Goal: Task Accomplishment & Management: Manage account settings

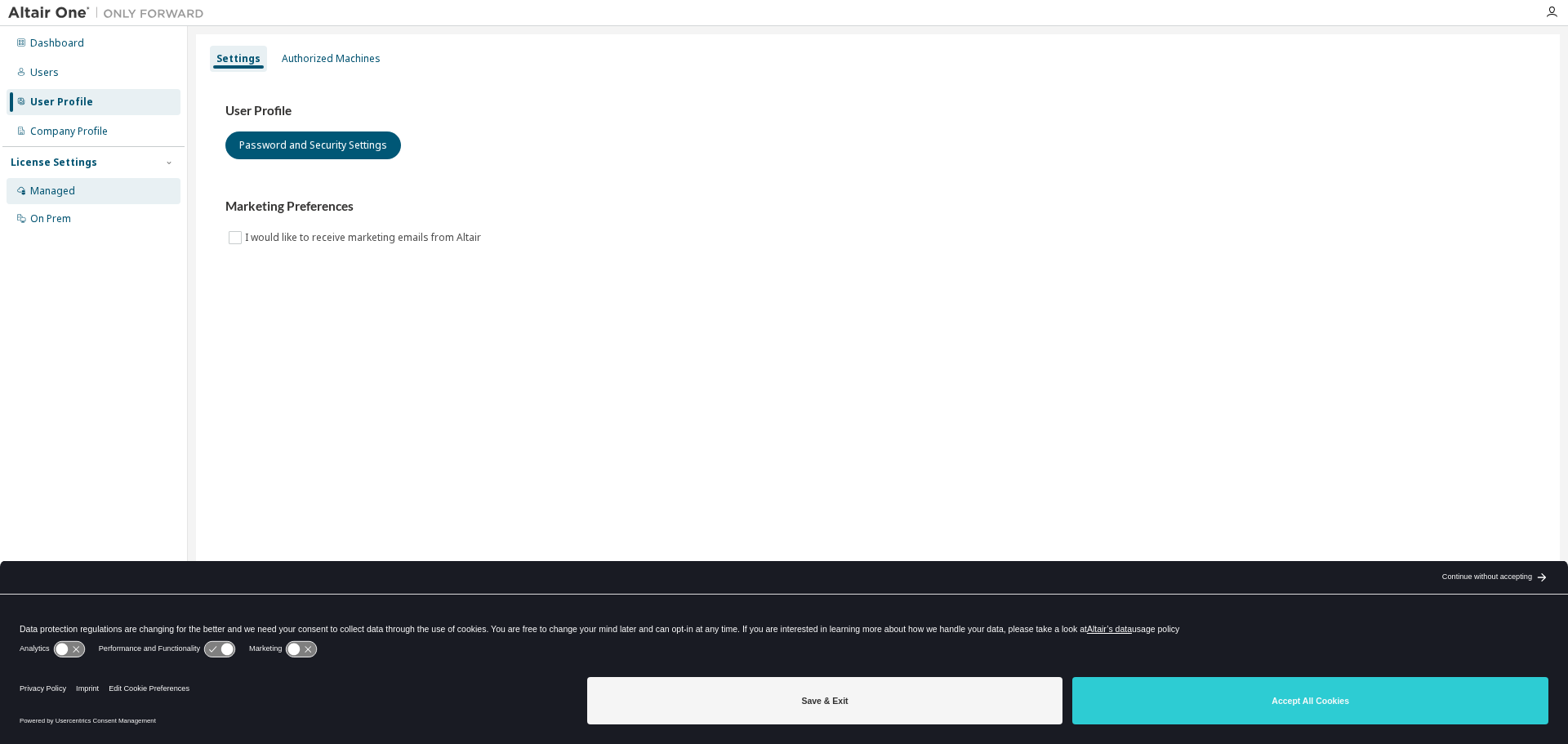
click at [69, 195] on div "Managed" at bounding box center [53, 190] width 45 height 13
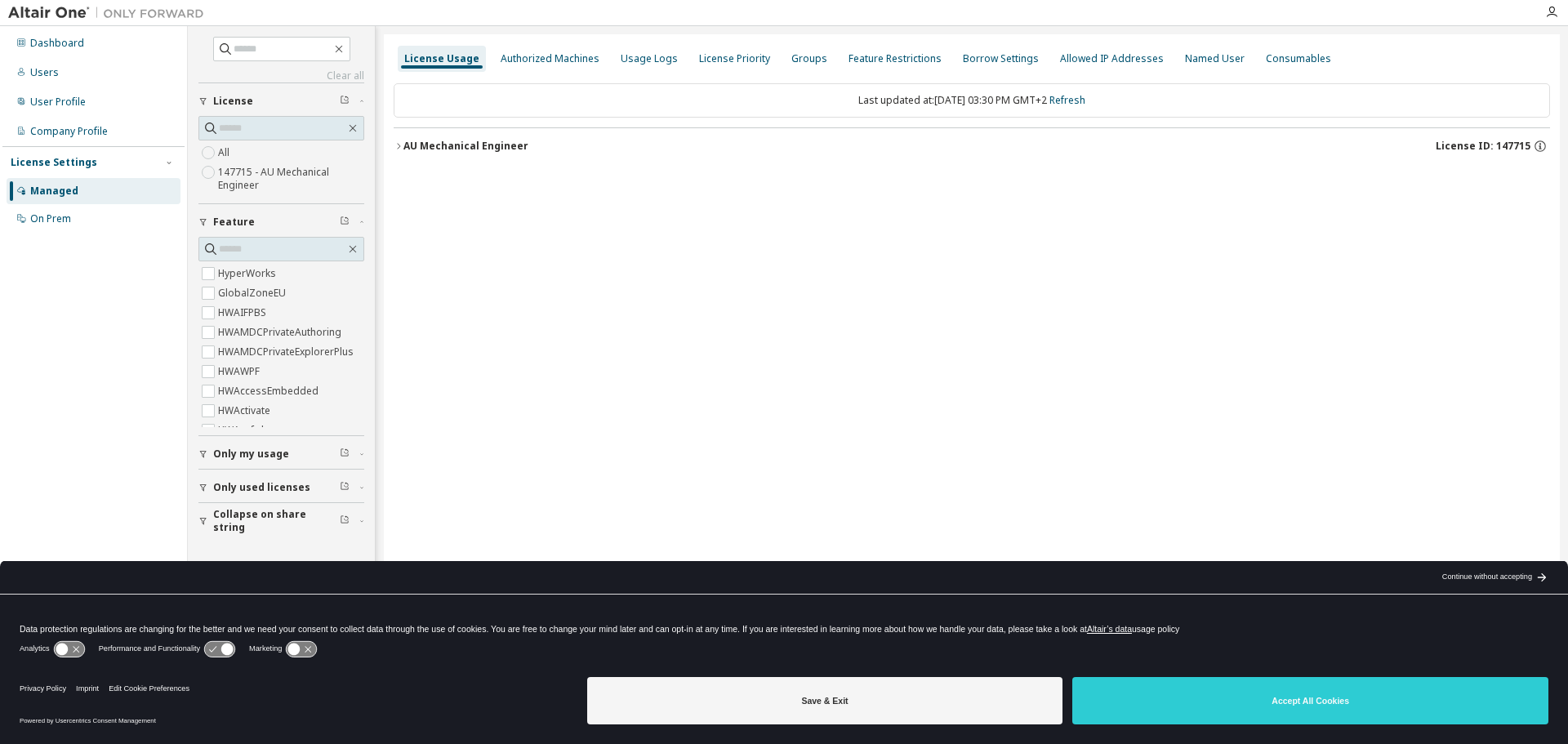
click at [400, 145] on icon "button" at bounding box center [398, 146] width 9 height 9
click at [1257, 702] on button "Accept All Cookies" at bounding box center [1310, 700] width 476 height 47
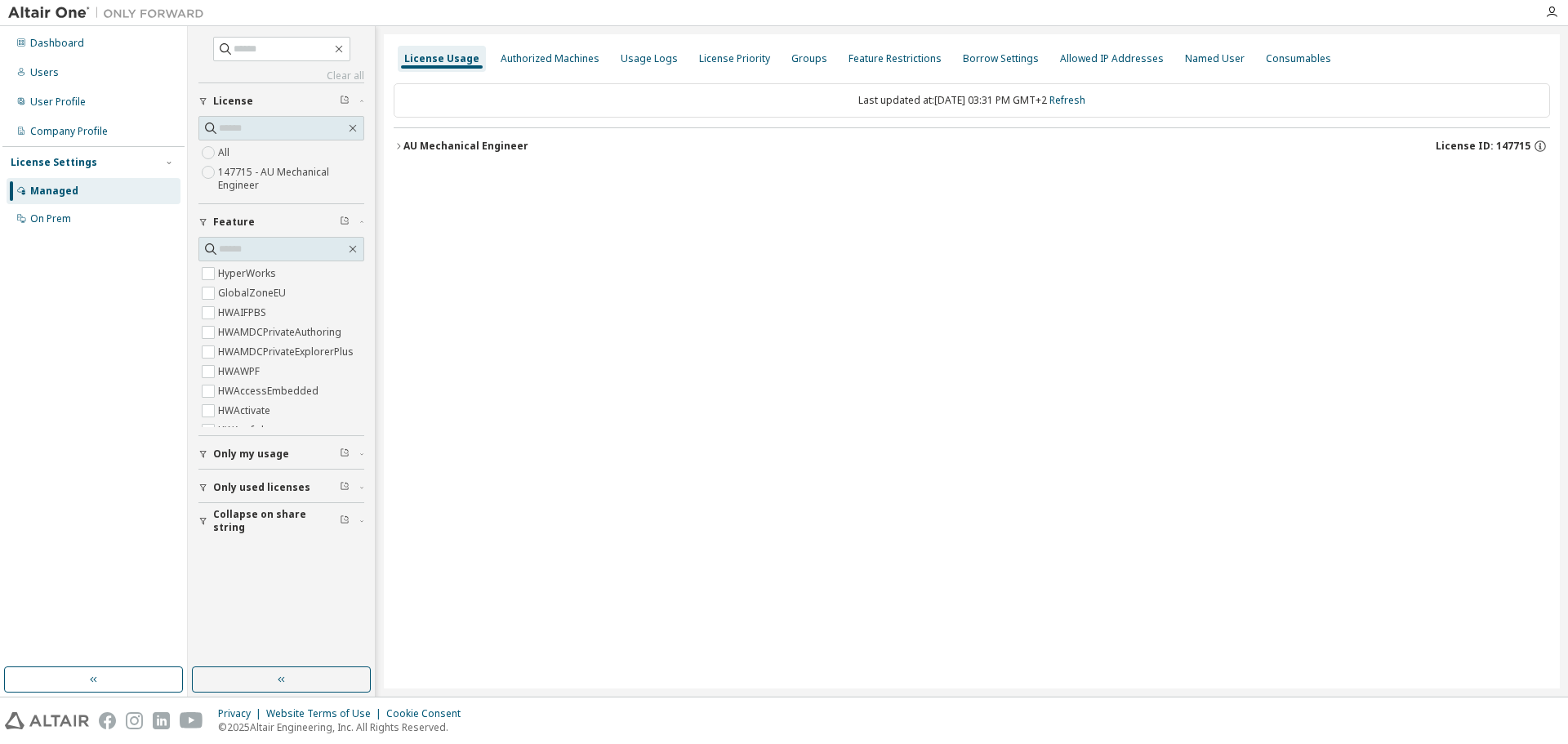
click at [387, 136] on div "License Usage Authorized Machines Usage Logs License Priority Groups Feature Re…" at bounding box center [971, 361] width 1175 height 654
click at [397, 143] on icon "button" at bounding box center [398, 146] width 9 height 9
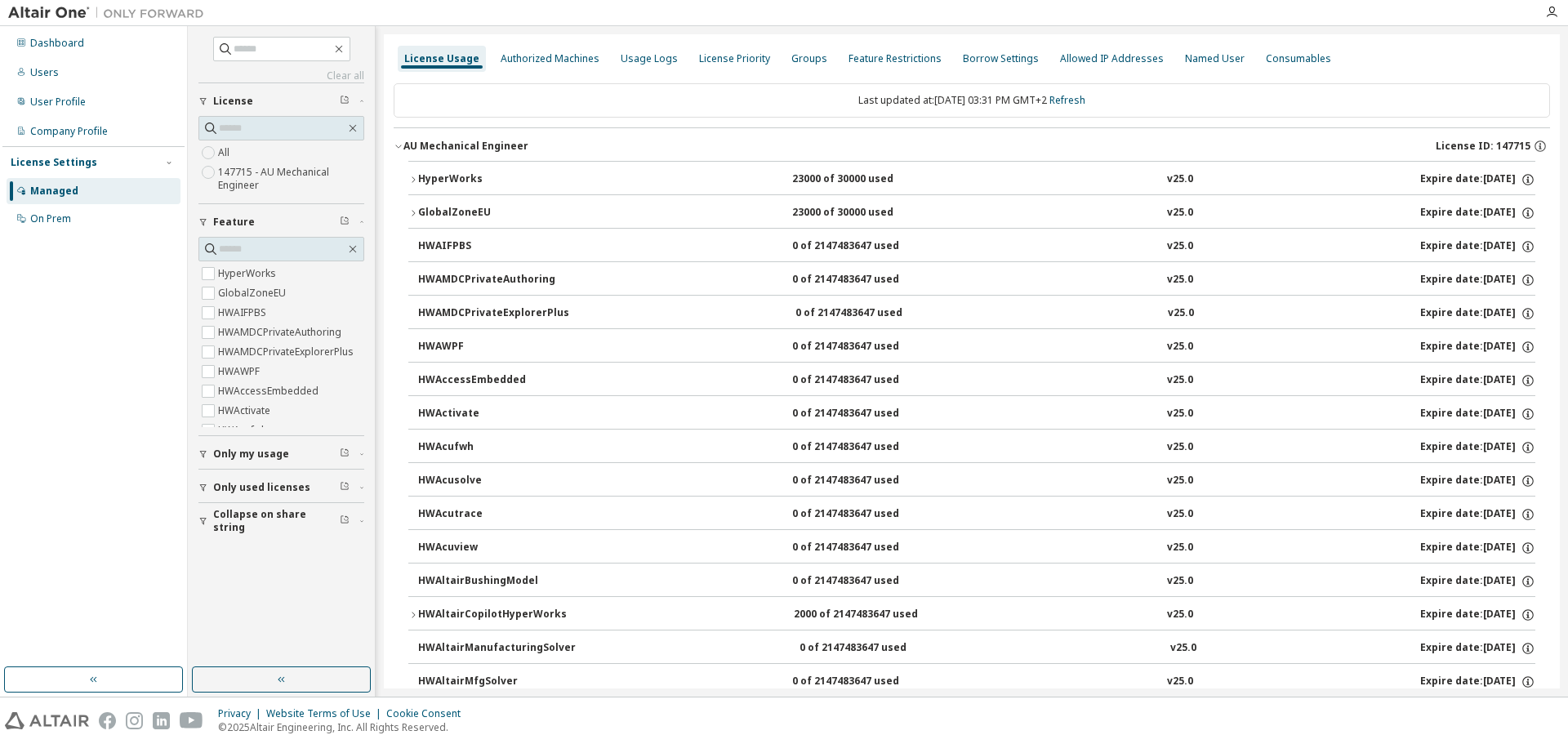
click at [503, 167] on button "HyperWorks 23000 of 30000 used v25.0 Expire date: 2026-08-01" at bounding box center [971, 180] width 1126 height 36
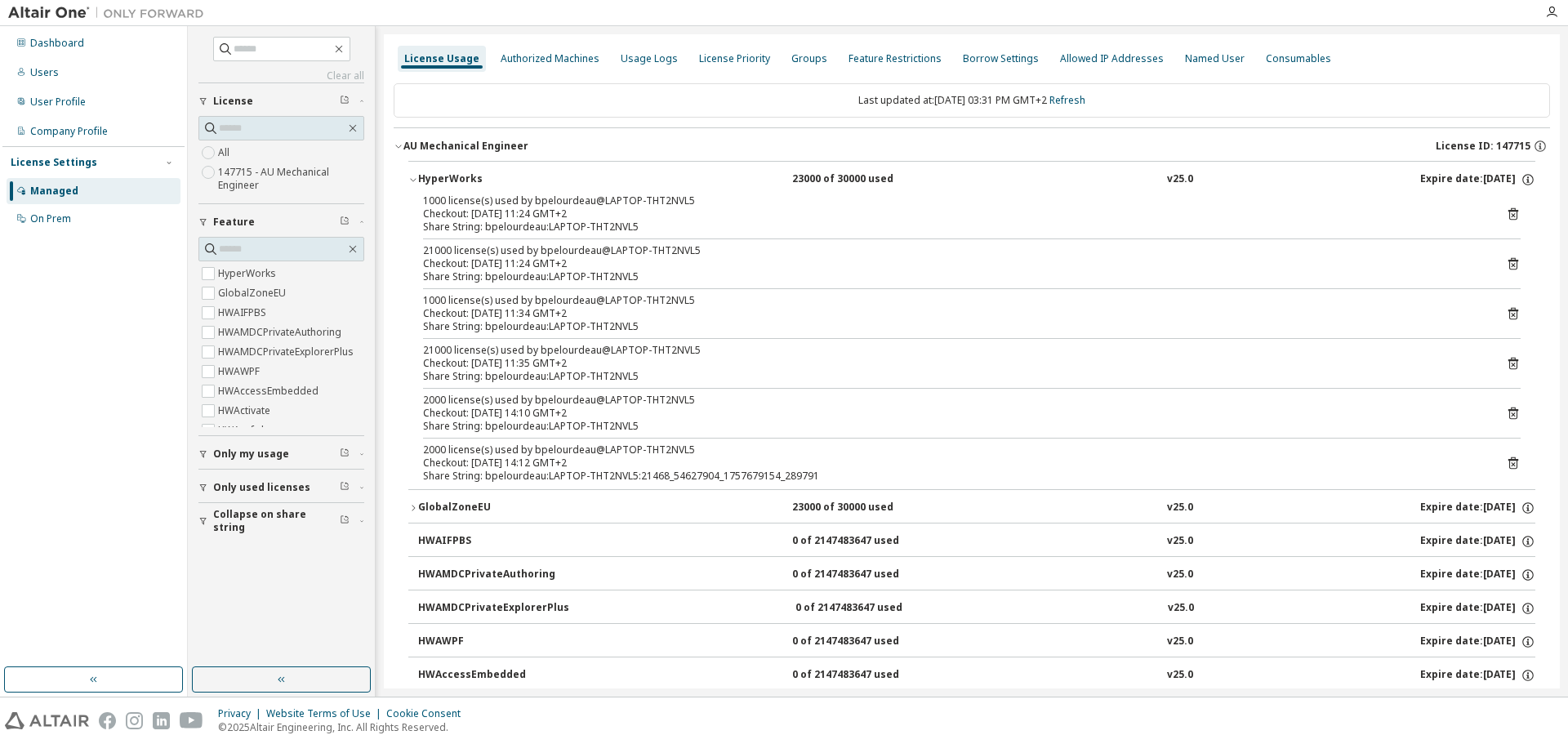
click at [511, 153] on button "AU Mechanical Engineer License ID: 147715" at bounding box center [971, 146] width 1156 height 36
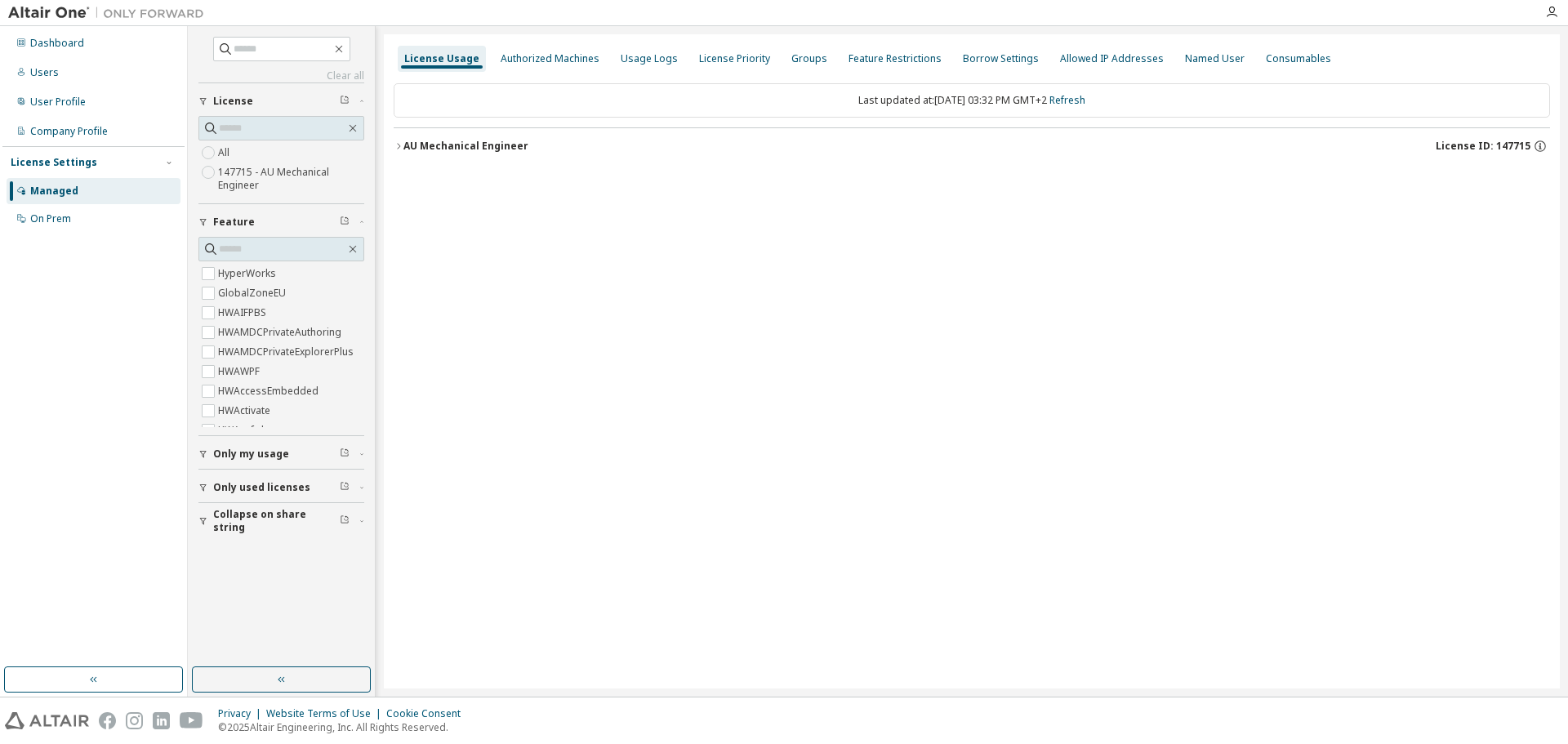
click at [392, 142] on div "License Usage Authorized Machines Usage Logs License Priority Groups Feature Re…" at bounding box center [971, 361] width 1175 height 654
click at [400, 148] on icon "button" at bounding box center [398, 146] width 9 height 9
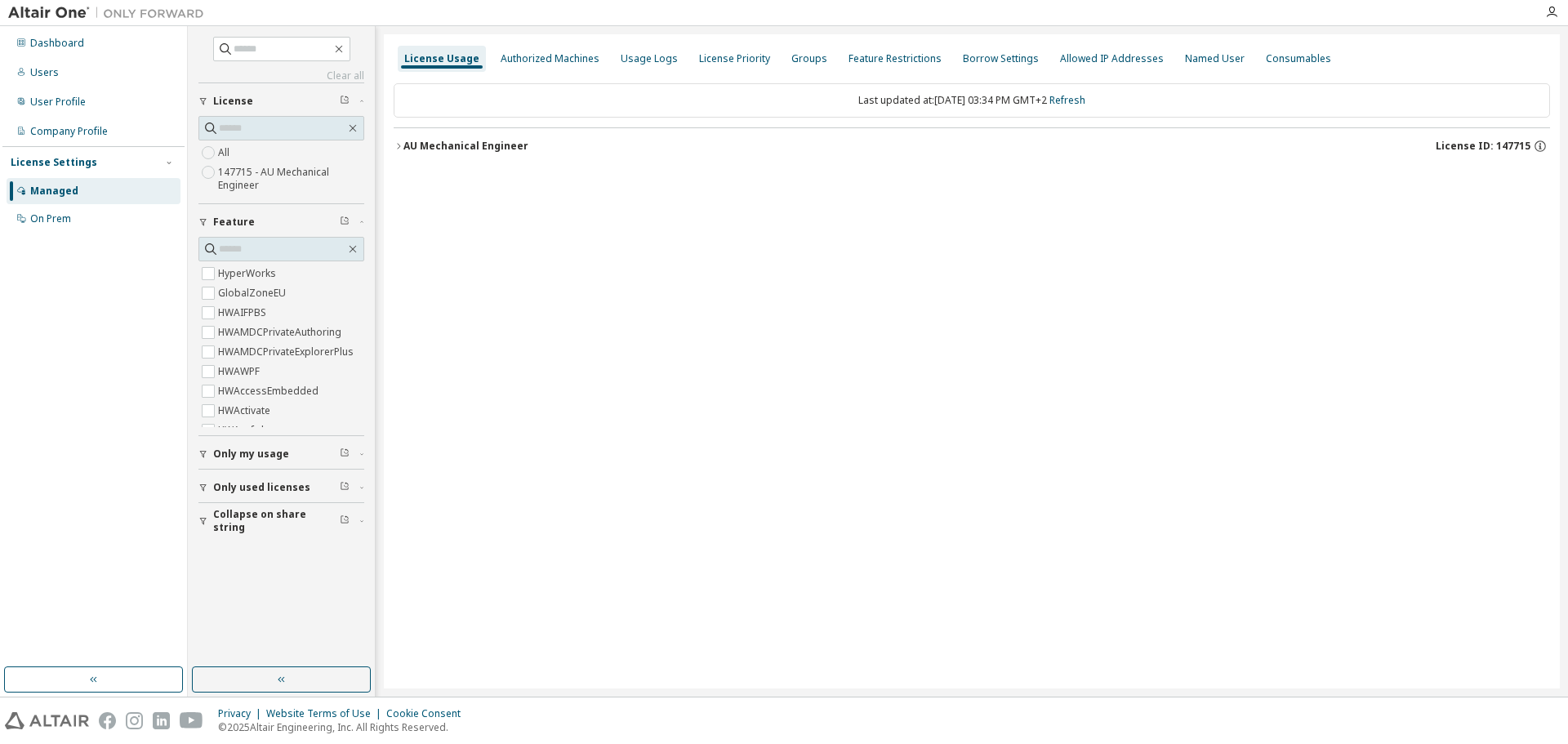
click at [394, 146] on icon "button" at bounding box center [398, 146] width 9 height 9
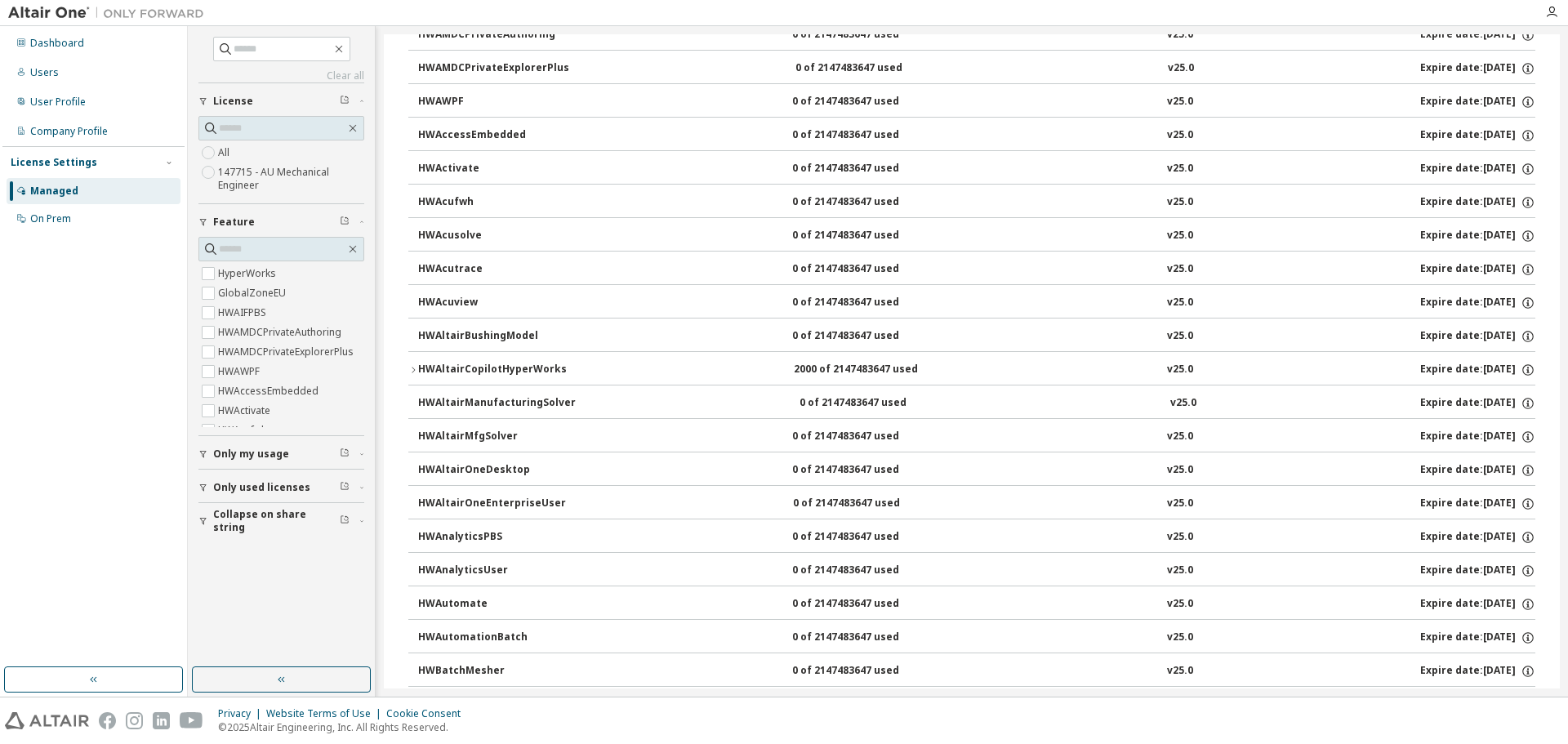
scroll to position [326, 0]
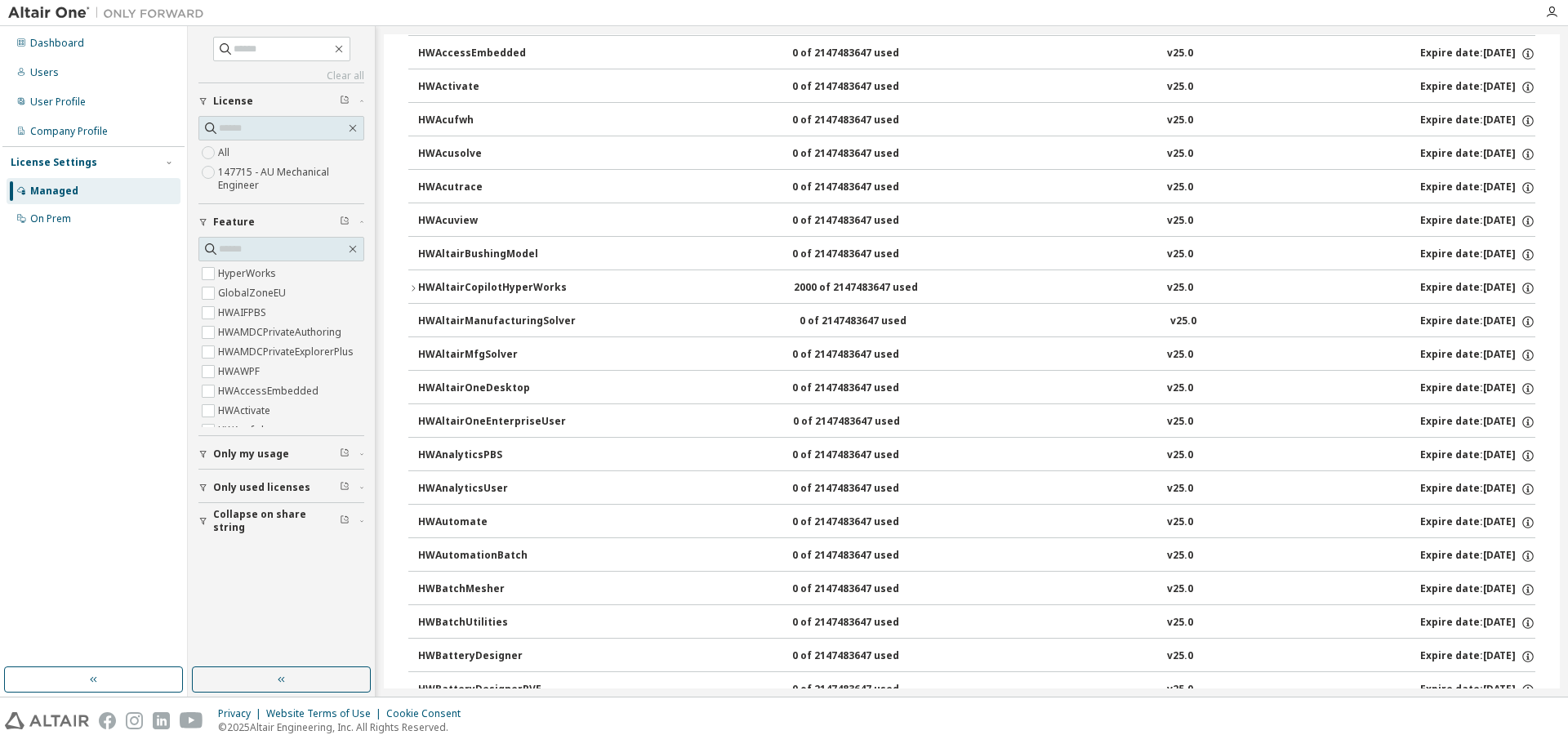
click at [410, 286] on icon "button" at bounding box center [412, 288] width 9 height 9
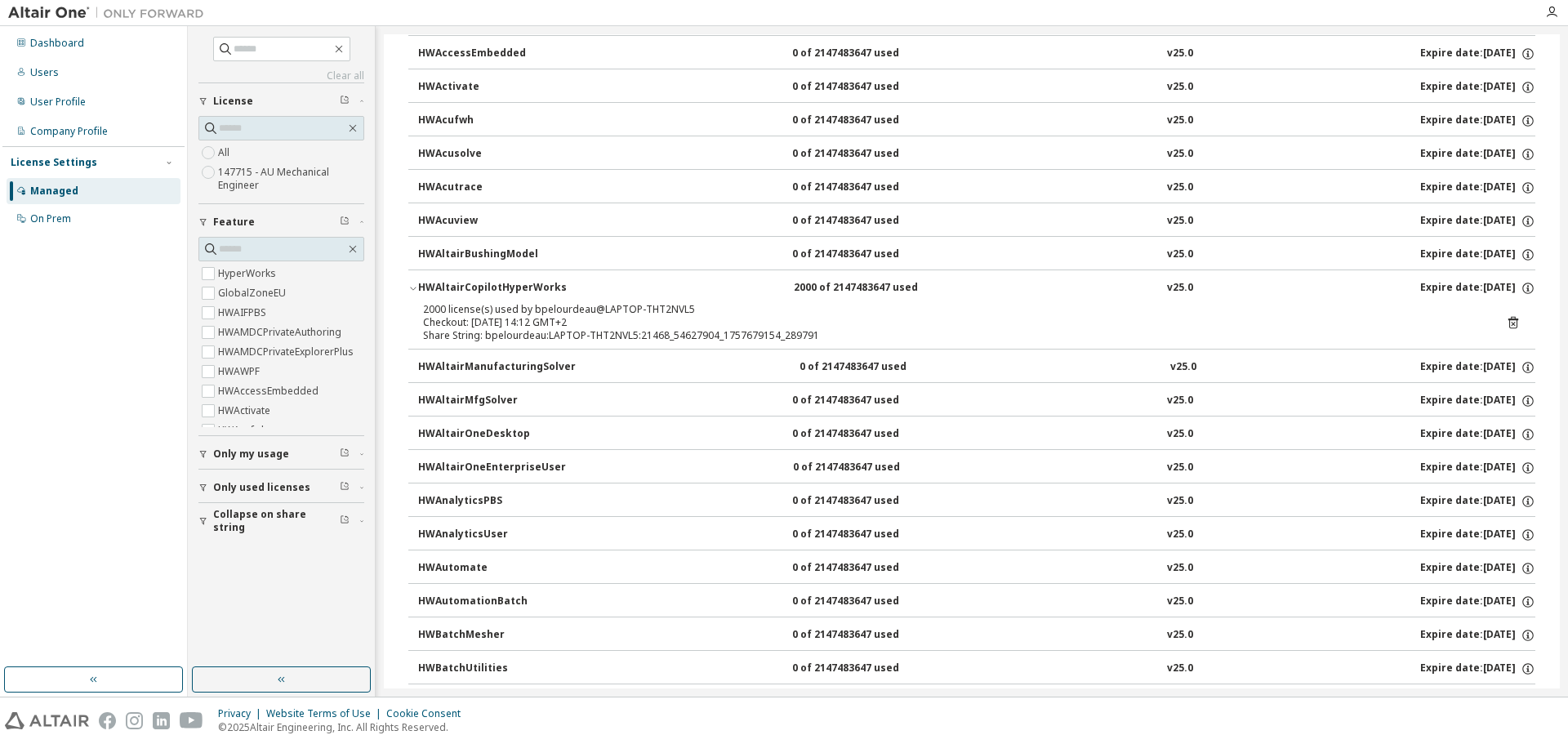
scroll to position [0, 0]
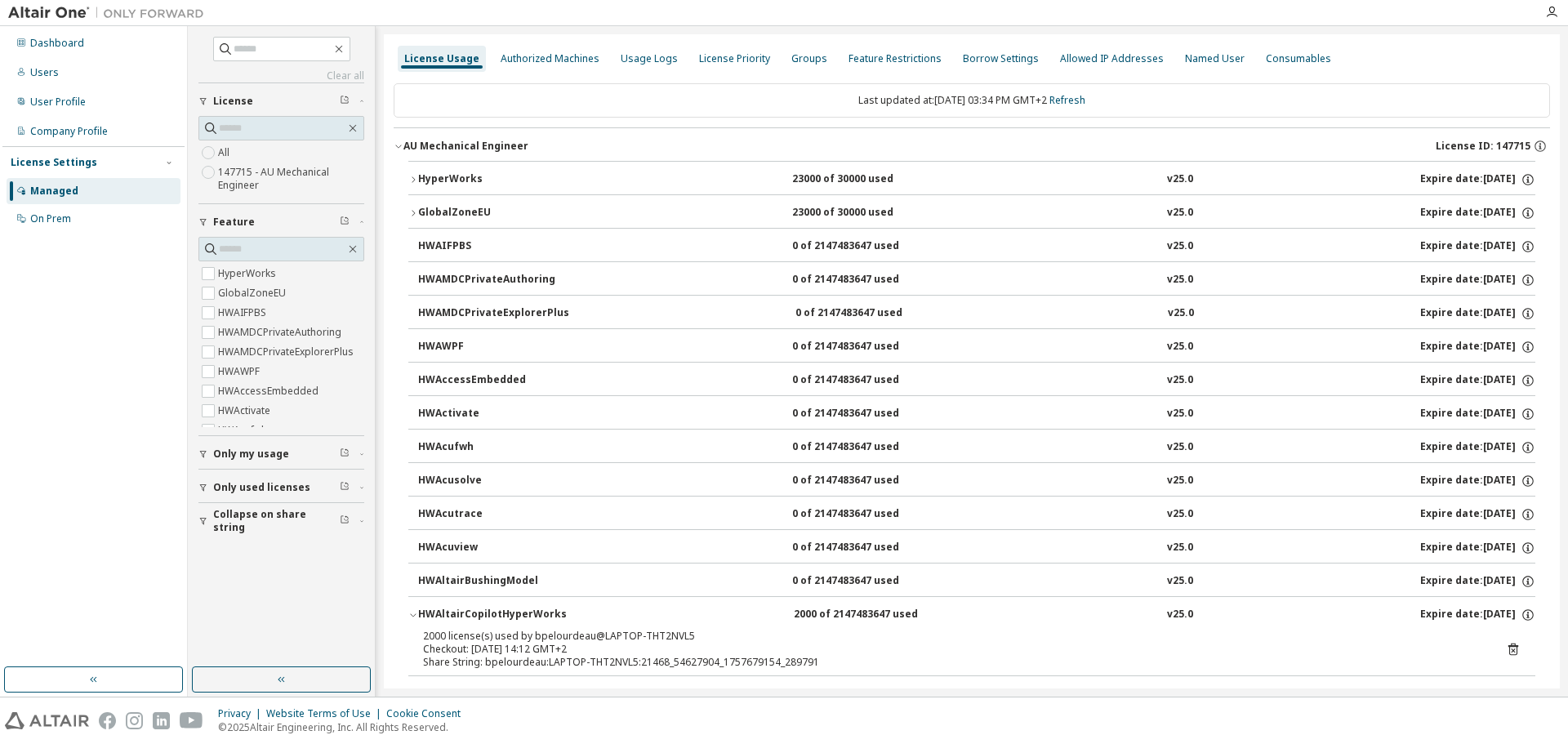
click at [39, 535] on div "Dashboard Users User Profile Company Profile License Settings Managed On Prem" at bounding box center [93, 346] width 182 height 636
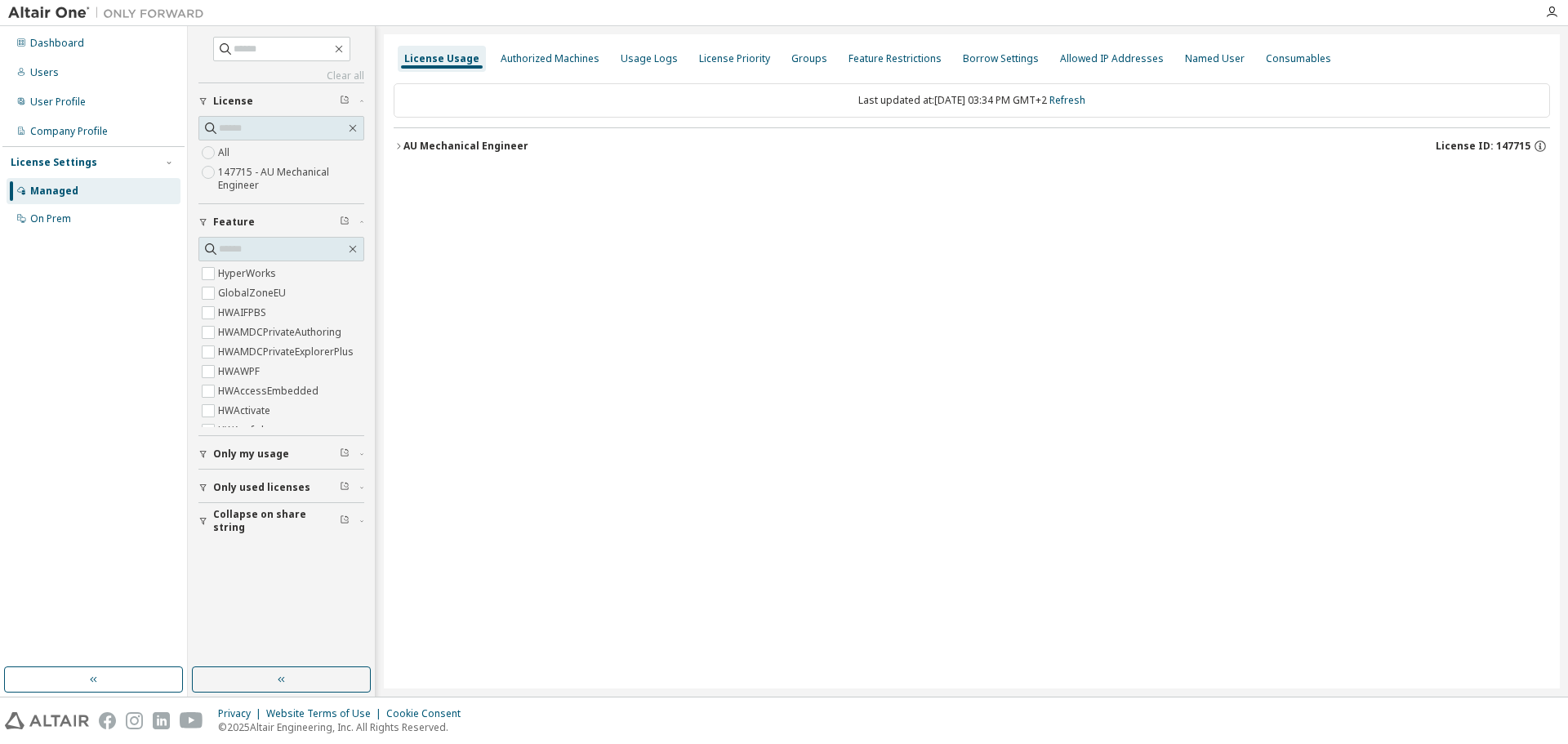
click at [397, 146] on icon "button" at bounding box center [398, 146] width 9 height 9
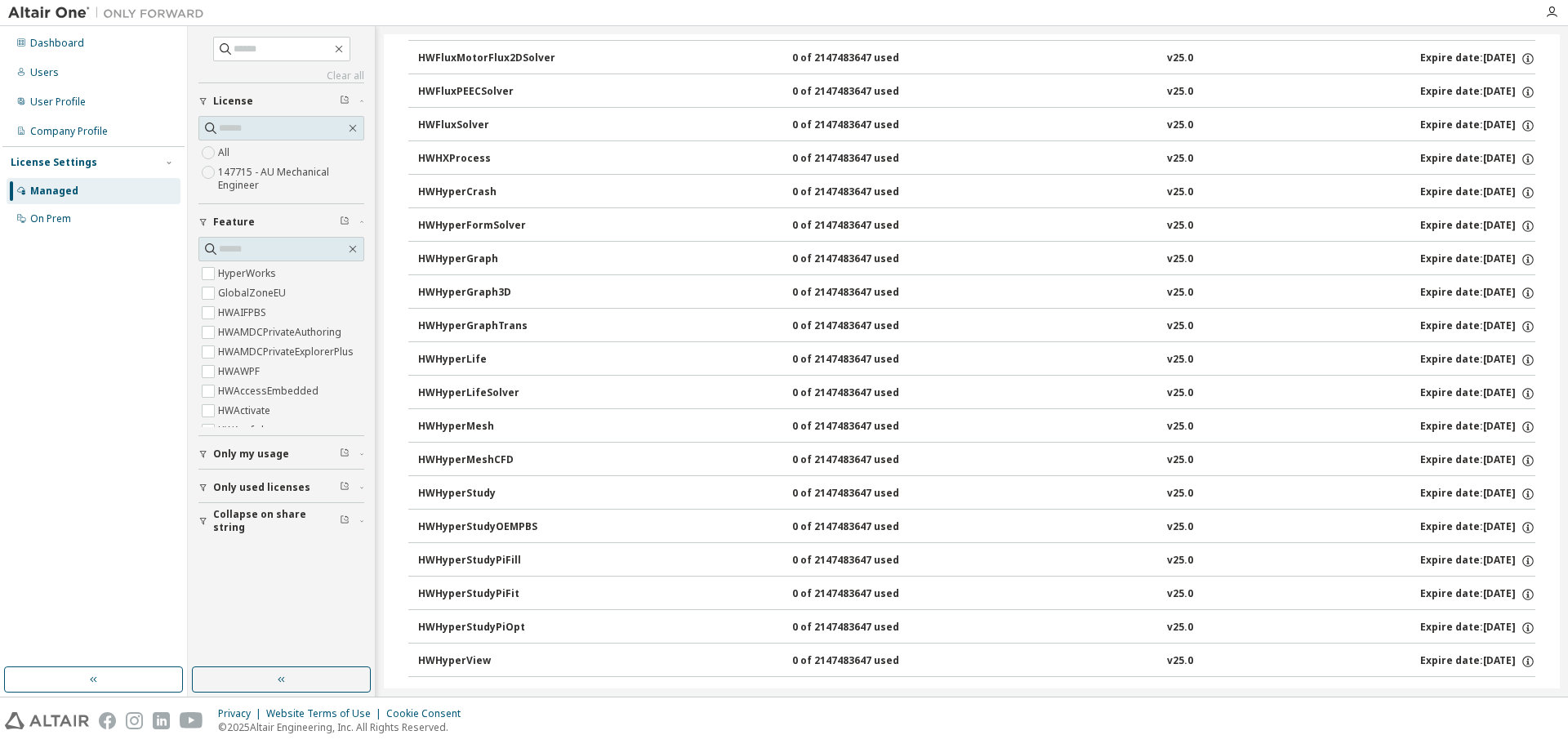
scroll to position [2858, 0]
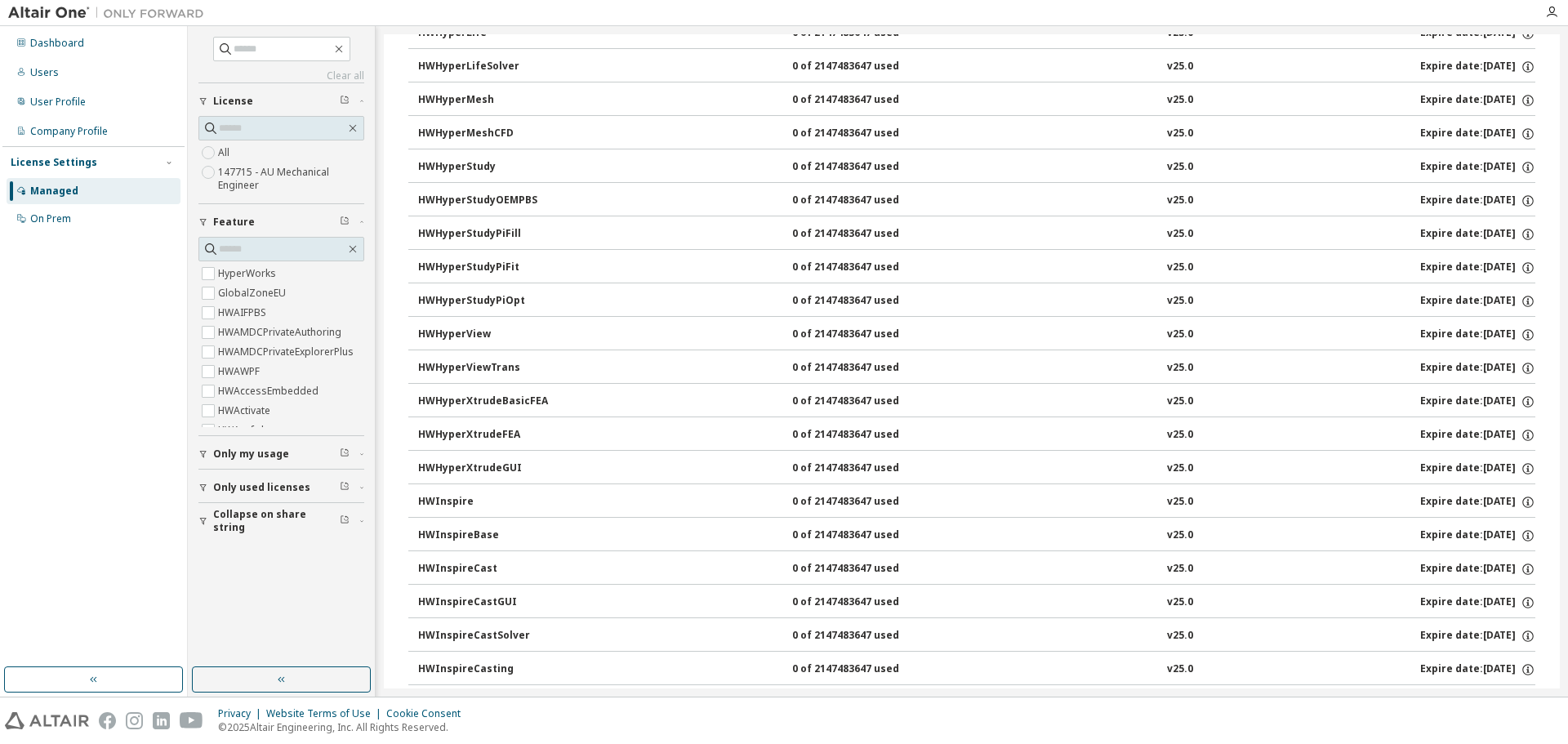
click at [71, 570] on div "Dashboard Users User Profile Company Profile License Settings Managed On Prem" at bounding box center [93, 346] width 182 height 636
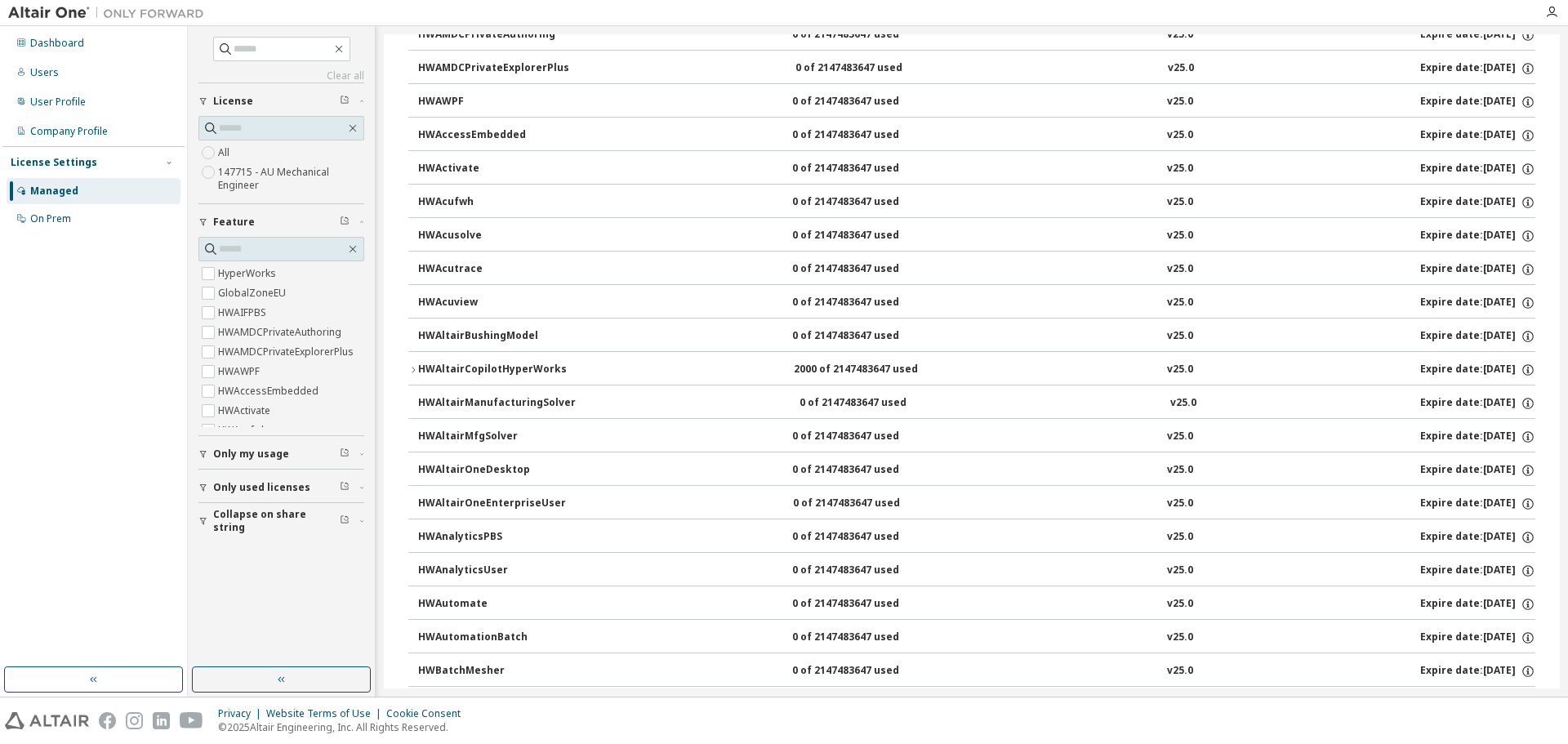
scroll to position [0, 0]
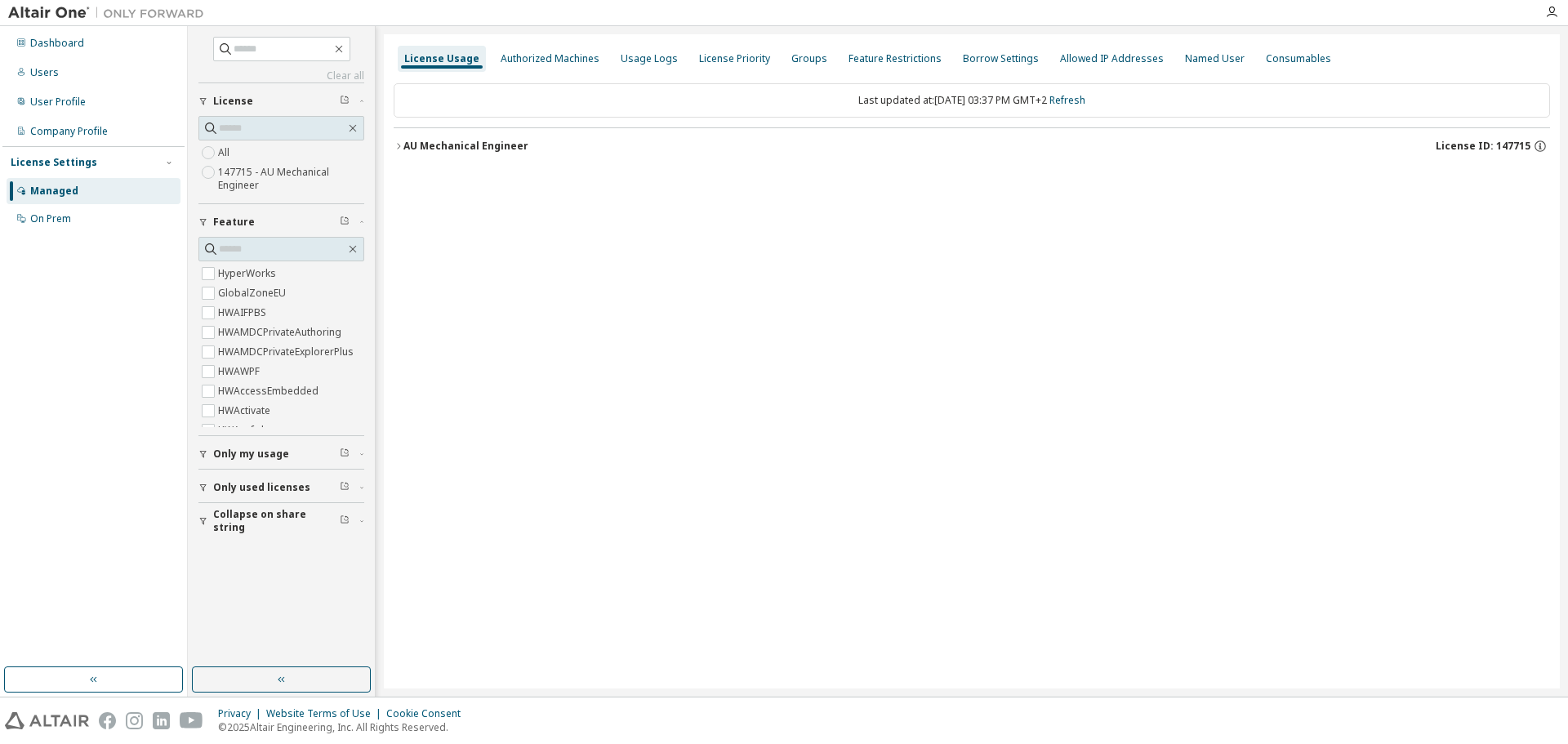
click at [399, 143] on icon "button" at bounding box center [398, 146] width 9 height 9
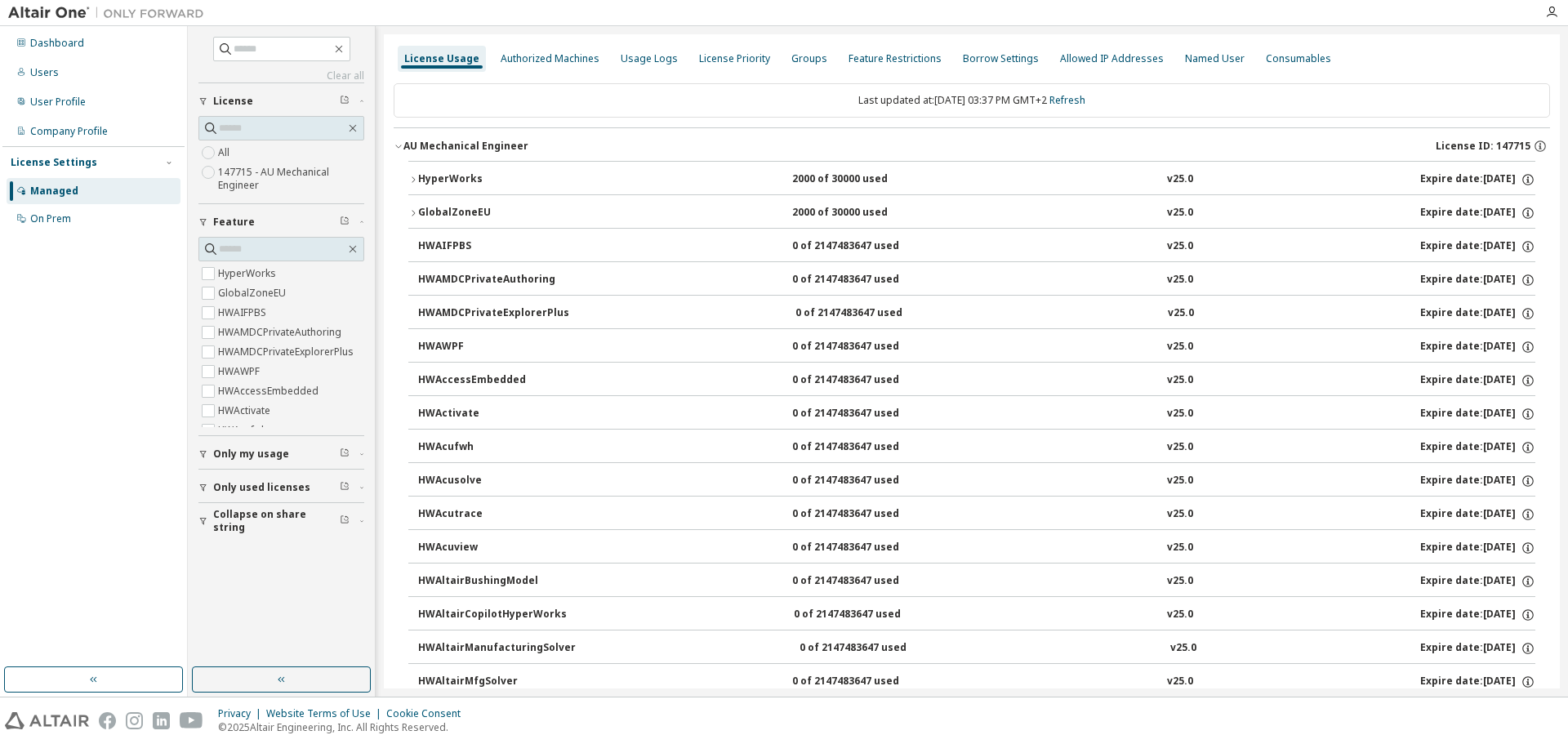
click at [412, 178] on icon "button" at bounding box center [412, 179] width 9 height 9
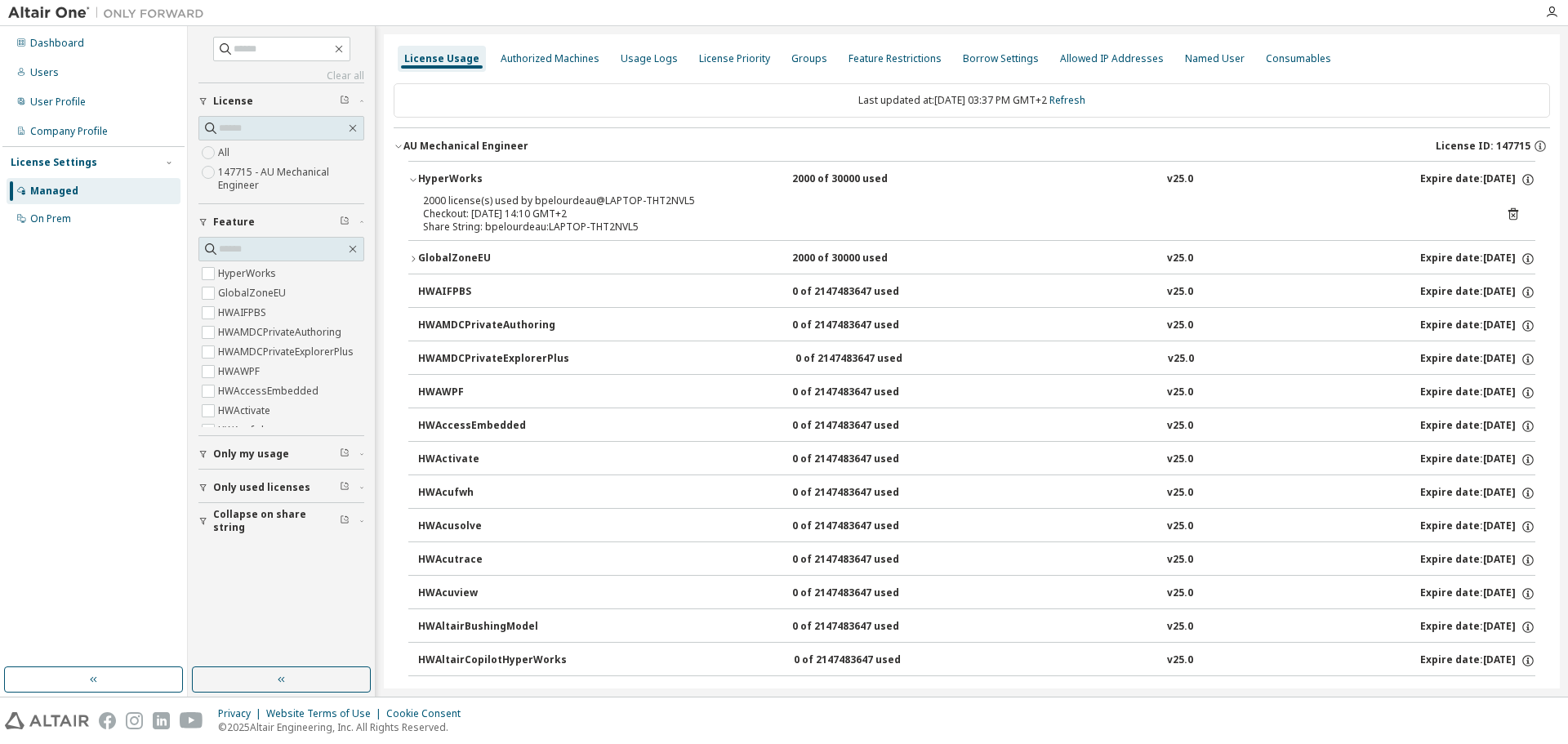
click at [412, 178] on icon "button" at bounding box center [412, 179] width 9 height 9
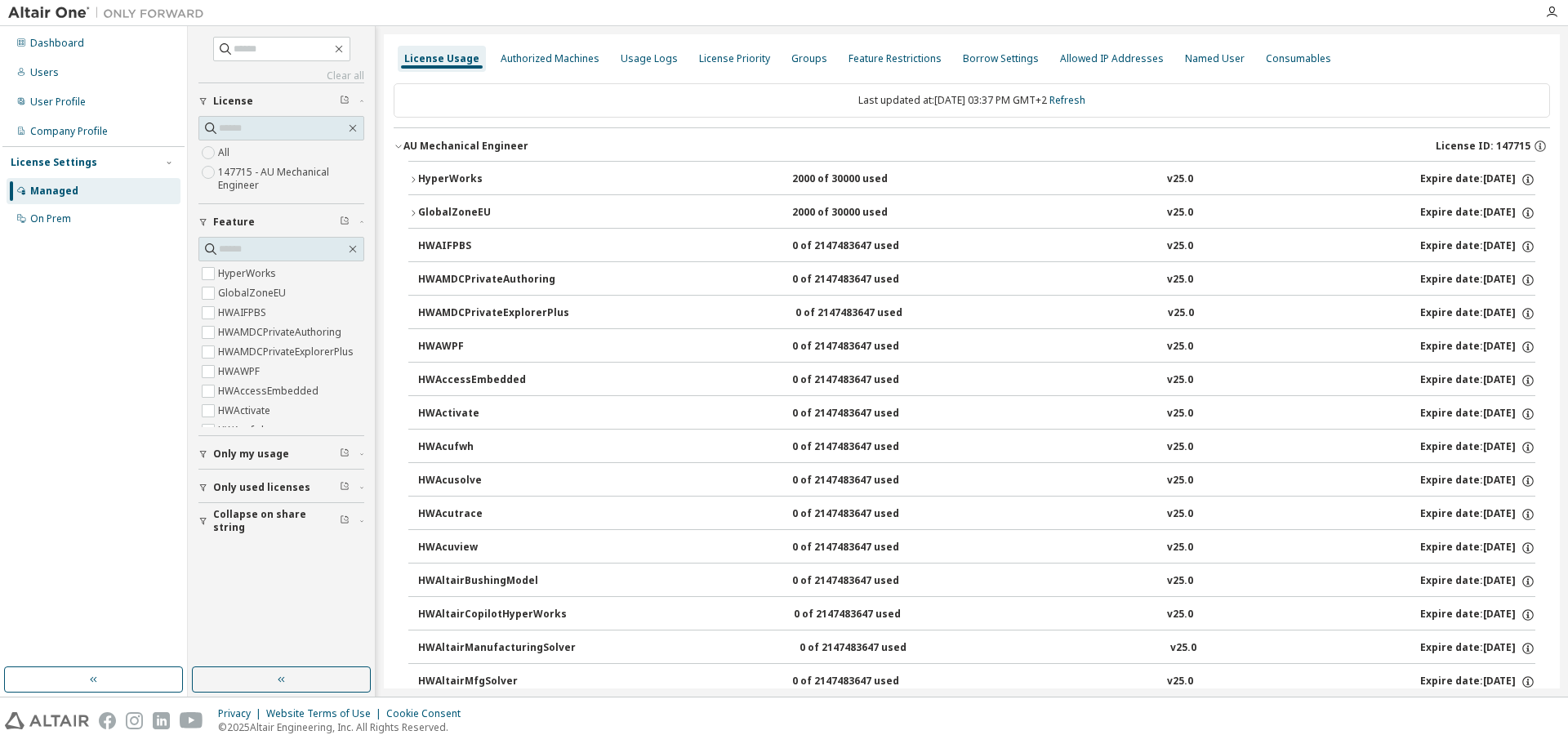
click at [417, 209] on icon "button" at bounding box center [412, 213] width 9 height 9
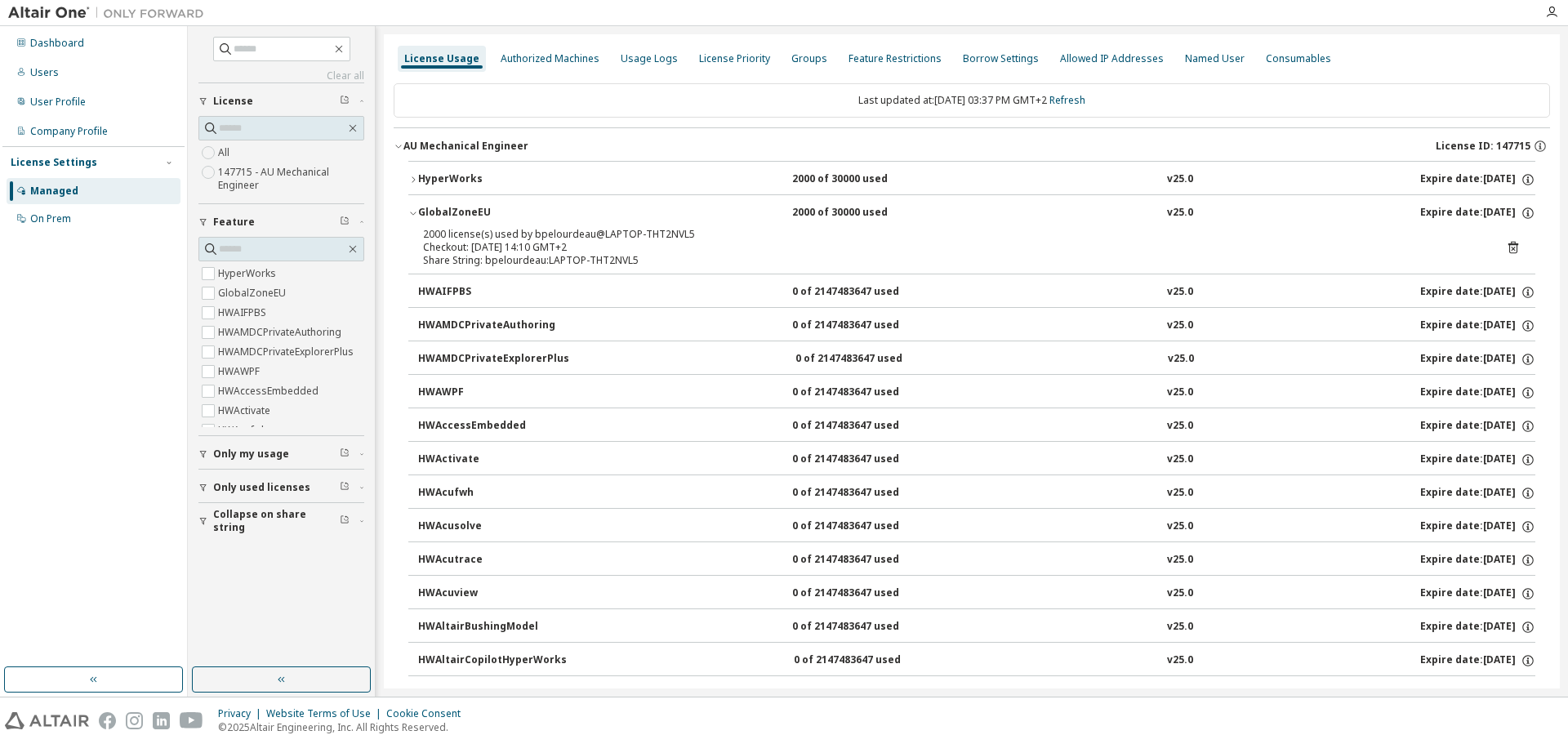
click at [417, 209] on icon "button" at bounding box center [412, 213] width 9 height 9
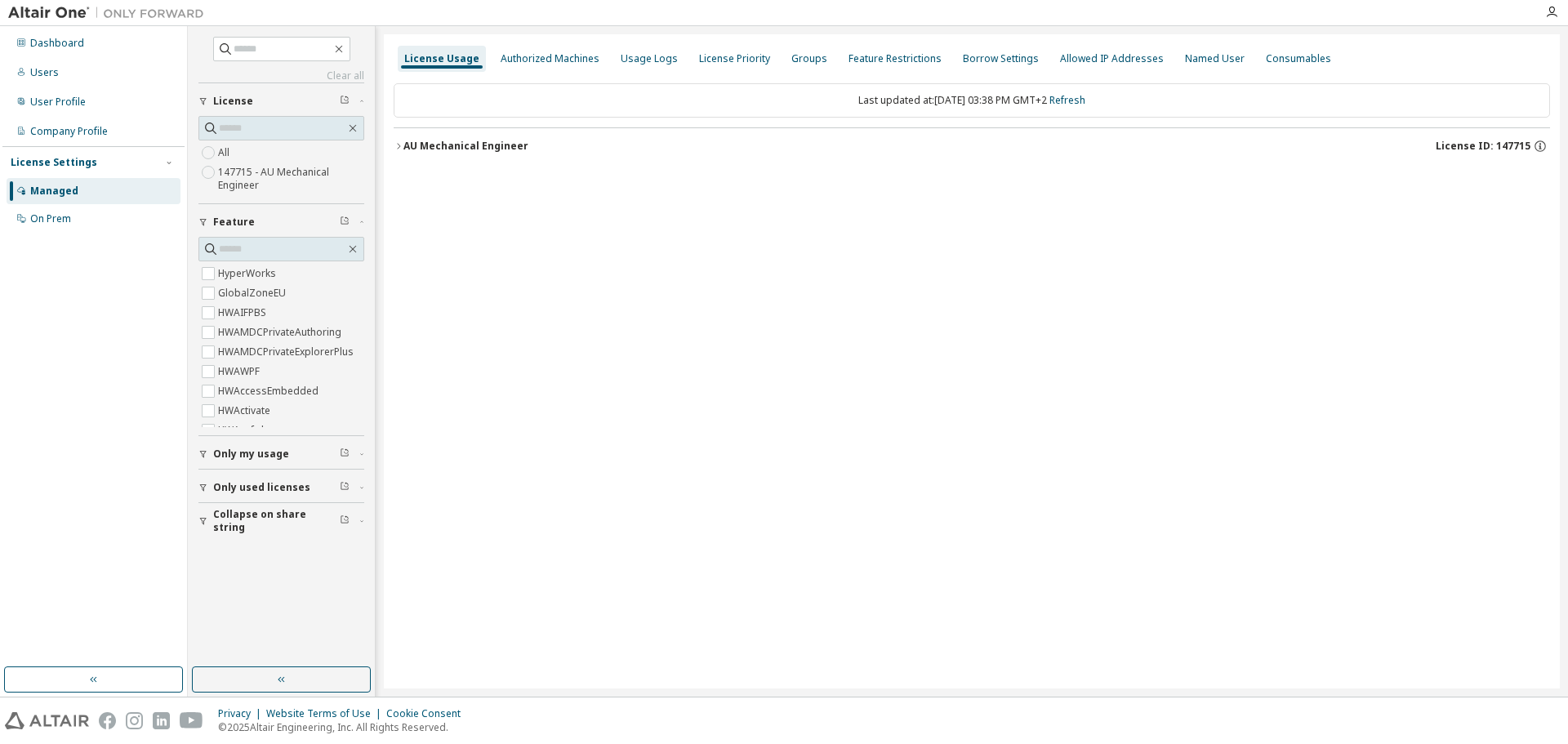
click at [398, 150] on icon "button" at bounding box center [398, 146] width 9 height 9
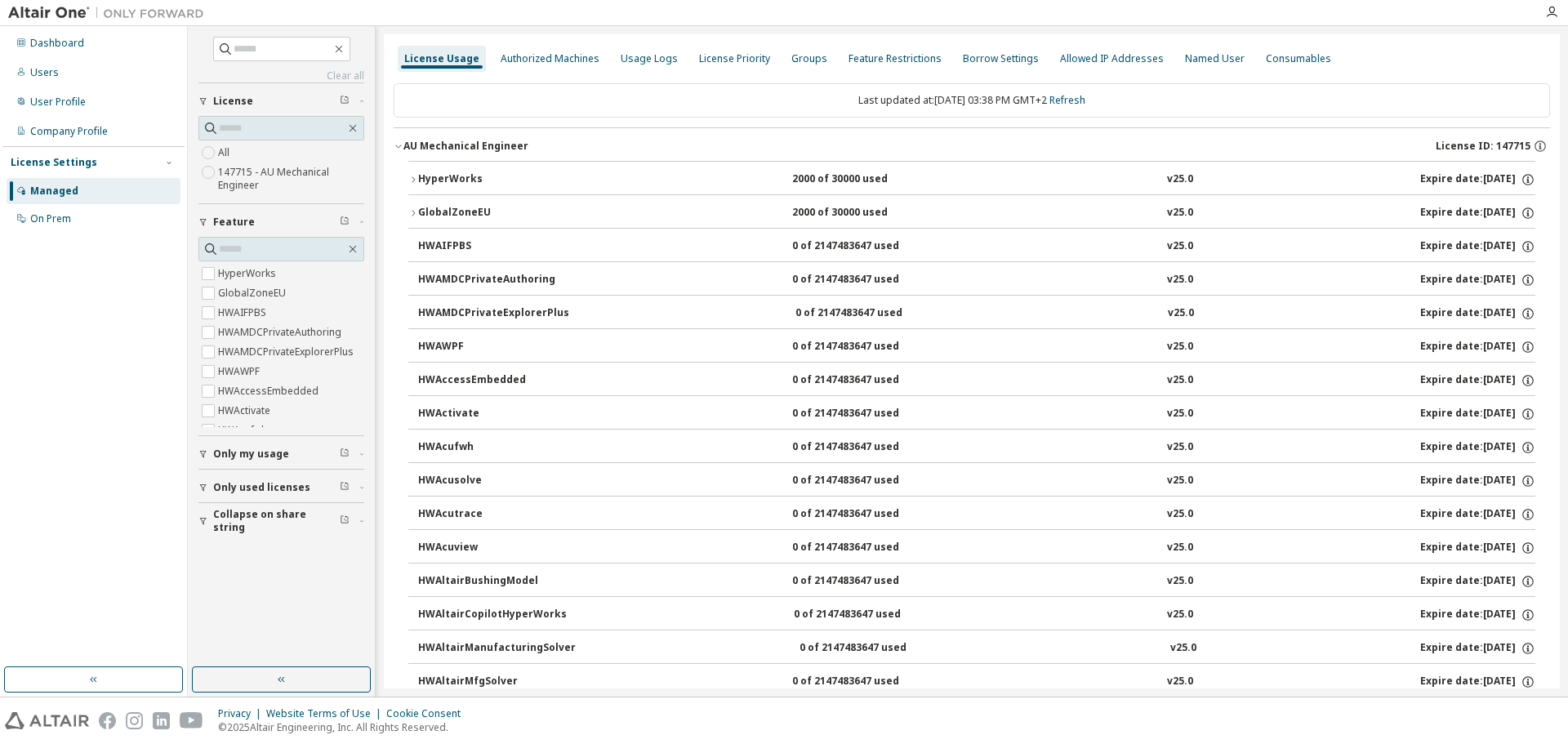
click at [411, 181] on icon "button" at bounding box center [412, 179] width 9 height 9
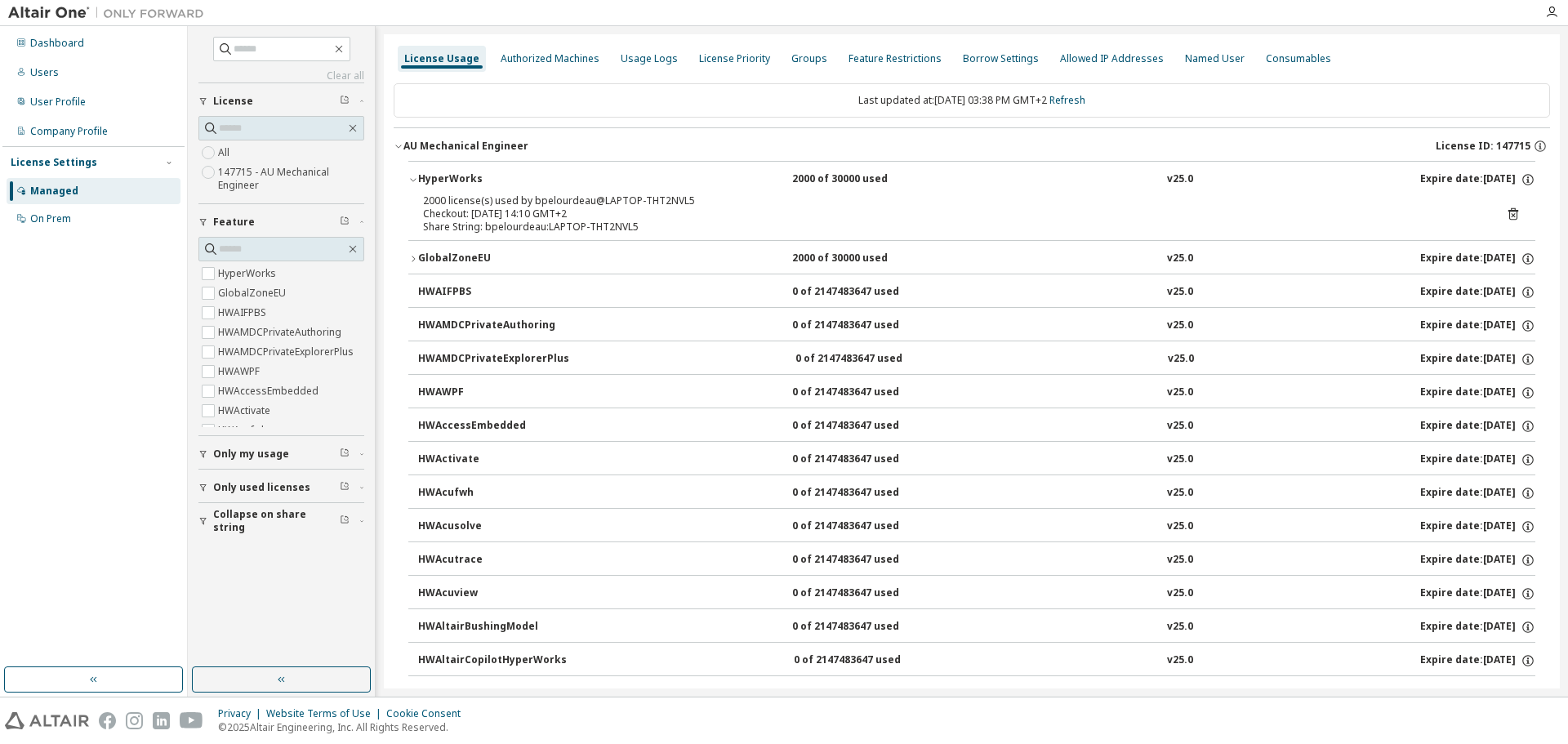
click at [262, 597] on div "Clear all Collapse on share string Only used licenses Only my usage Feature Hyp…" at bounding box center [281, 346] width 182 height 636
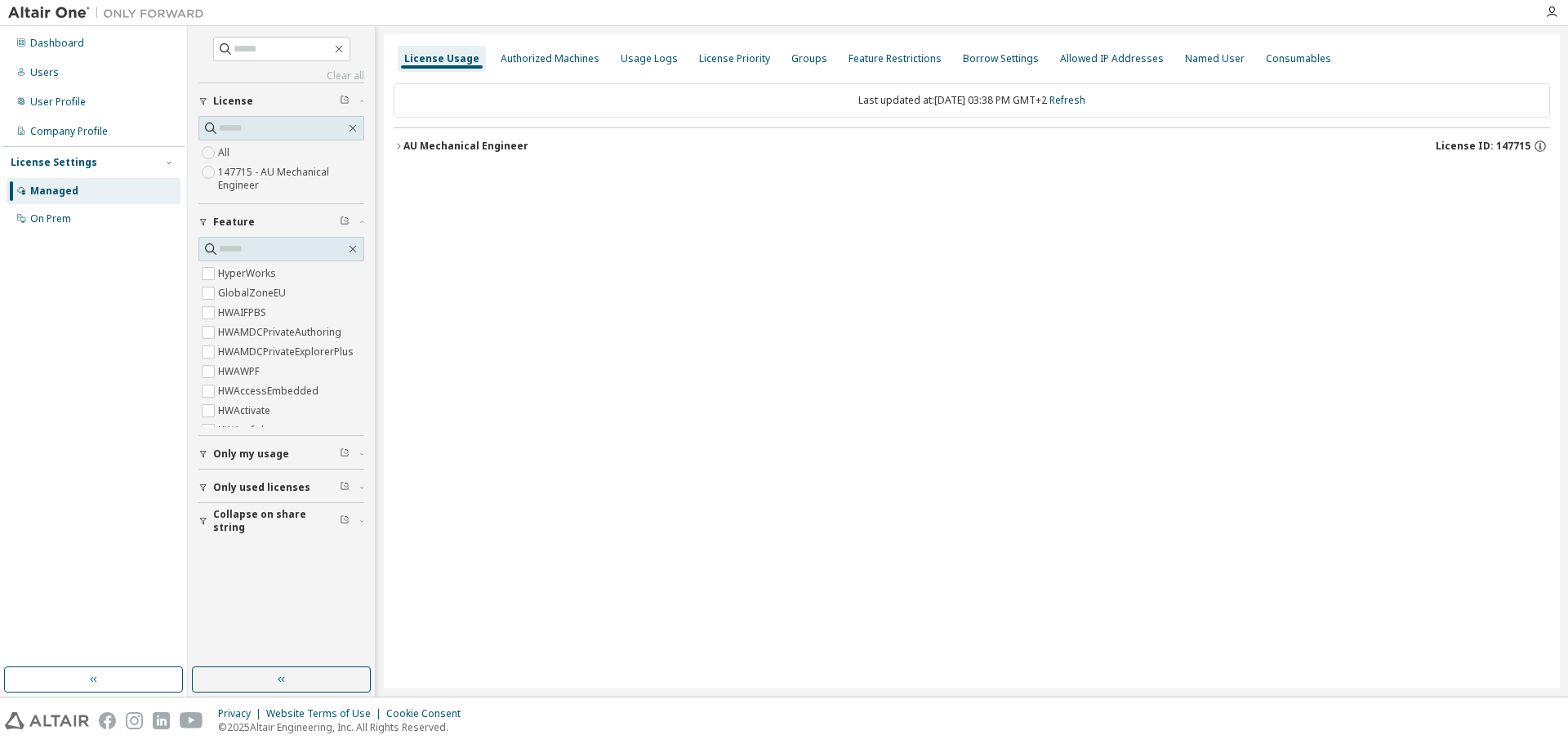
click at [391, 134] on div "License Usage Authorized Machines Usage Logs License Priority Groups Feature Re…" at bounding box center [971, 361] width 1175 height 654
click at [400, 142] on button "AU Mechanical Engineer License ID: 147715" at bounding box center [971, 146] width 1156 height 36
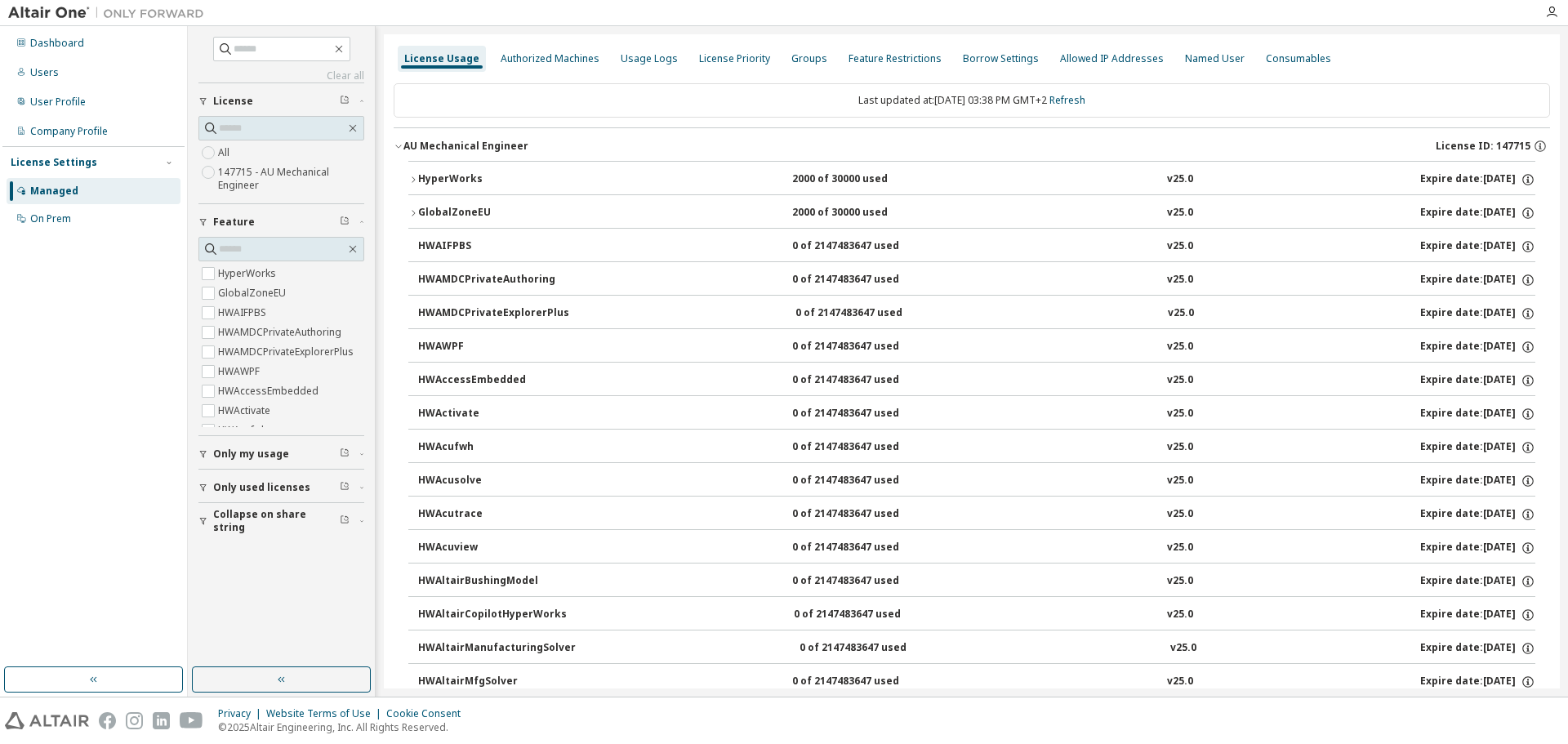
click at [422, 180] on div "HyperWorks" at bounding box center [491, 179] width 147 height 15
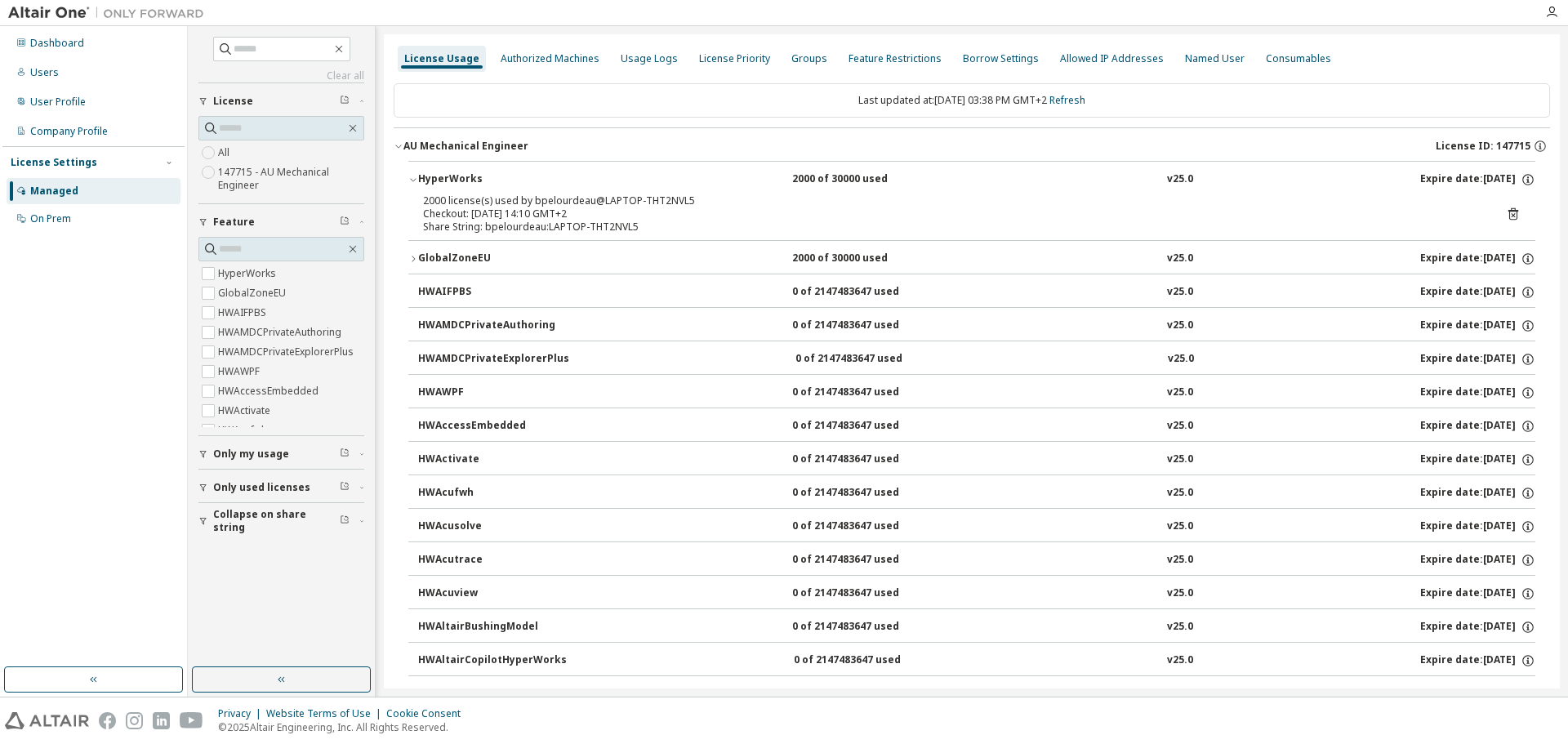
click at [409, 261] on icon "button" at bounding box center [412, 258] width 9 height 9
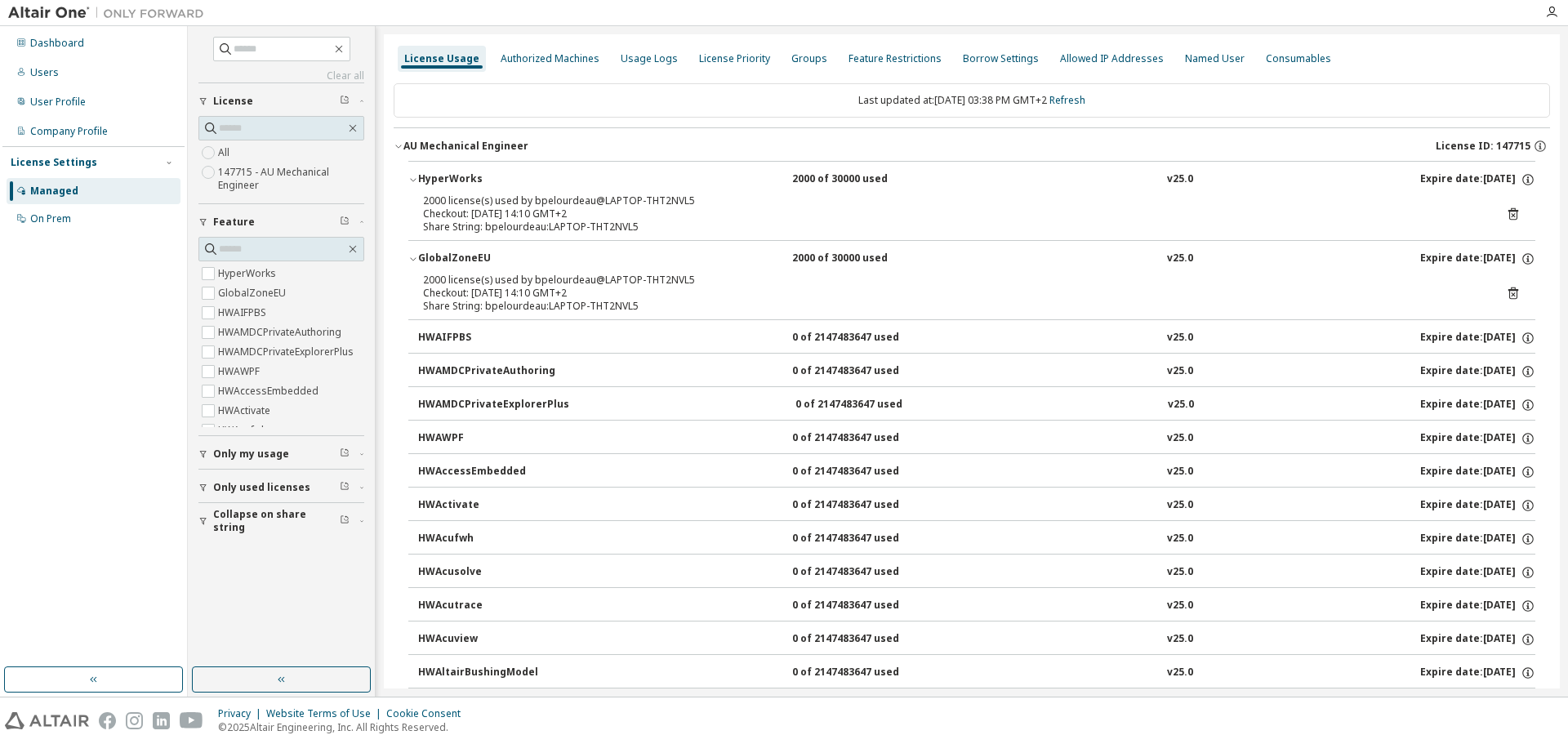
click at [426, 259] on div "GlobalZoneEU" at bounding box center [491, 258] width 147 height 15
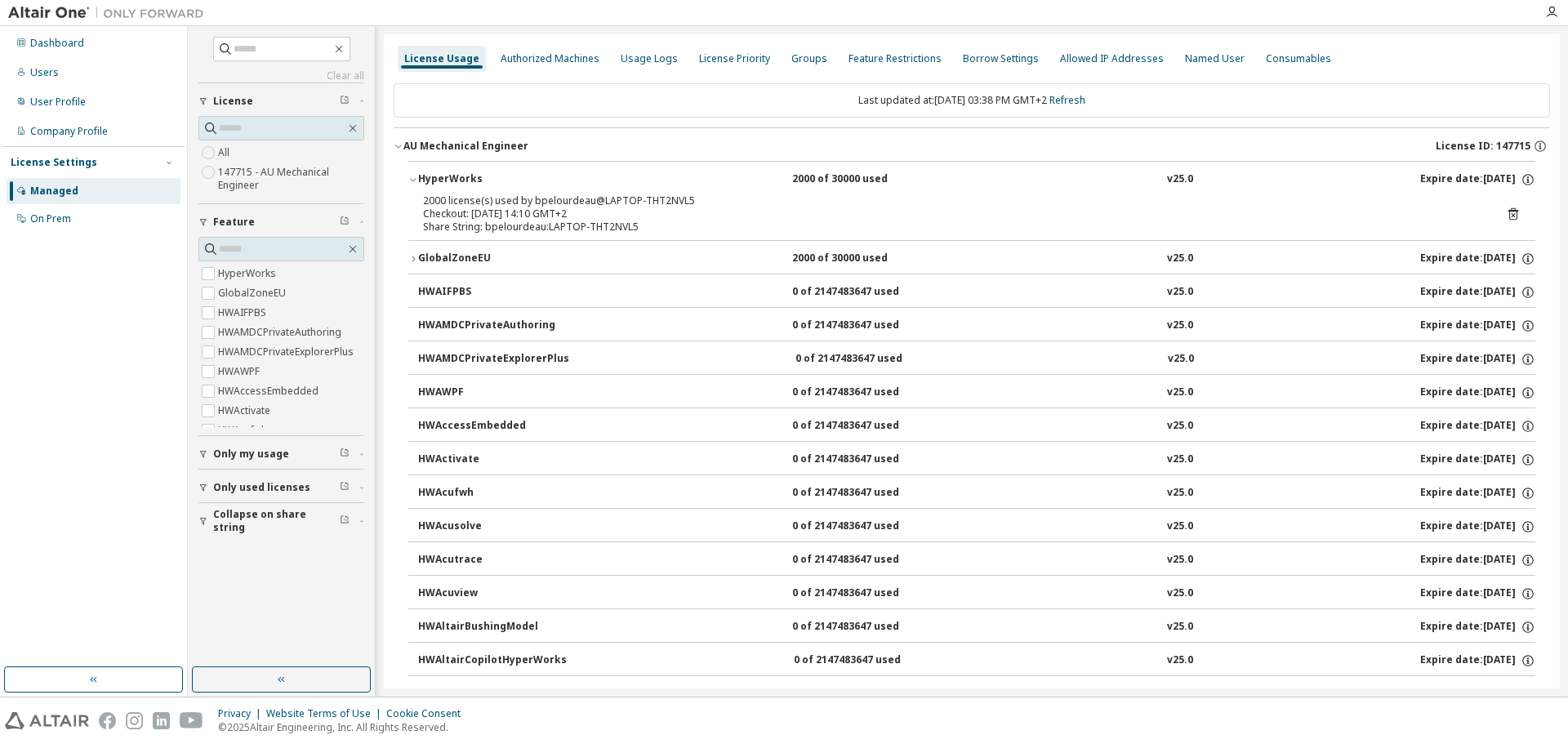
click at [429, 182] on div "HyperWorks" at bounding box center [491, 179] width 147 height 15
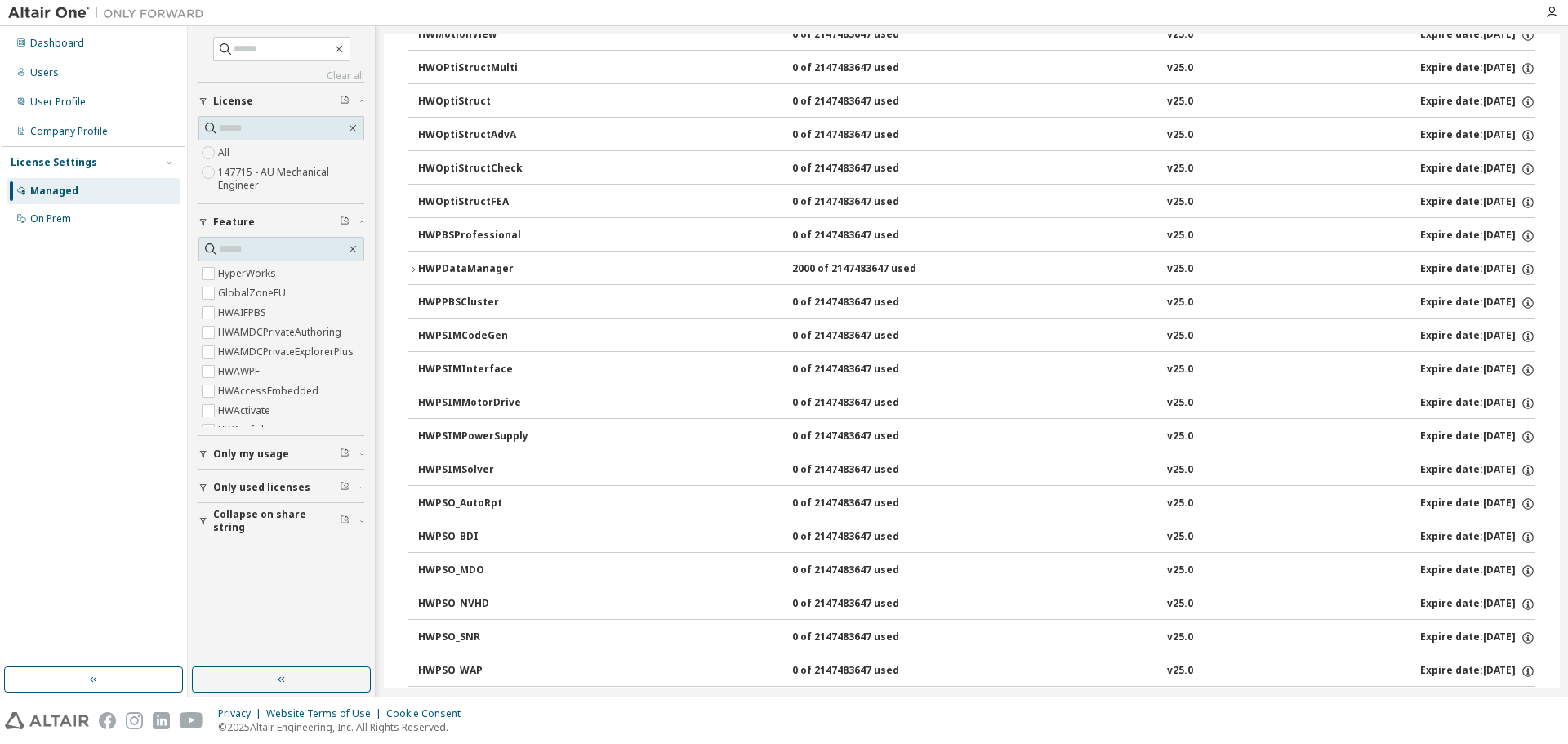
scroll to position [5105, 0]
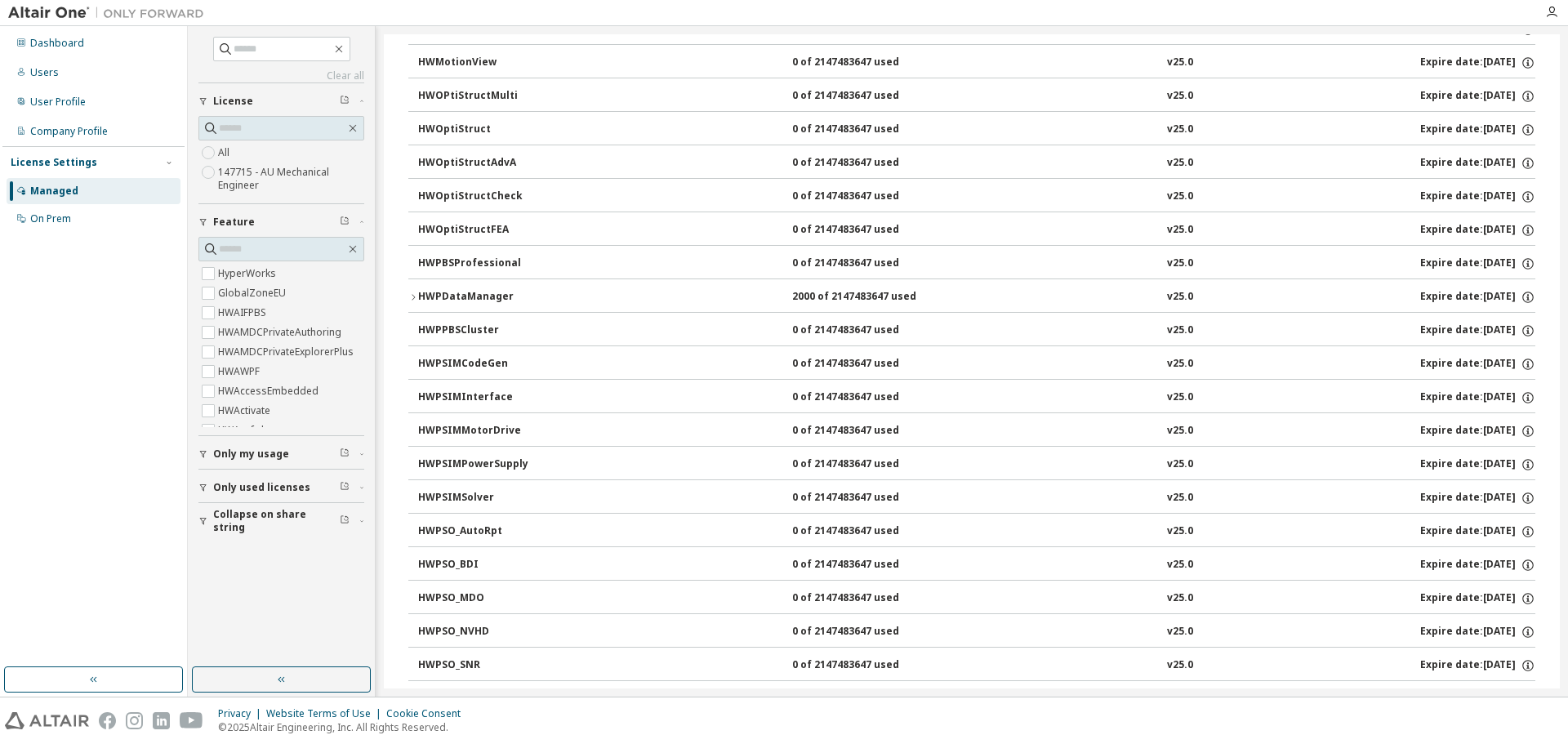
click at [412, 298] on icon "button" at bounding box center [412, 296] width 9 height 9
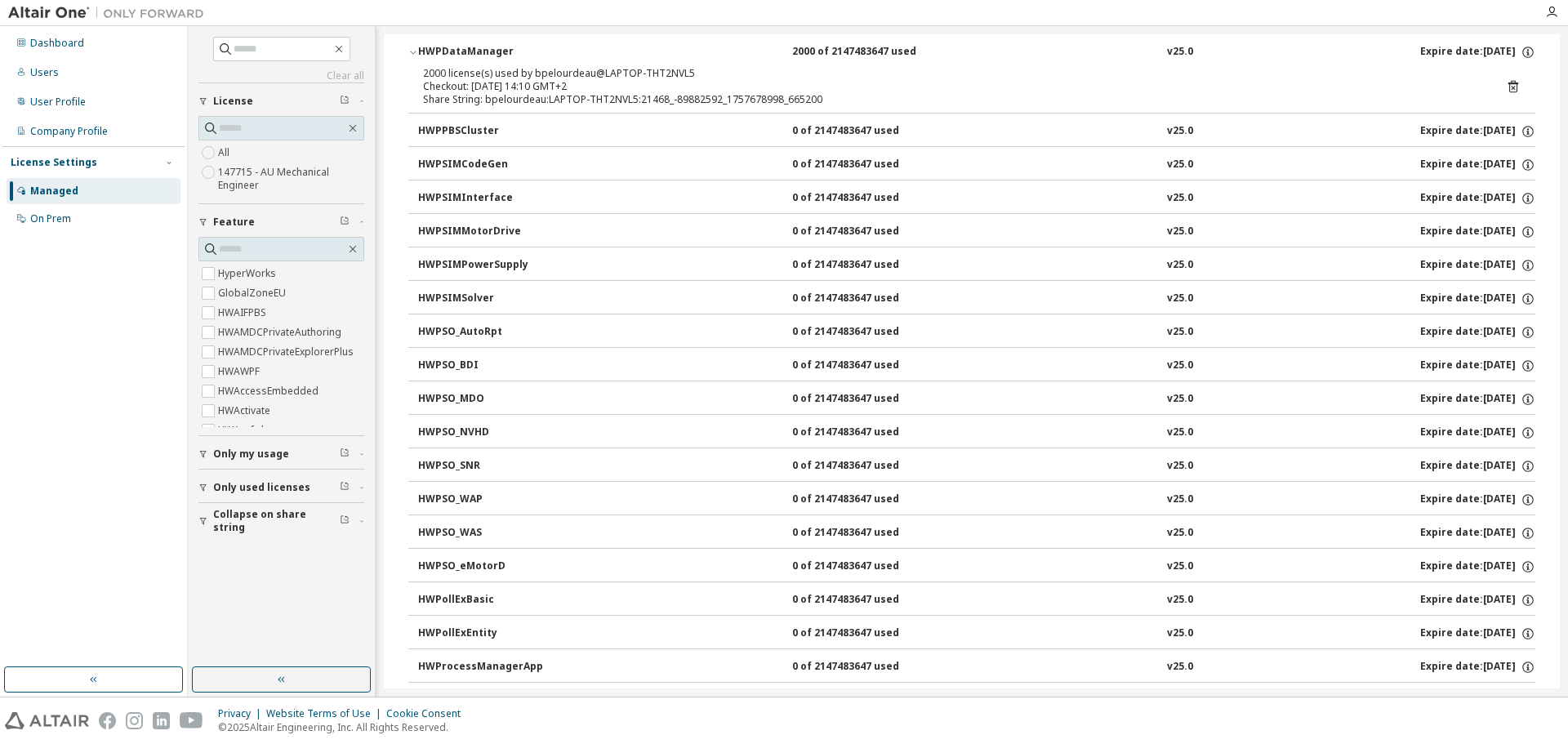
scroll to position [5186, 0]
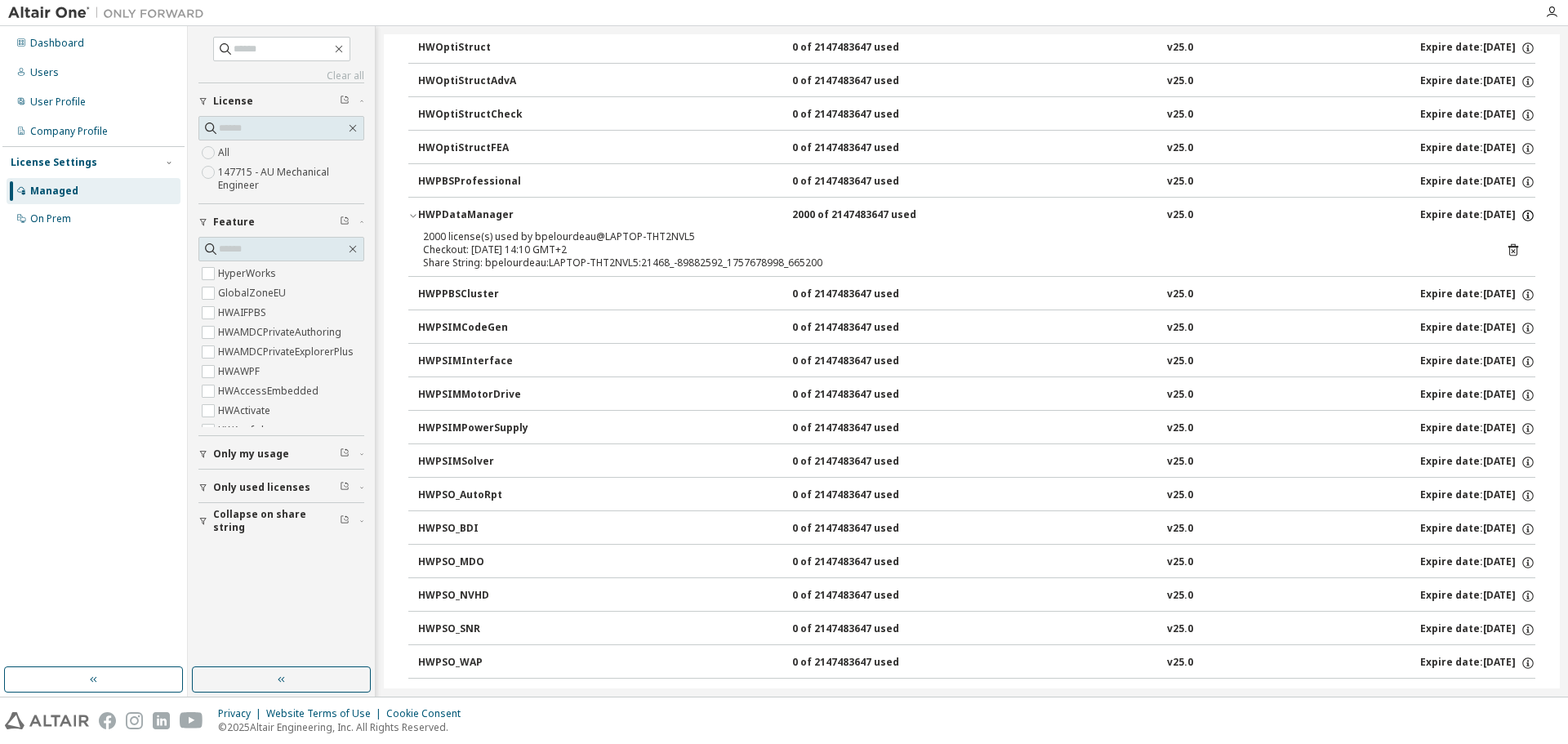
click at [1522, 214] on icon "button" at bounding box center [1528, 215] width 15 height 15
click at [1333, 260] on div "Share String: bpelourdeau:LAPTOP-THT2NVL5:21468_-89882592_1757678998_665200" at bounding box center [951, 263] width 1058 height 13
click at [1508, 246] on icon at bounding box center [1512, 251] width 9 height 12
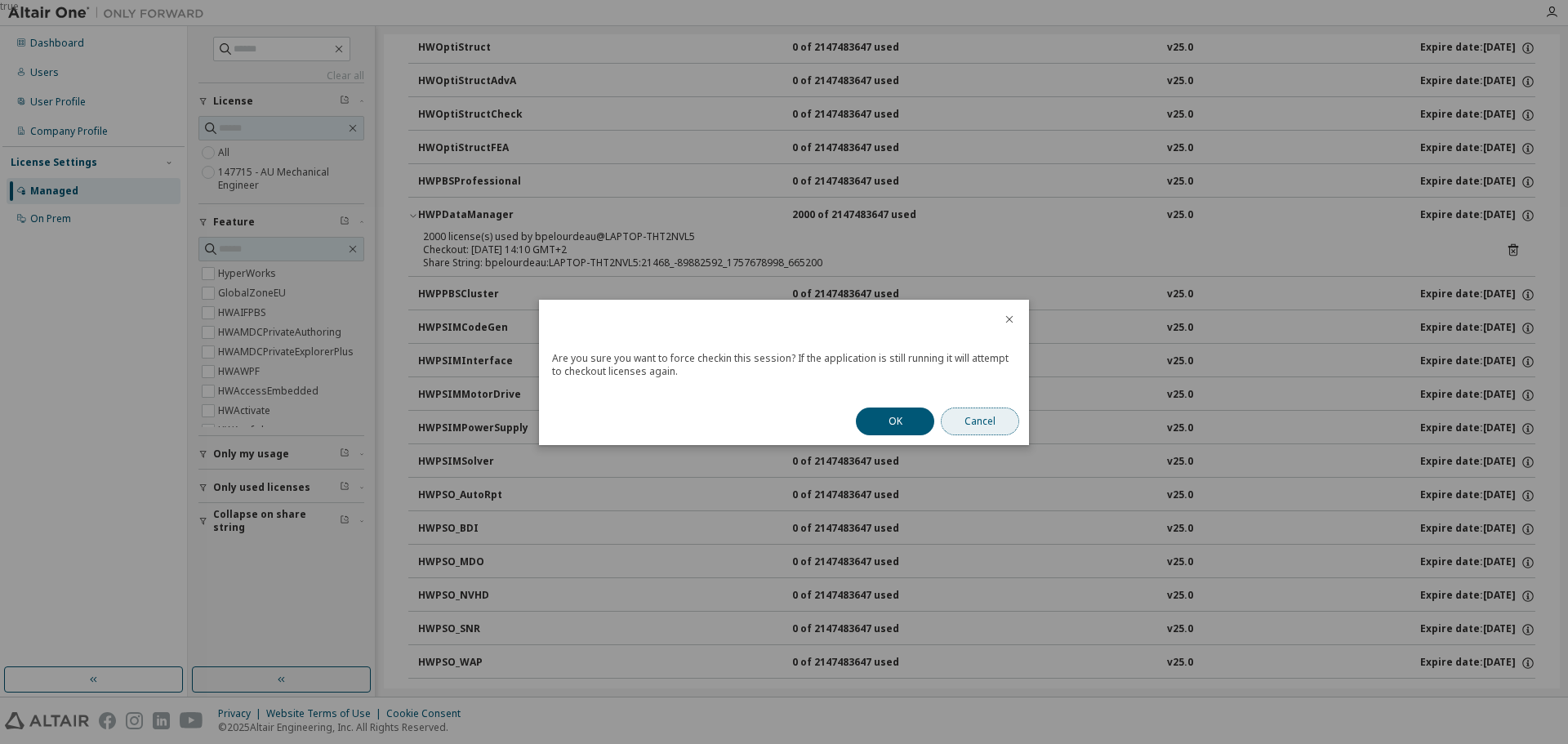
click at [999, 418] on button "Cancel" at bounding box center [979, 421] width 78 height 28
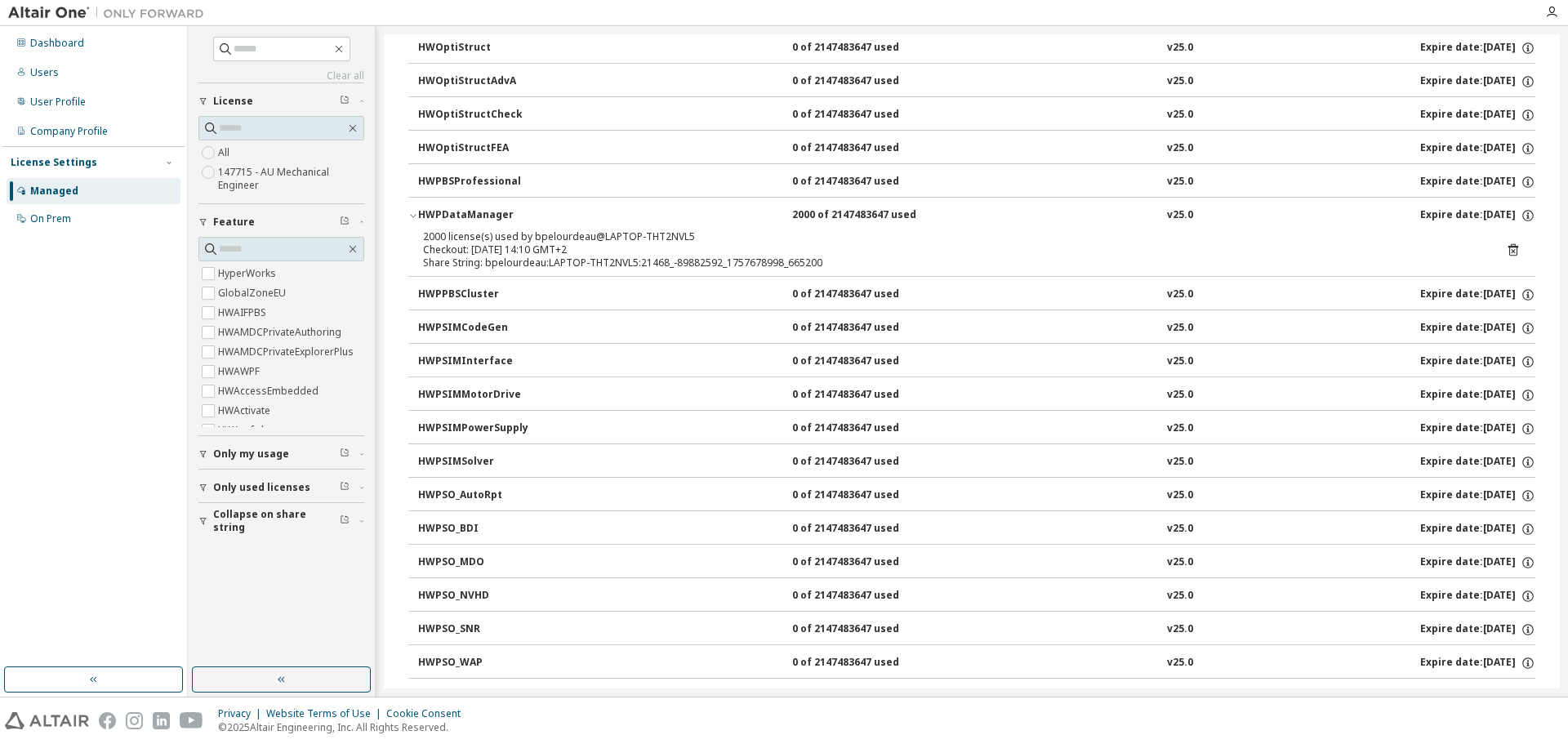
click at [634, 274] on div "2000 license(s) used by bpelourdeau@LAPTOP-THT2NVL5 Checkout: 2025-09-12 14:10 …" at bounding box center [971, 252] width 1126 height 46
click at [635, 259] on div "Share String: bpelourdeau:LAPTOP-THT2NVL5:21468_-89882592_1757678998_665200" at bounding box center [951, 263] width 1058 height 13
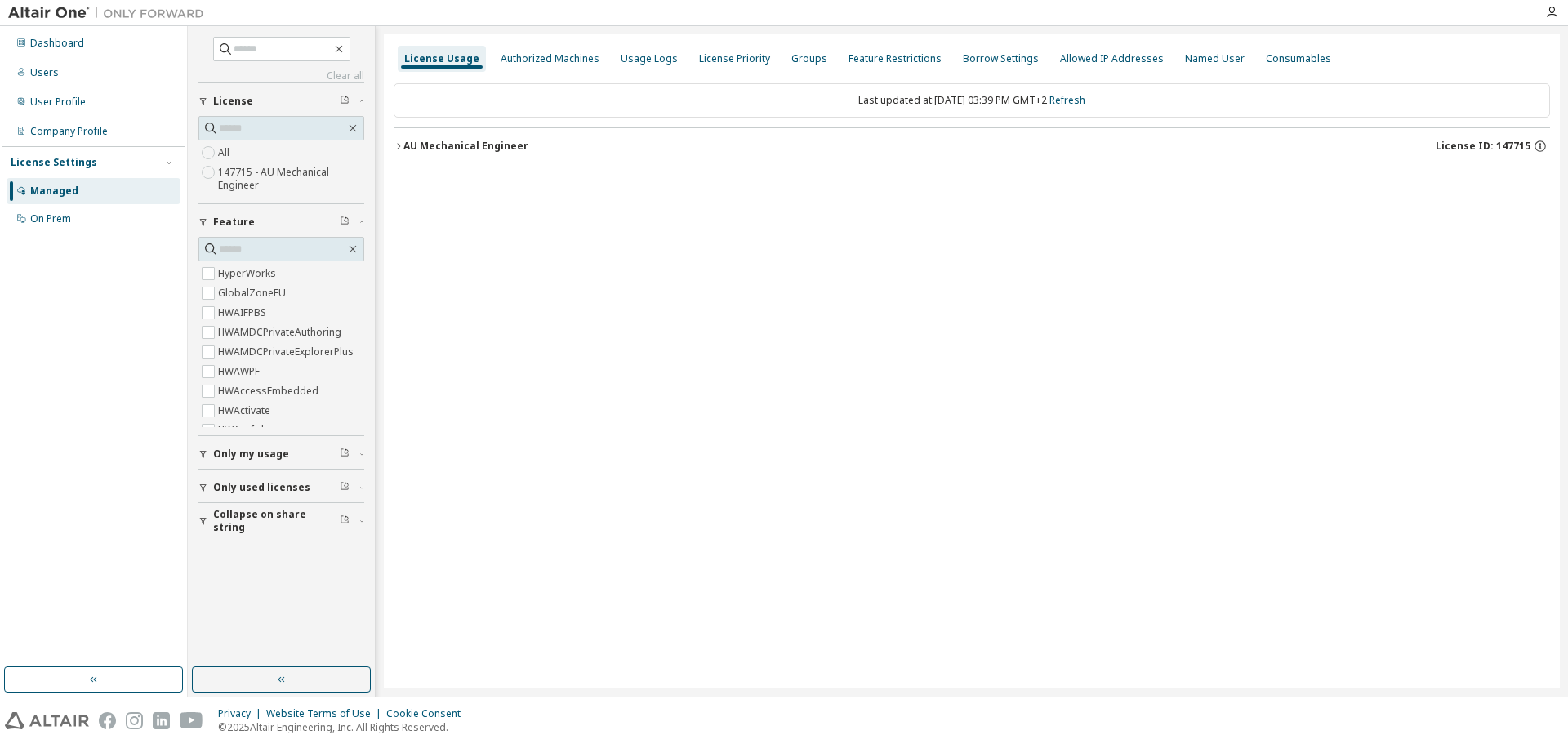
click at [380, 147] on div "Clear all Collapse on share string Only used licenses Only my usage Feature Hyp…" at bounding box center [877, 361] width 1379 height 670
click at [400, 141] on icon "button" at bounding box center [398, 146] width 9 height 9
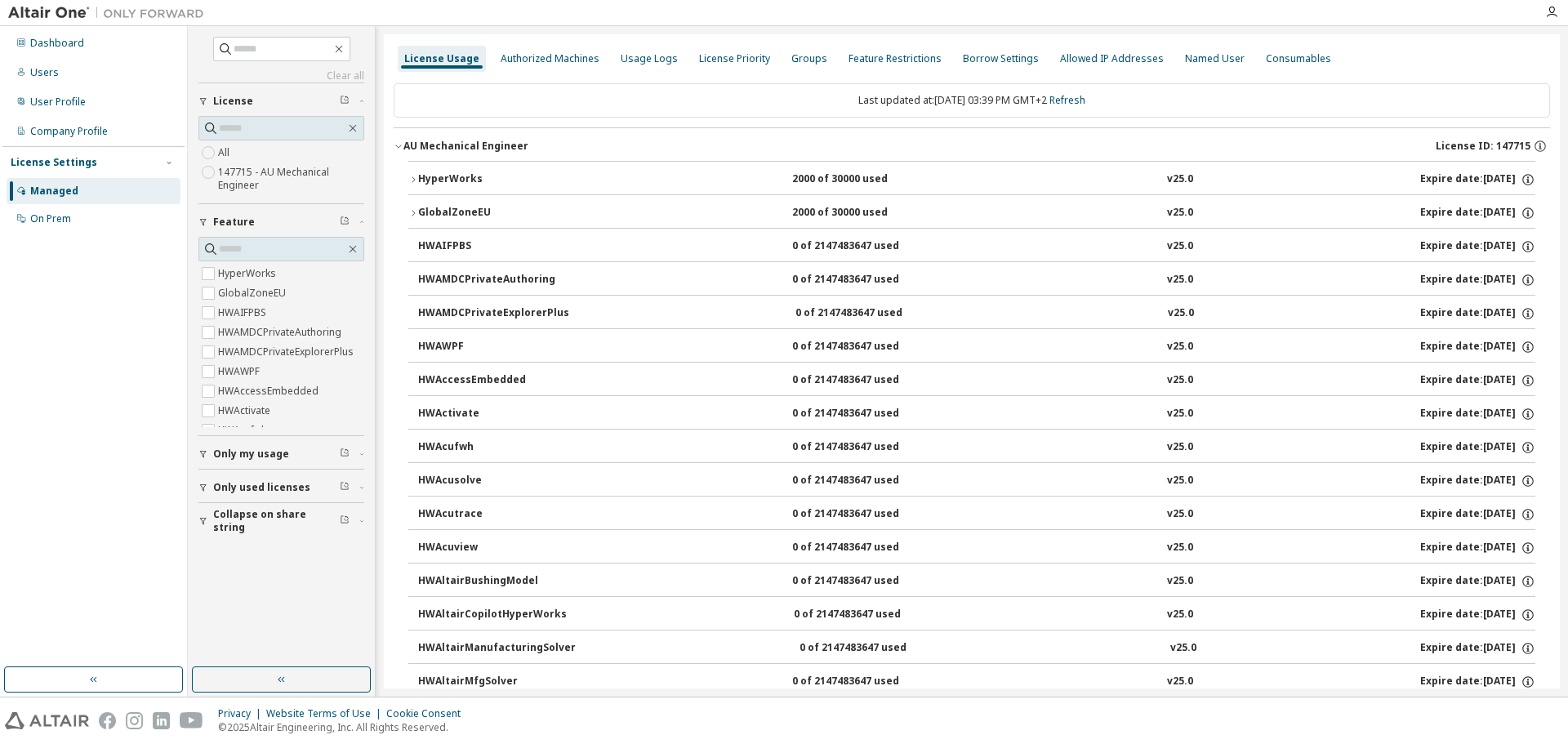
click at [402, 146] on icon "button" at bounding box center [398, 146] width 9 height 9
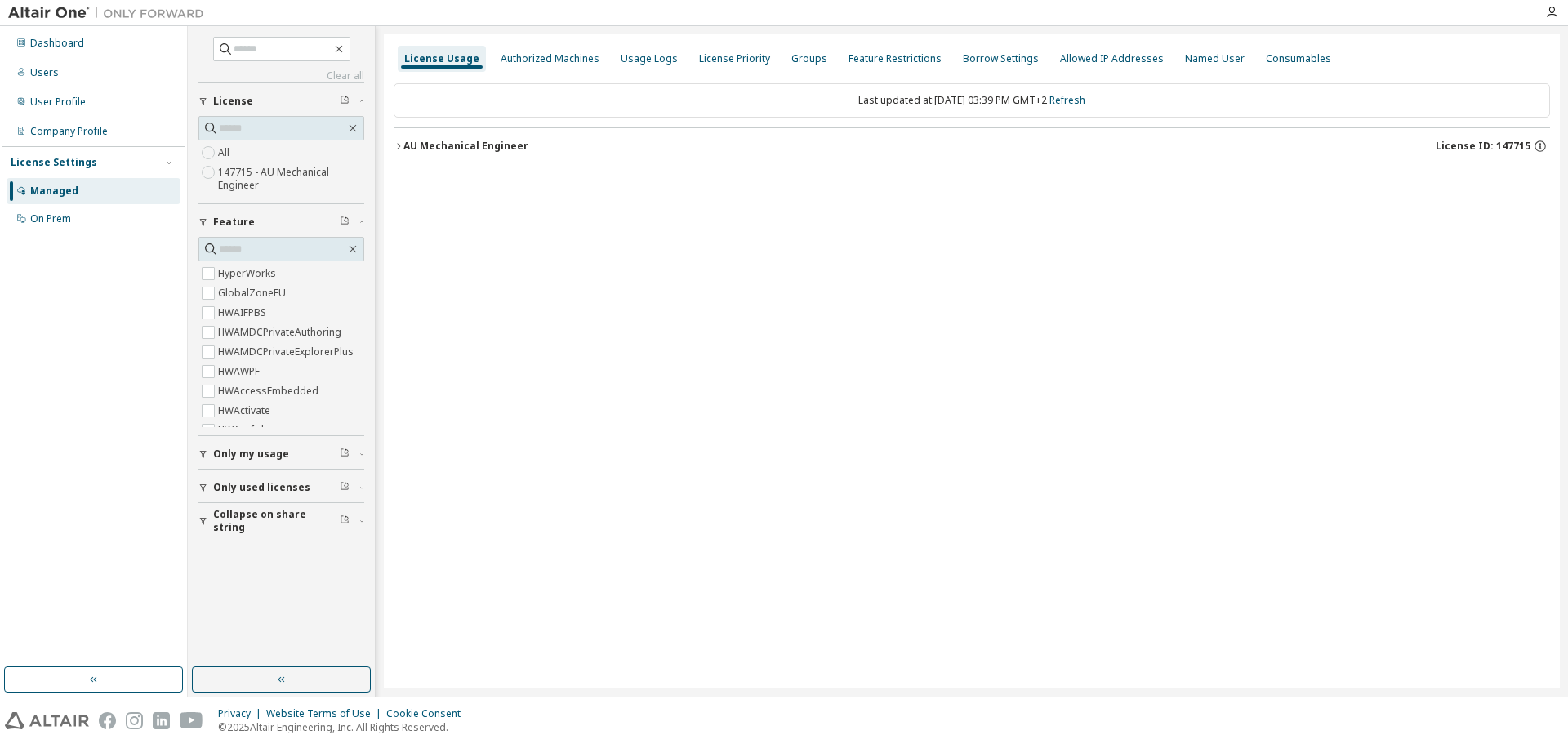
click at [402, 146] on icon "button" at bounding box center [398, 146] width 9 height 9
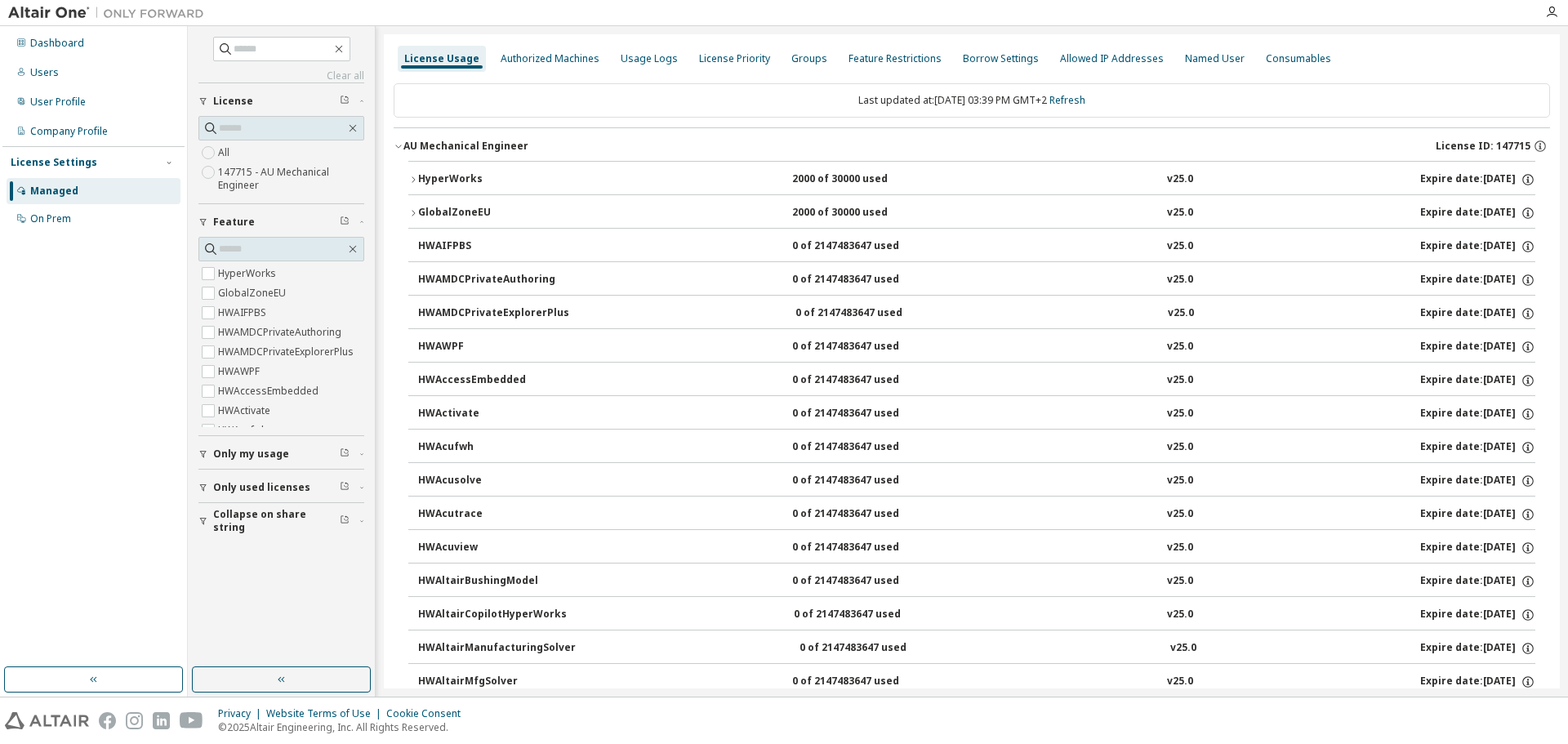
click at [404, 144] on button "AU Mechanical Engineer License ID: 147715" at bounding box center [971, 146] width 1156 height 36
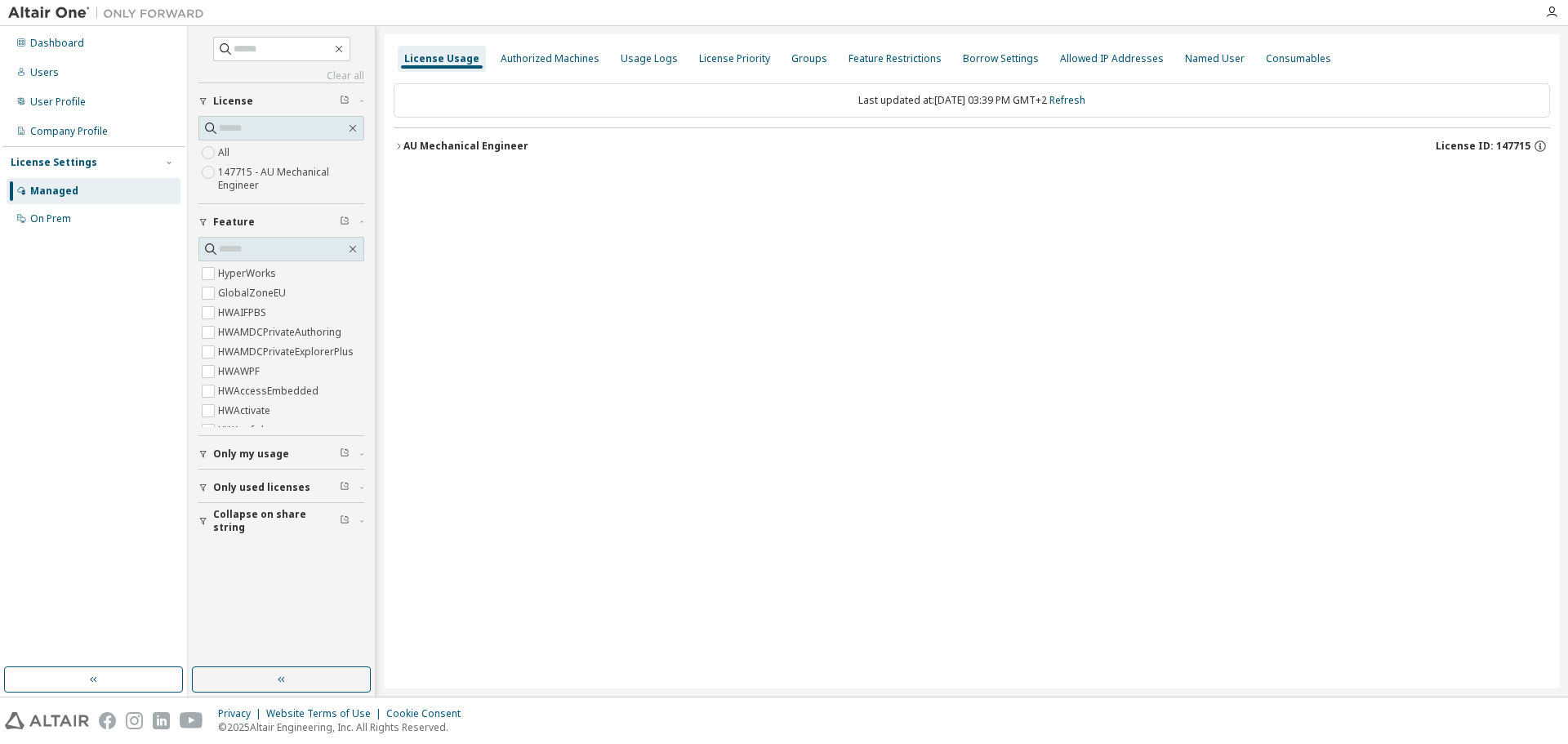
click at [405, 144] on div "AU Mechanical Engineer" at bounding box center [465, 146] width 125 height 13
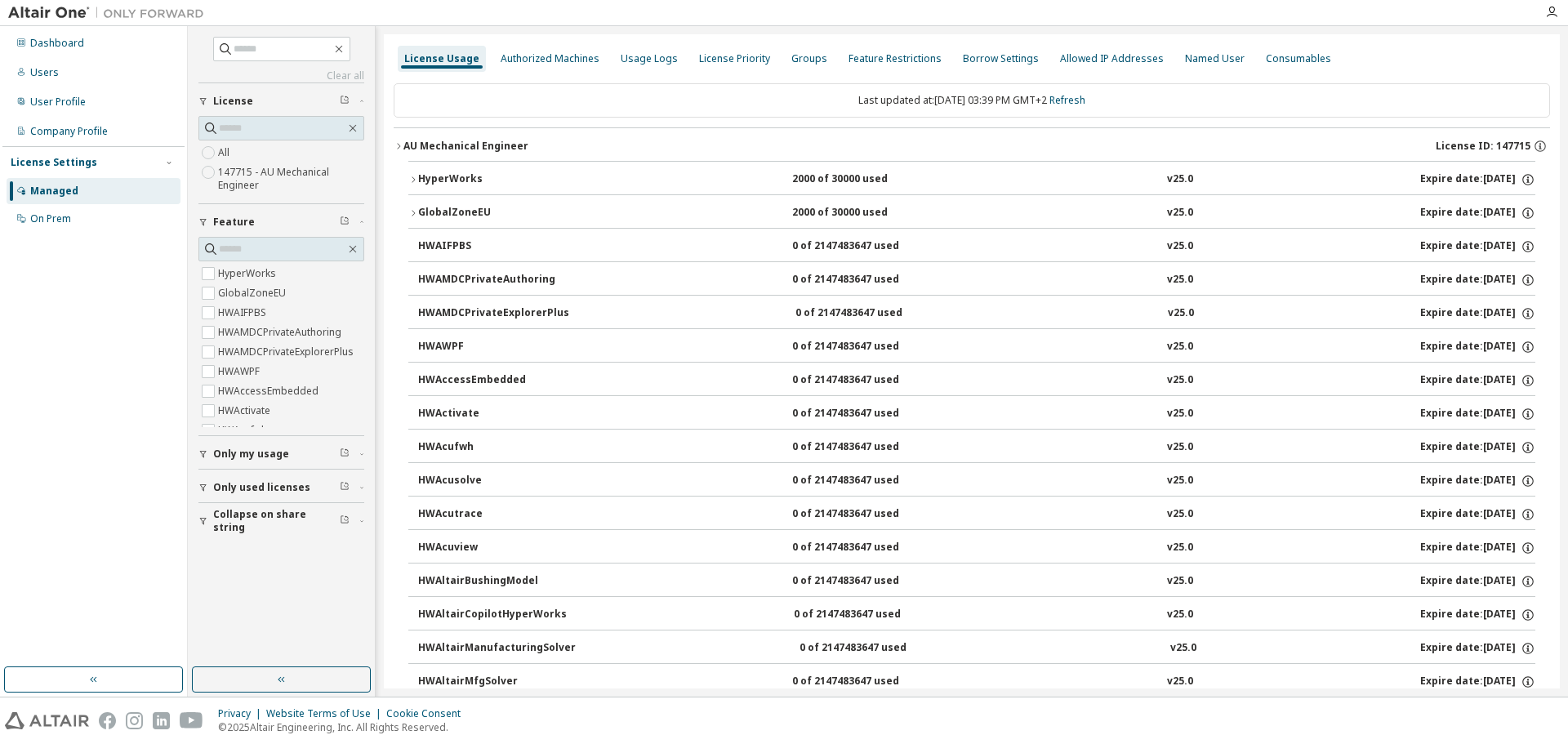
click at [405, 144] on div "AU Mechanical Engineer" at bounding box center [465, 146] width 125 height 13
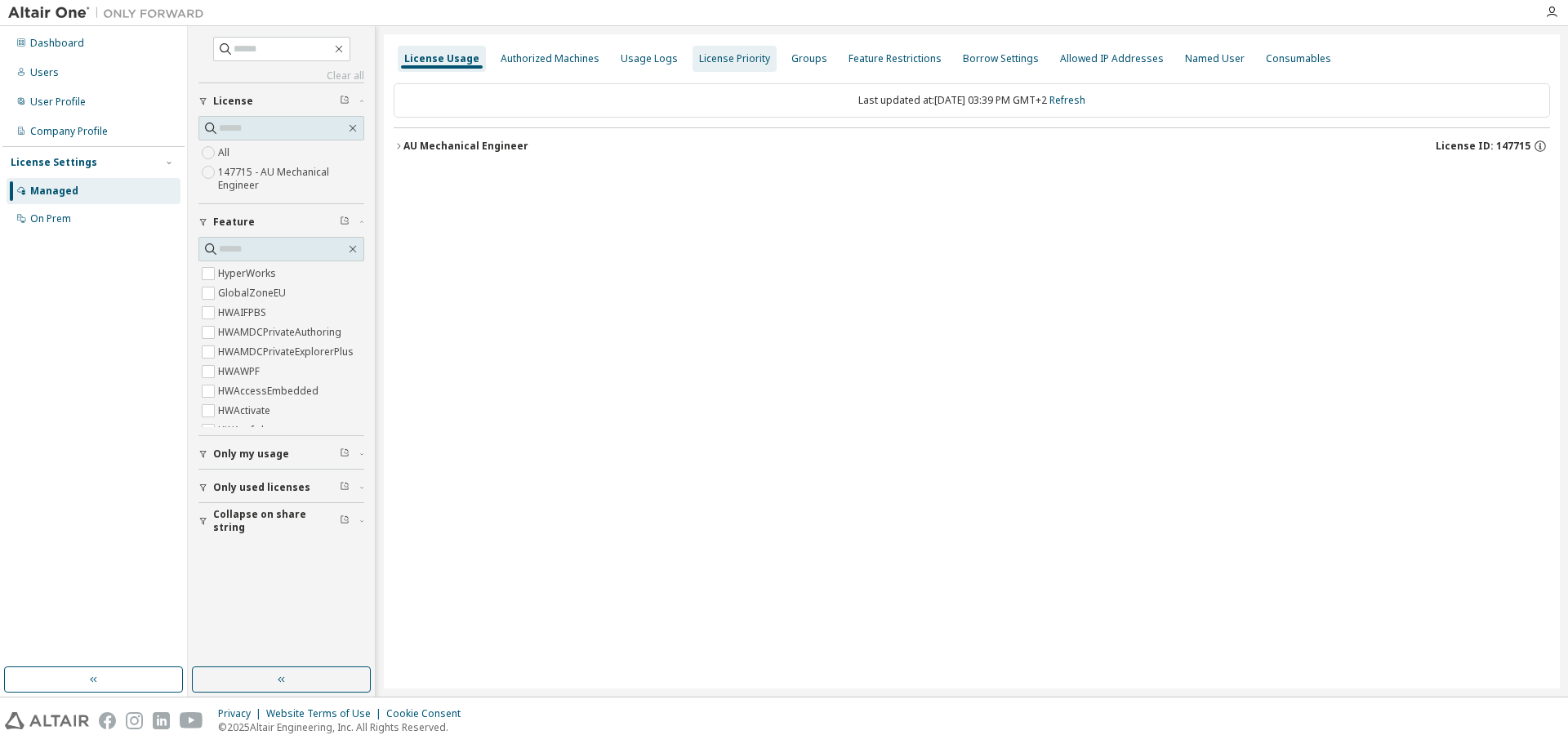
click at [722, 68] on div "License Priority" at bounding box center [734, 59] width 84 height 26
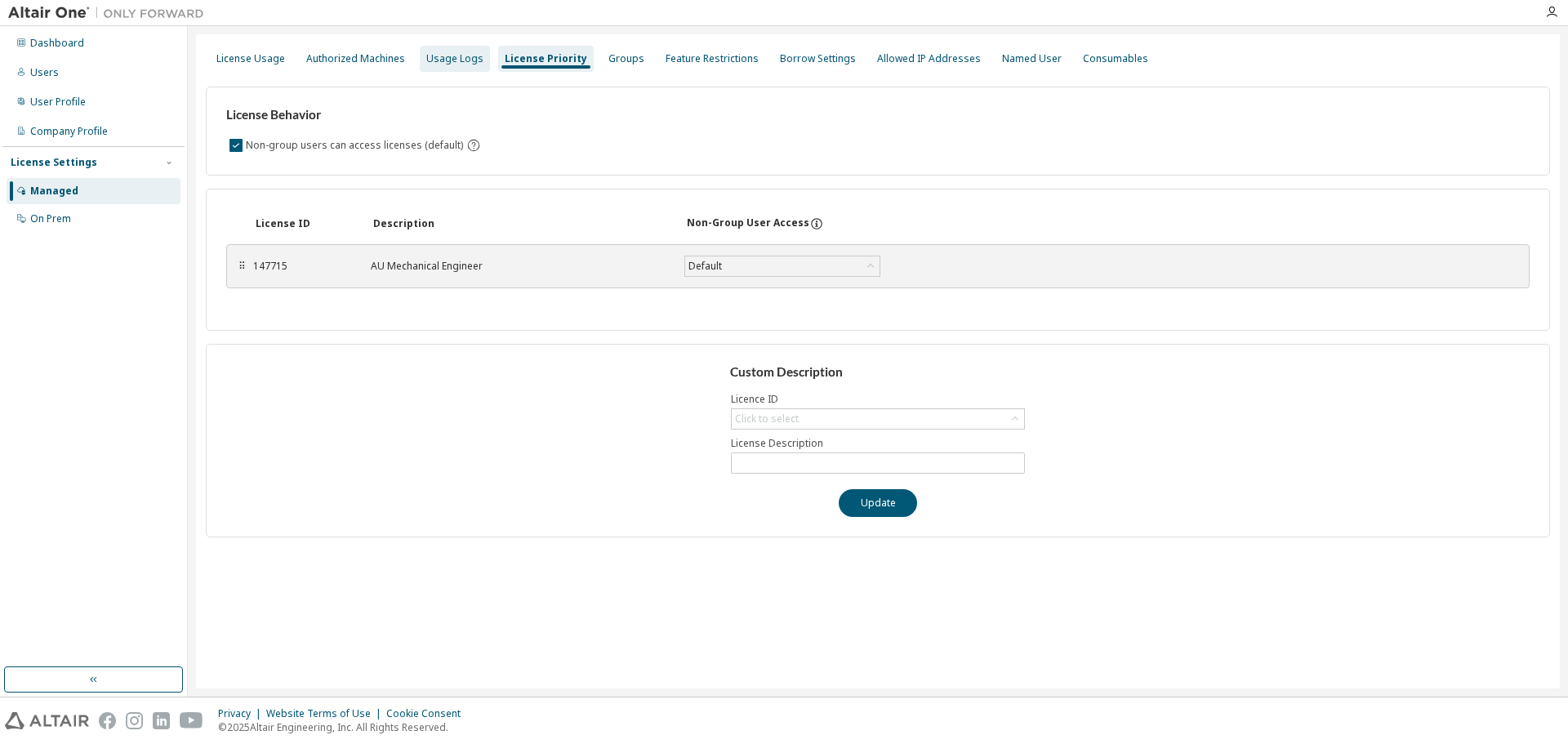
click at [454, 68] on div "Usage Logs" at bounding box center [455, 59] width 71 height 26
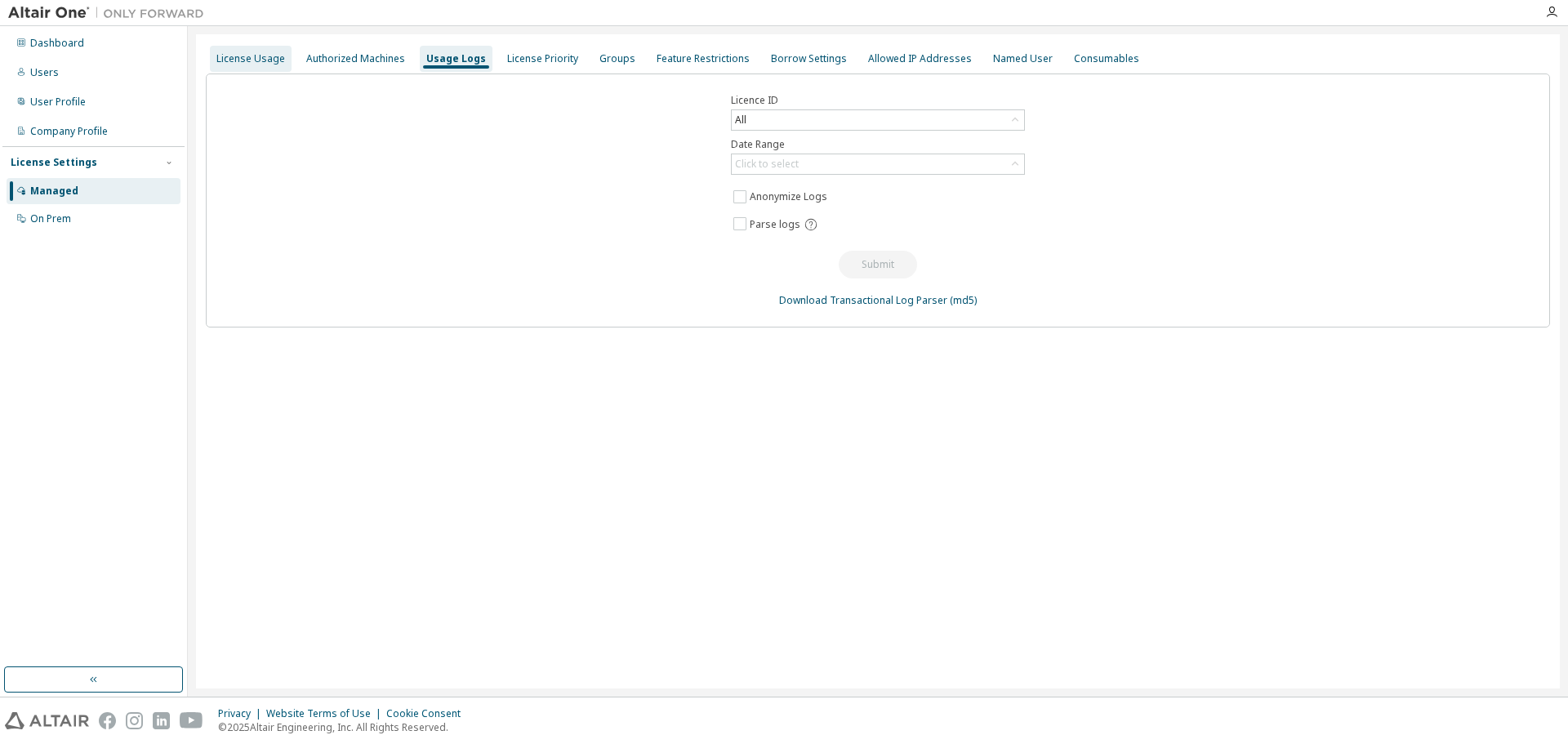
click at [239, 60] on div "License Usage" at bounding box center [251, 59] width 69 height 13
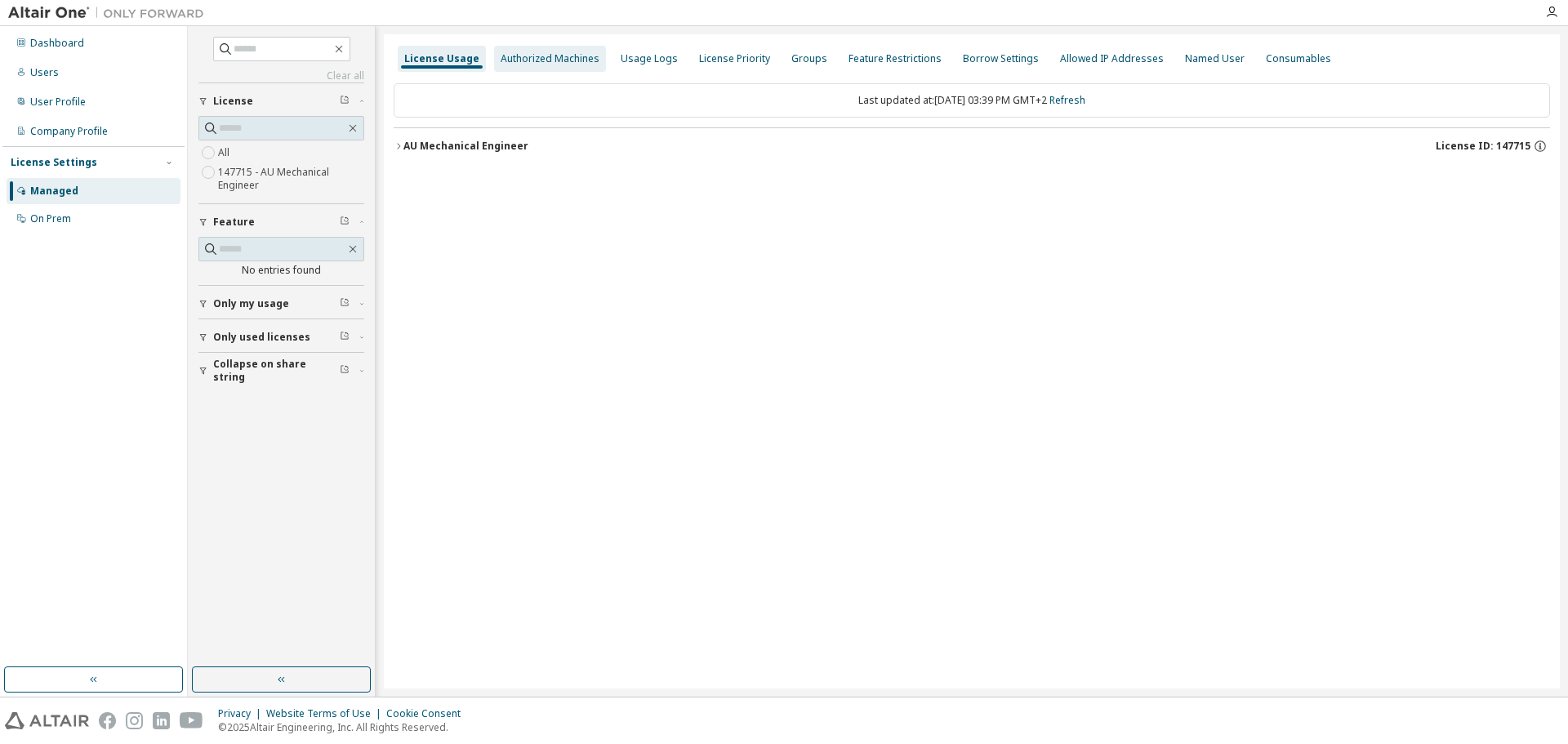
click at [545, 55] on div "Authorized Machines" at bounding box center [549, 59] width 99 height 13
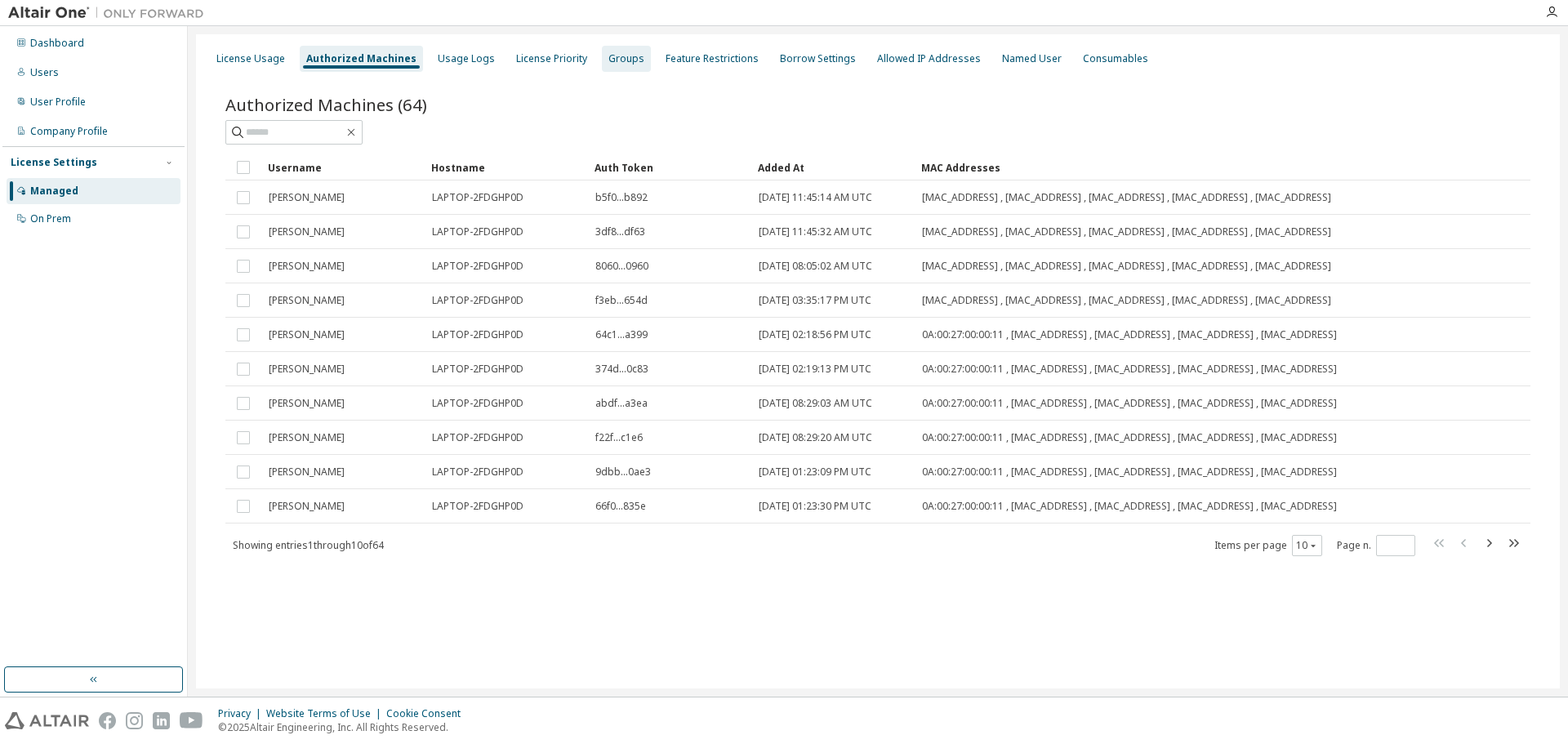
click at [617, 54] on div "Groups" at bounding box center [626, 59] width 36 height 13
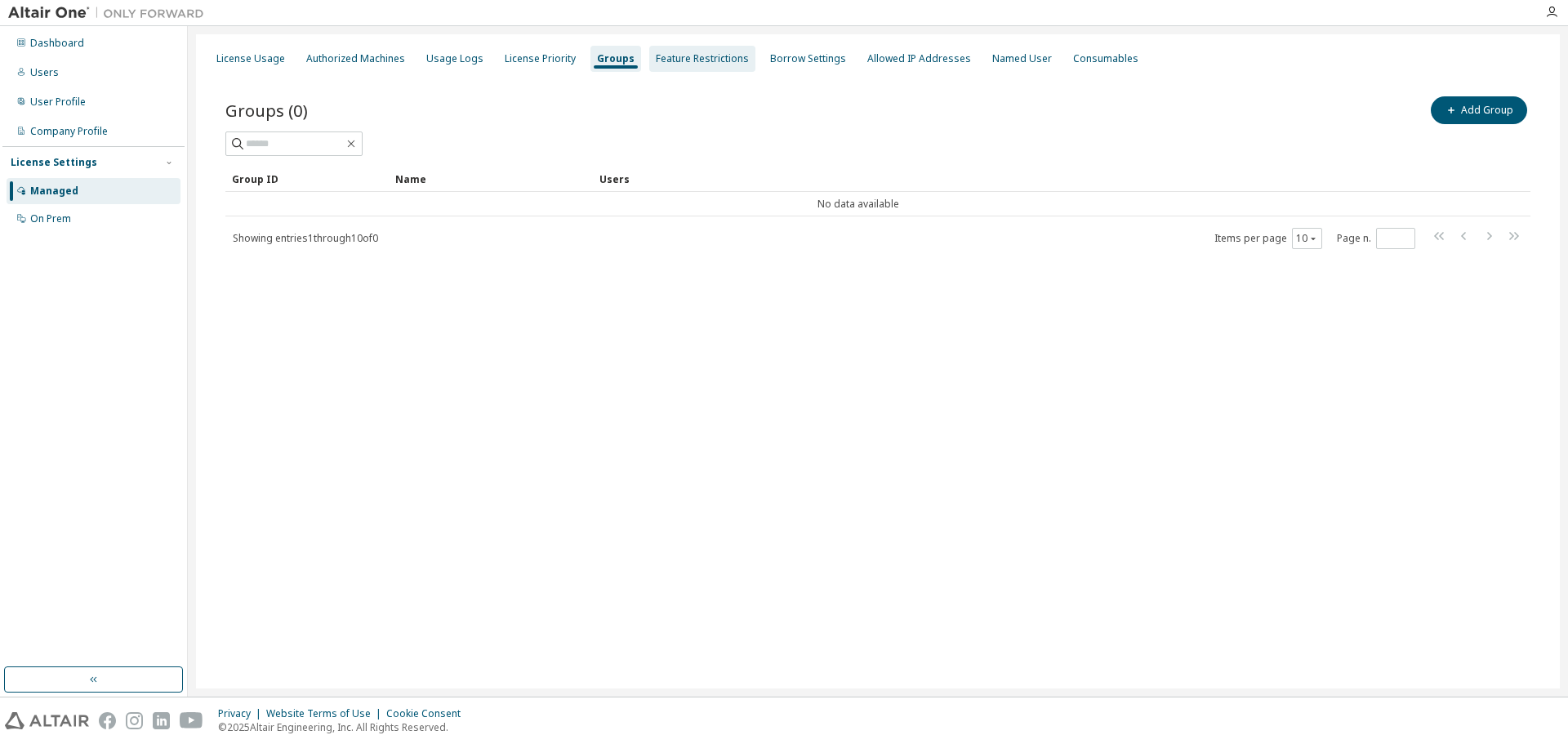
click at [710, 55] on div "Feature Restrictions" at bounding box center [702, 59] width 93 height 13
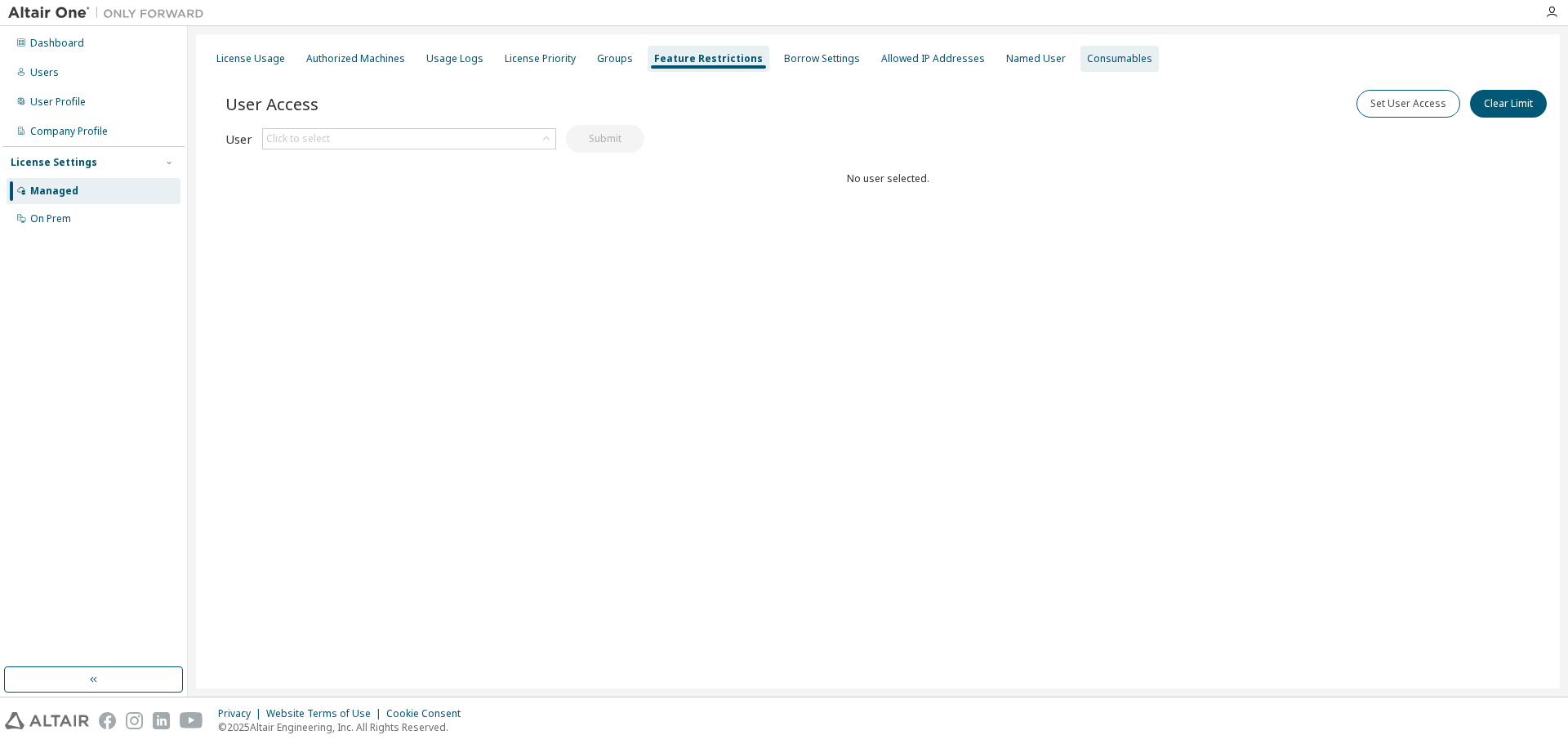
click at [1095, 58] on div "Consumables" at bounding box center [1119, 59] width 65 height 13
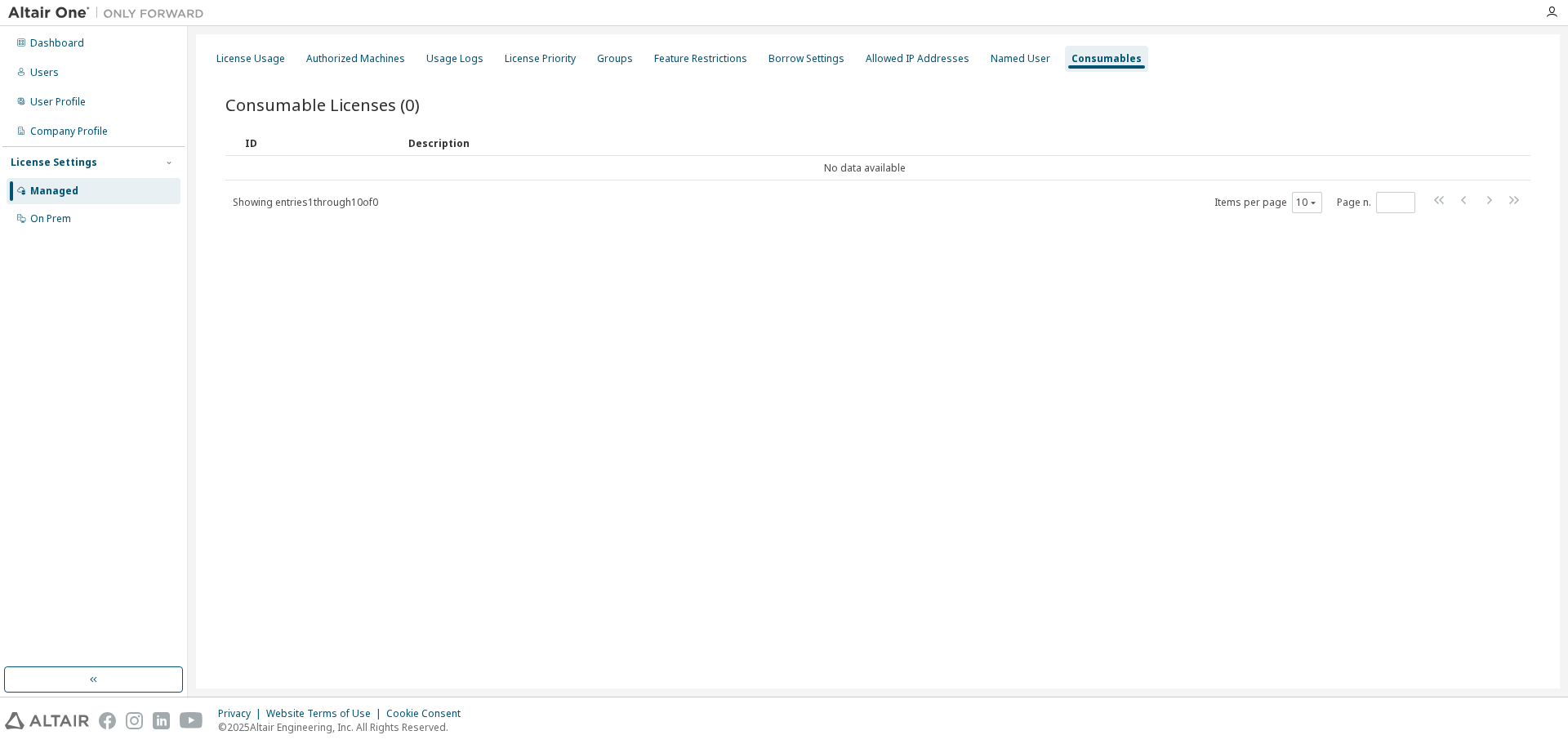
click at [255, 71] on div "License Usage Authorized Machines Usage Logs License Priority Groups Feature Re…" at bounding box center [877, 59] width 1344 height 29
click at [268, 65] on div "License Usage" at bounding box center [251, 59] width 82 height 26
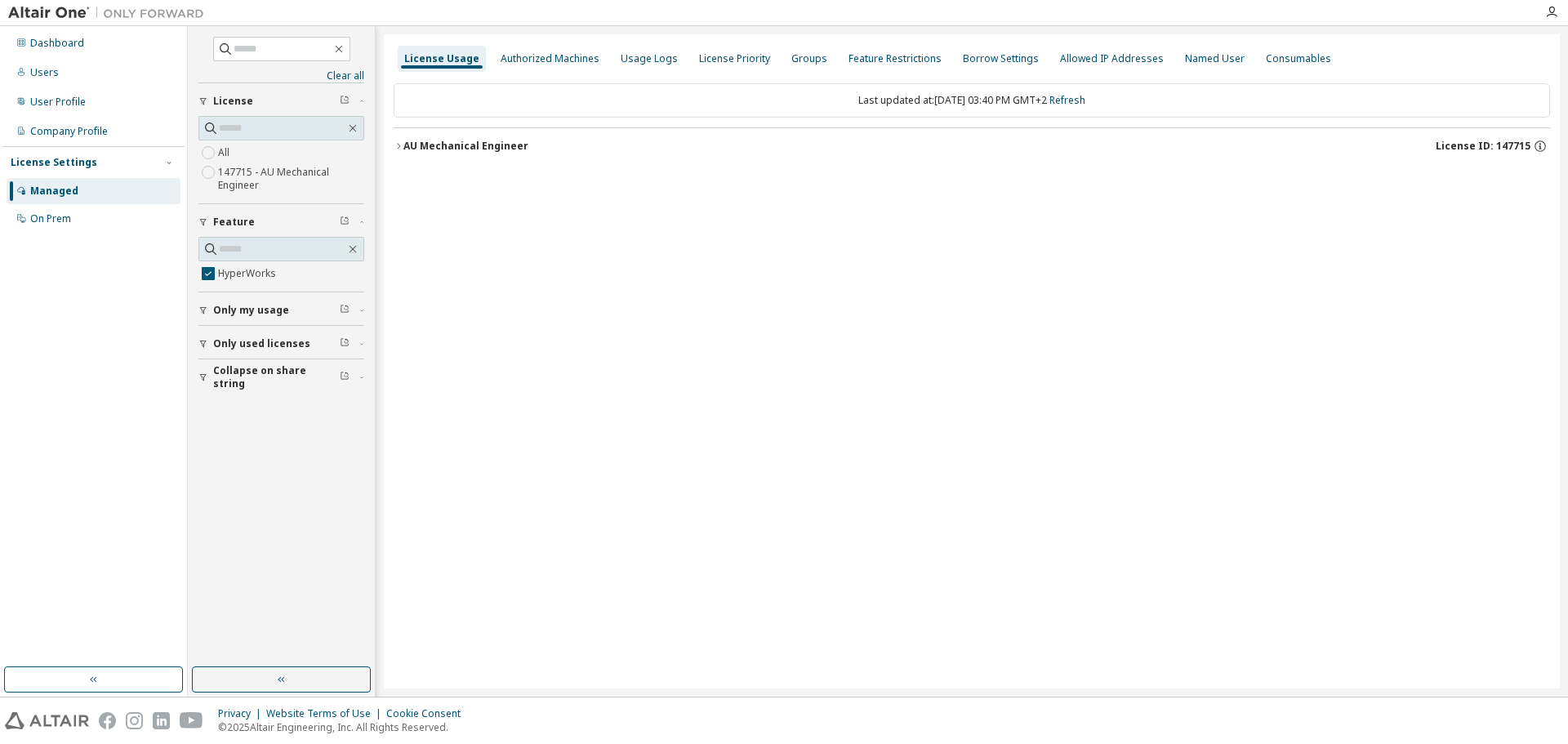
click at [406, 146] on div "AU Mechanical Engineer" at bounding box center [465, 146] width 125 height 13
click at [425, 183] on div "HyperWorks" at bounding box center [491, 179] width 147 height 15
click at [403, 140] on div "AU Mechanical Engineer" at bounding box center [465, 146] width 125 height 13
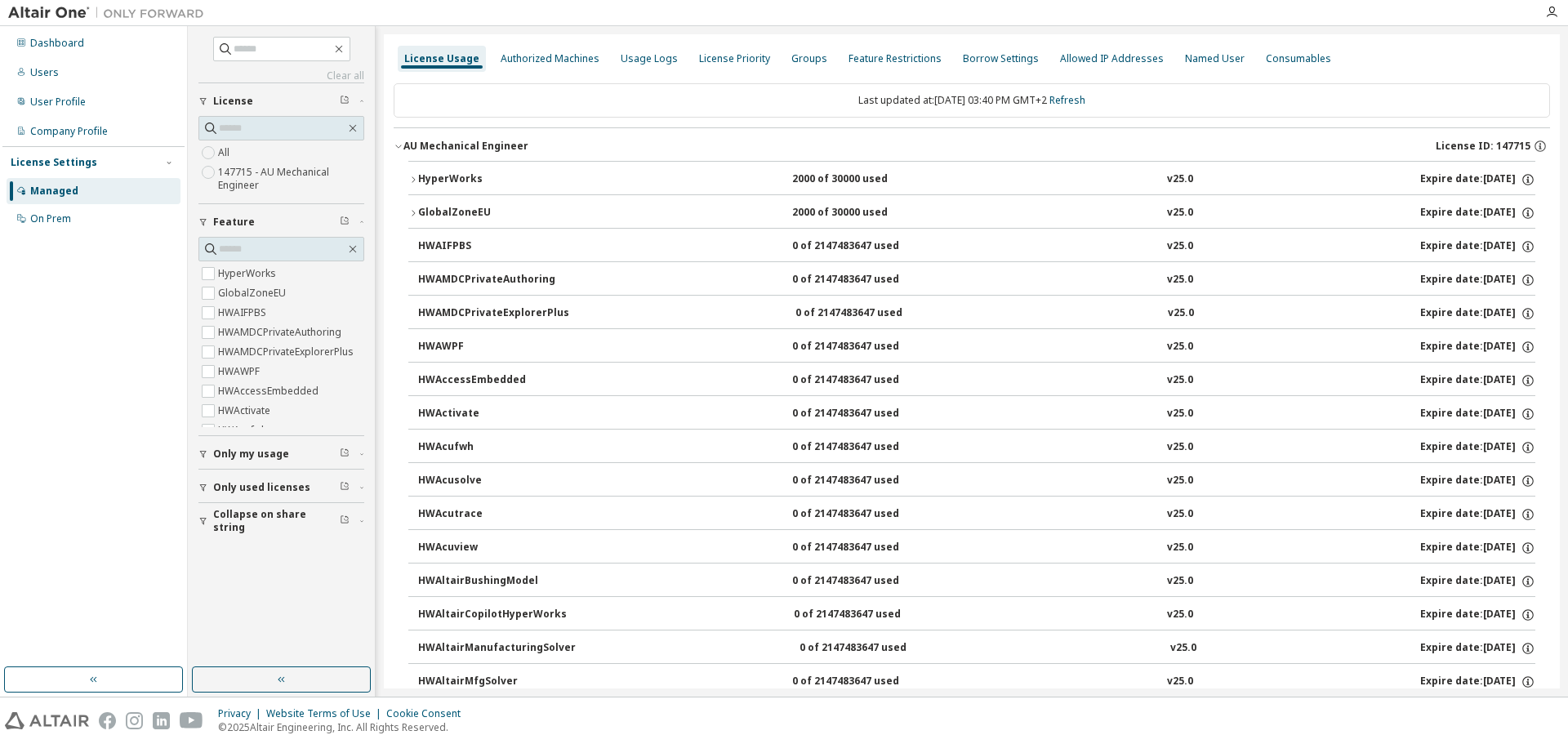
click at [412, 212] on icon "button" at bounding box center [412, 213] width 9 height 9
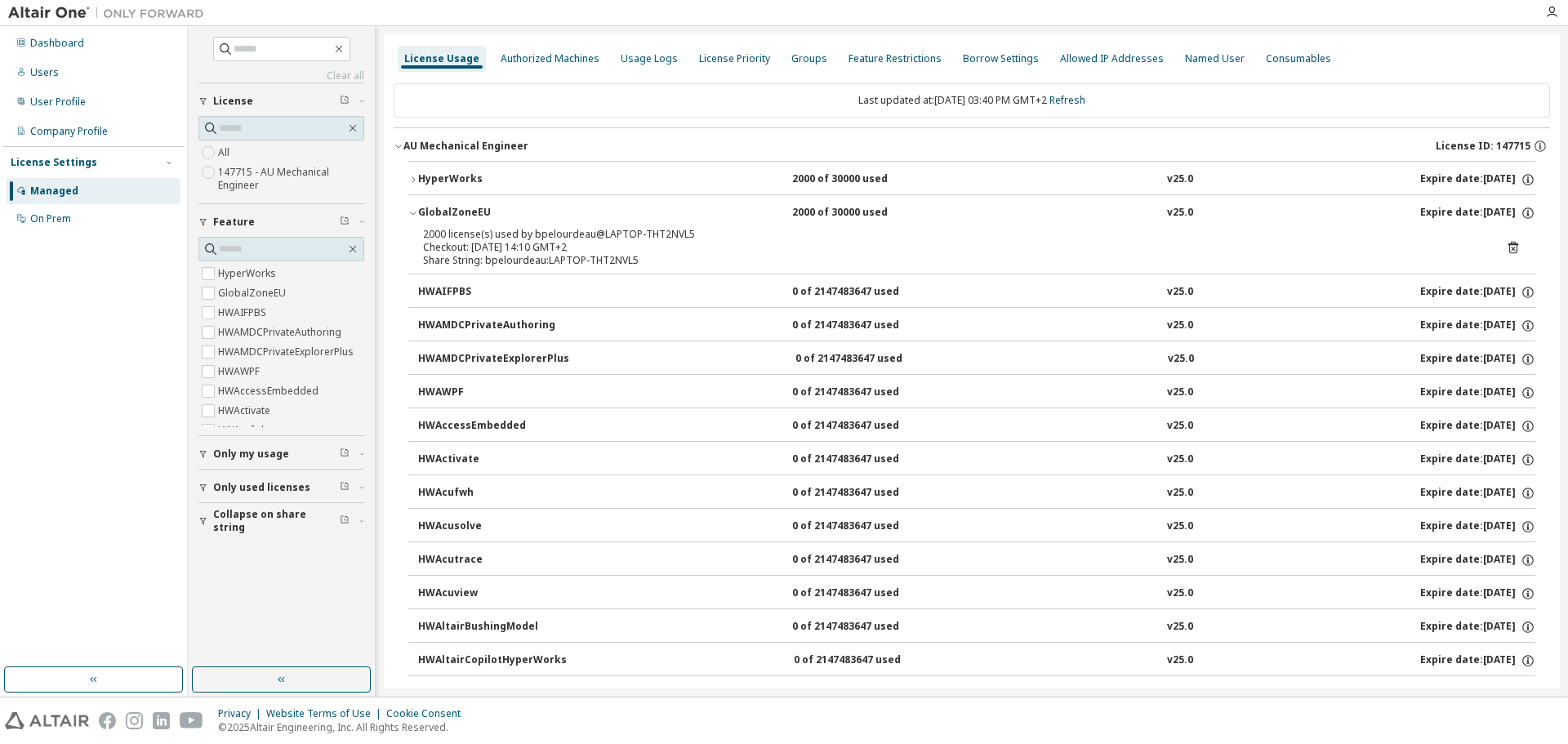
click at [412, 212] on icon "button" at bounding box center [412, 213] width 9 height 9
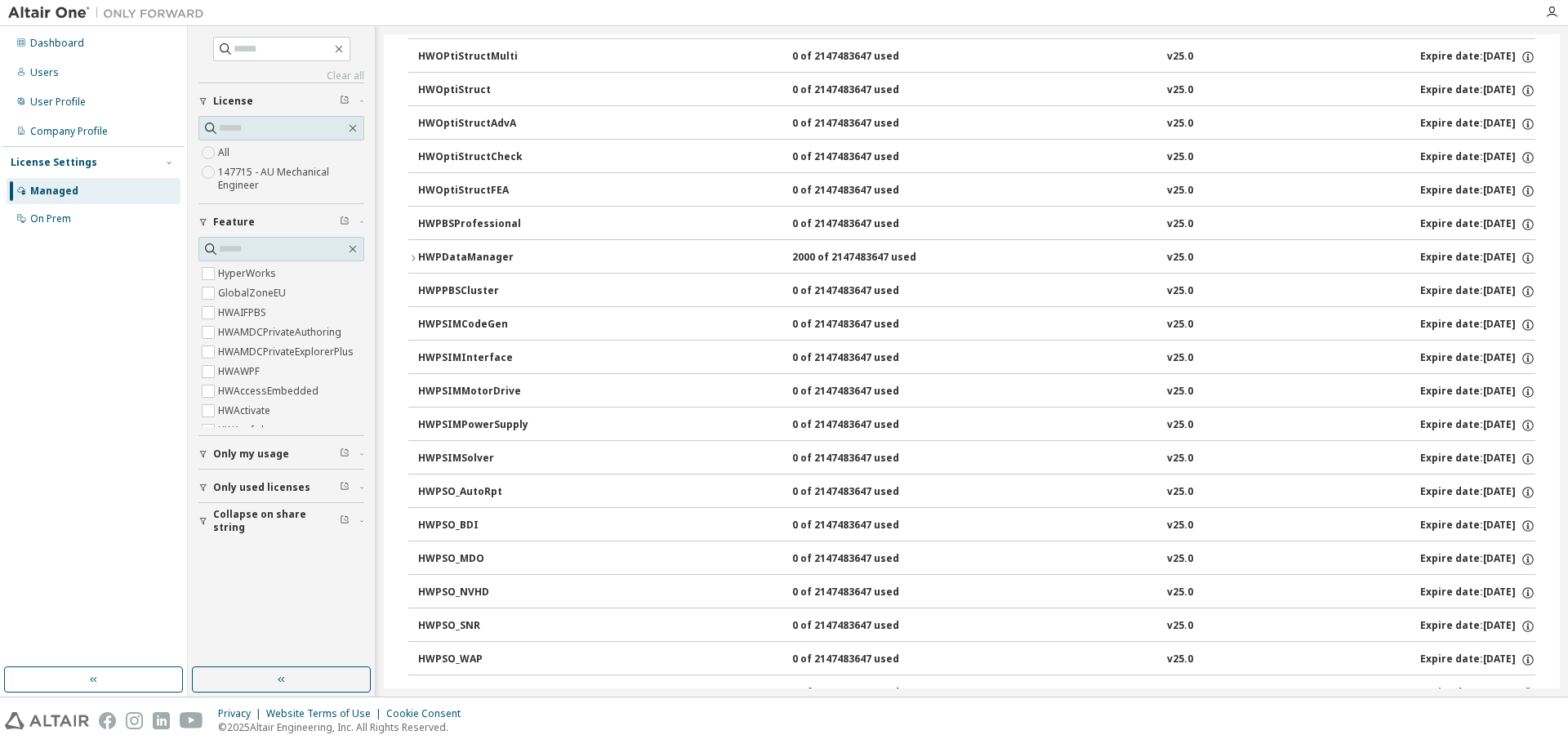
scroll to position [5062, 0]
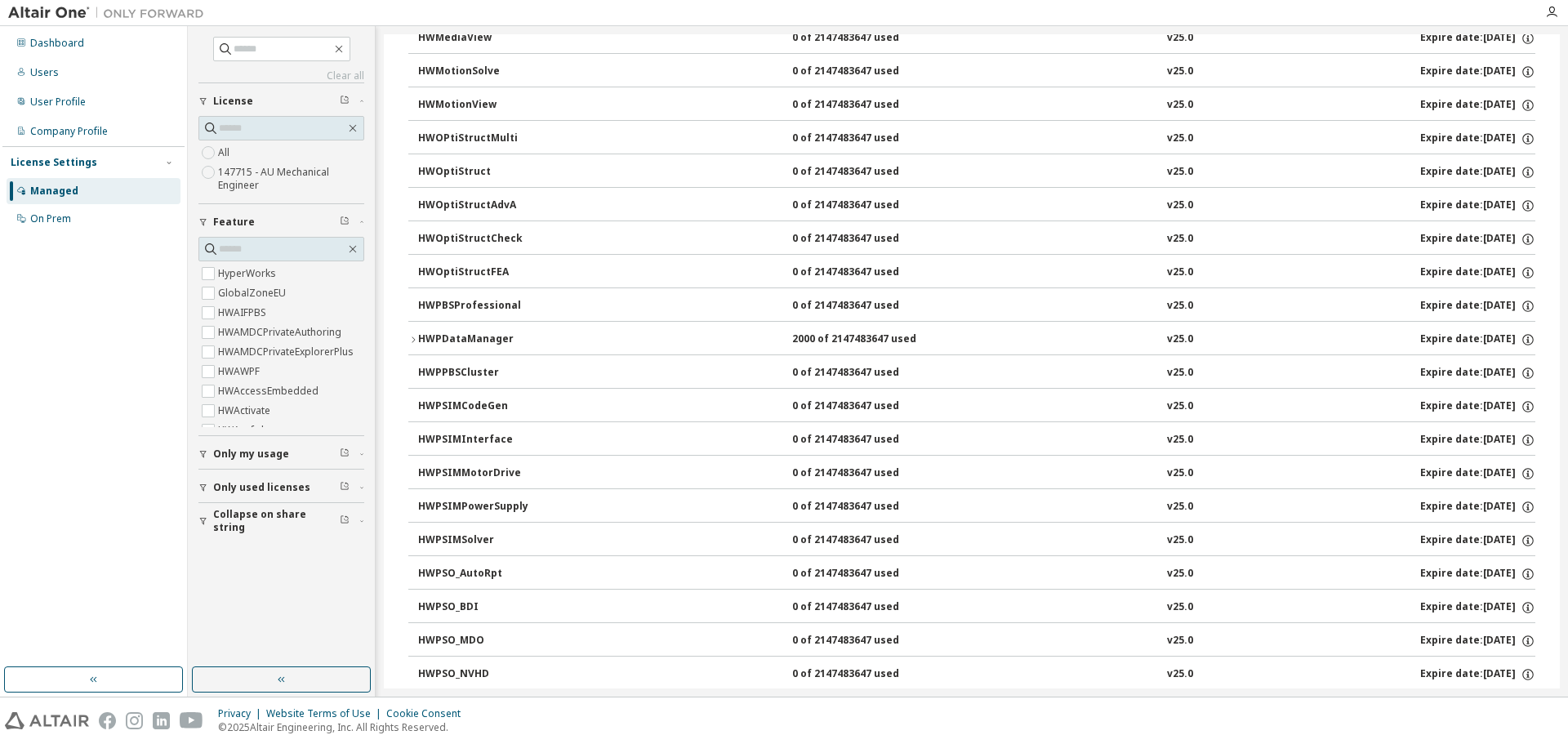
click at [792, 338] on div "2000 of 2147483647 used" at bounding box center [865, 339] width 147 height 15
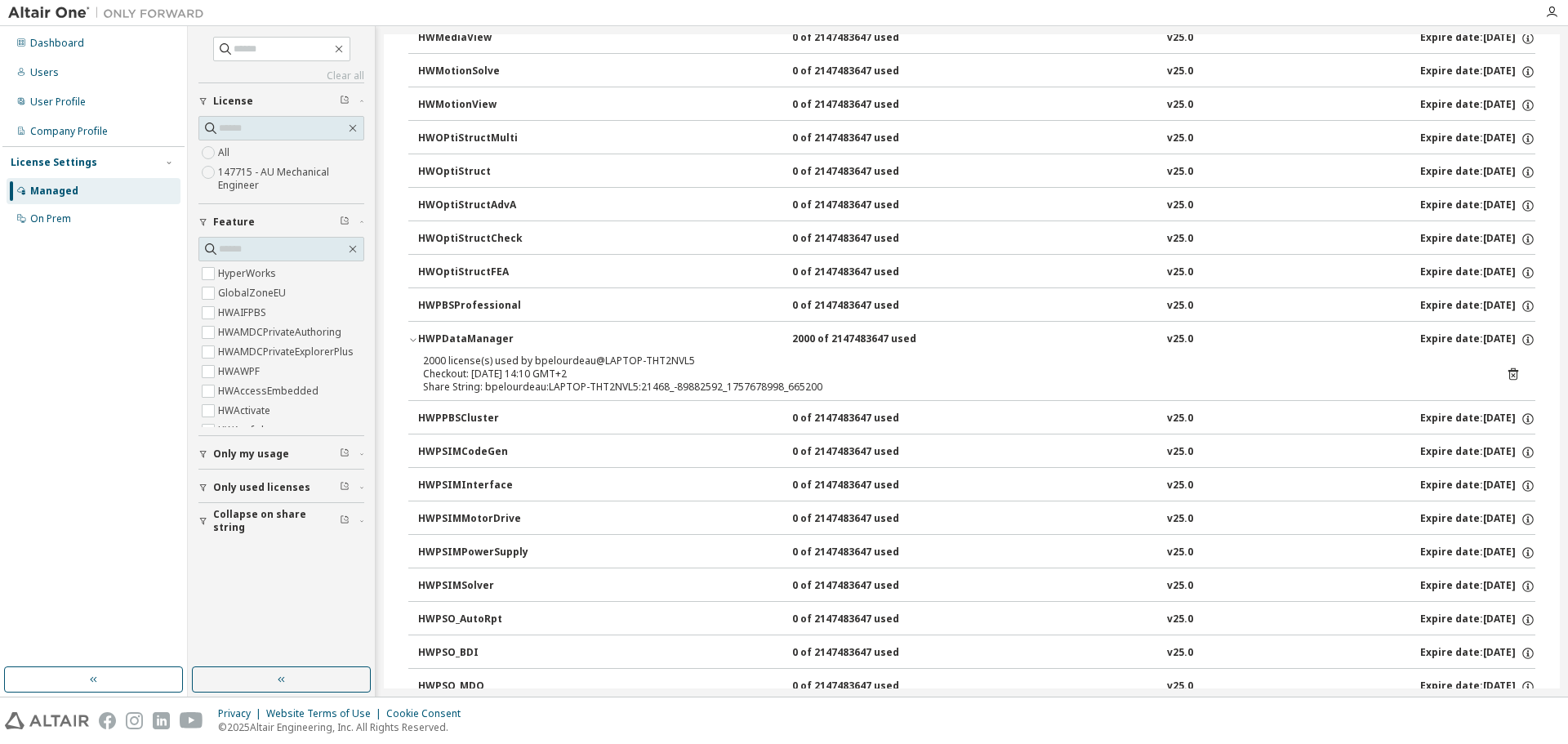
click at [245, 603] on div "Clear all Collapse on share string Only used licenses Only my usage Feature Hyp…" at bounding box center [281, 346] width 182 height 636
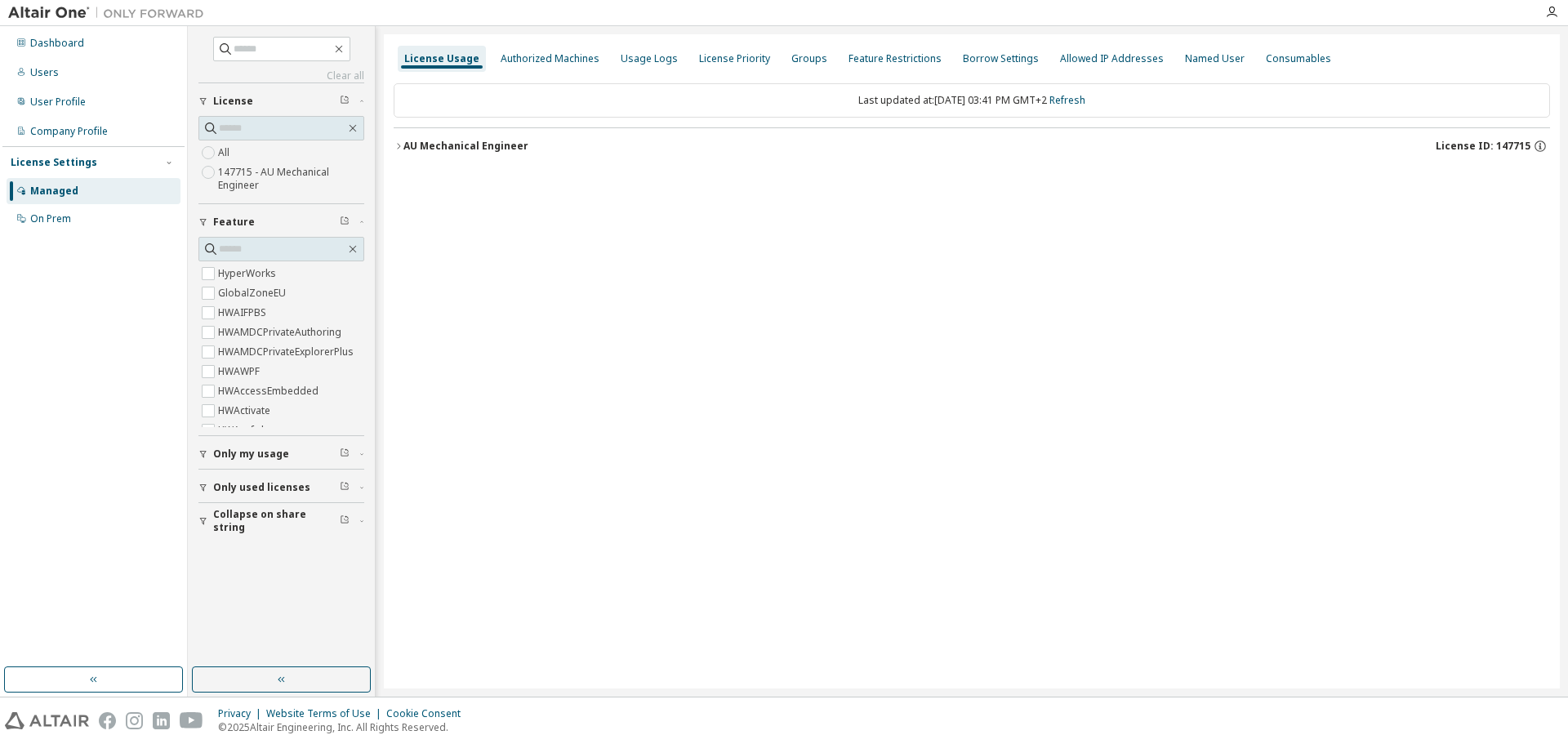
click at [402, 144] on icon "button" at bounding box center [398, 146] width 9 height 9
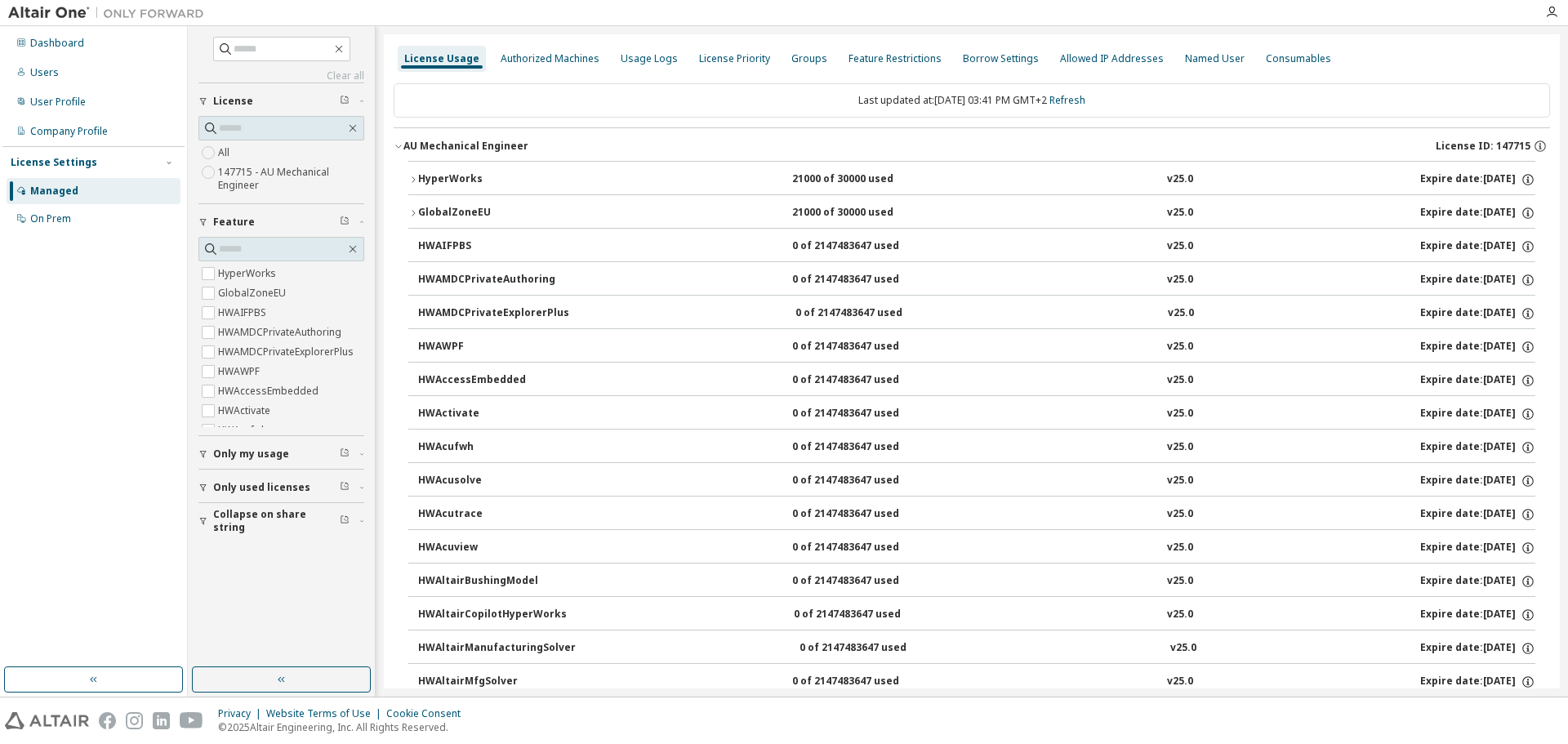
click at [411, 174] on button "HyperWorks 21000 of 30000 used v25.0 Expire date: [DATE]" at bounding box center [971, 180] width 1126 height 36
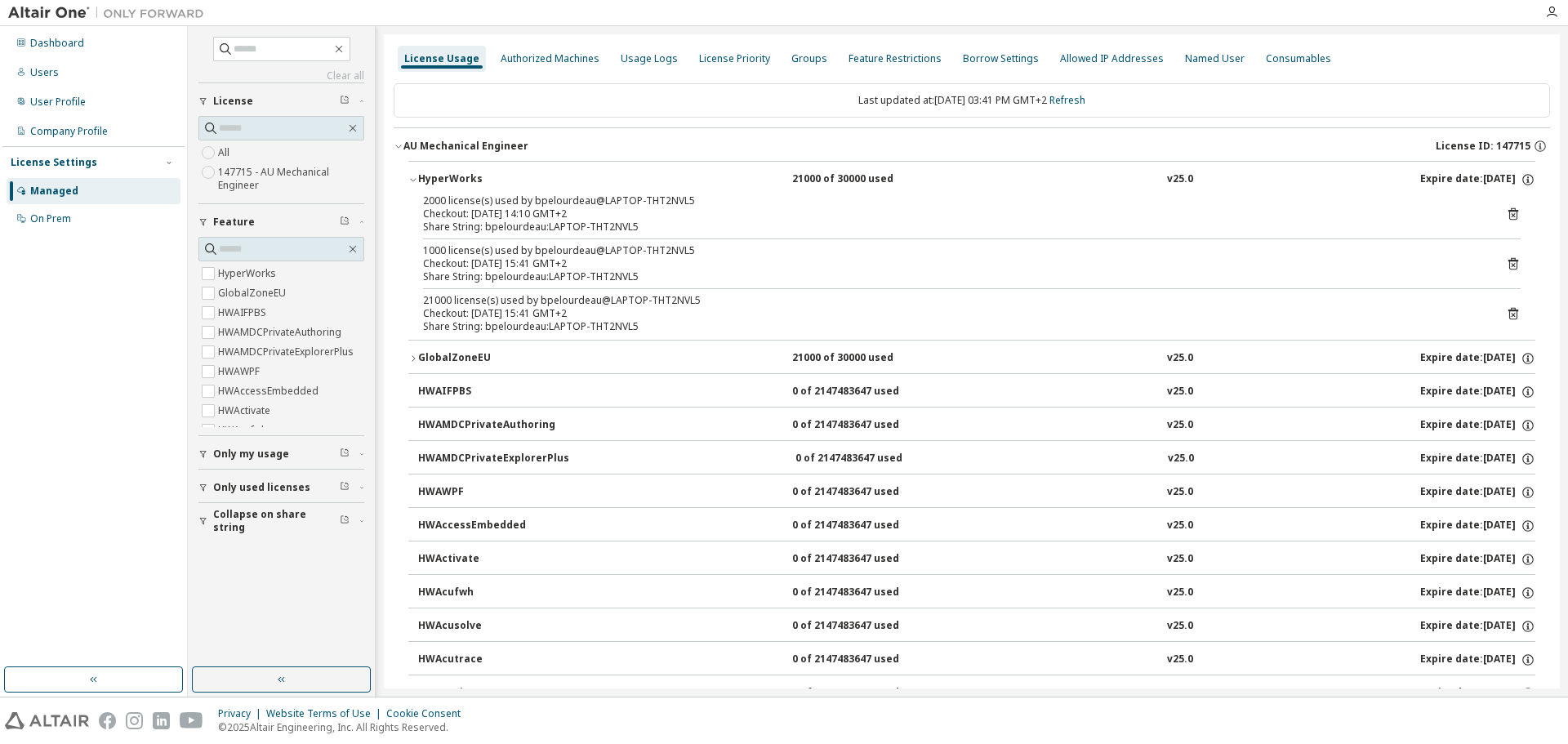
click at [411, 174] on button "HyperWorks 21000 of 30000 used v25.0 Expire date: [DATE]" at bounding box center [971, 180] width 1126 height 36
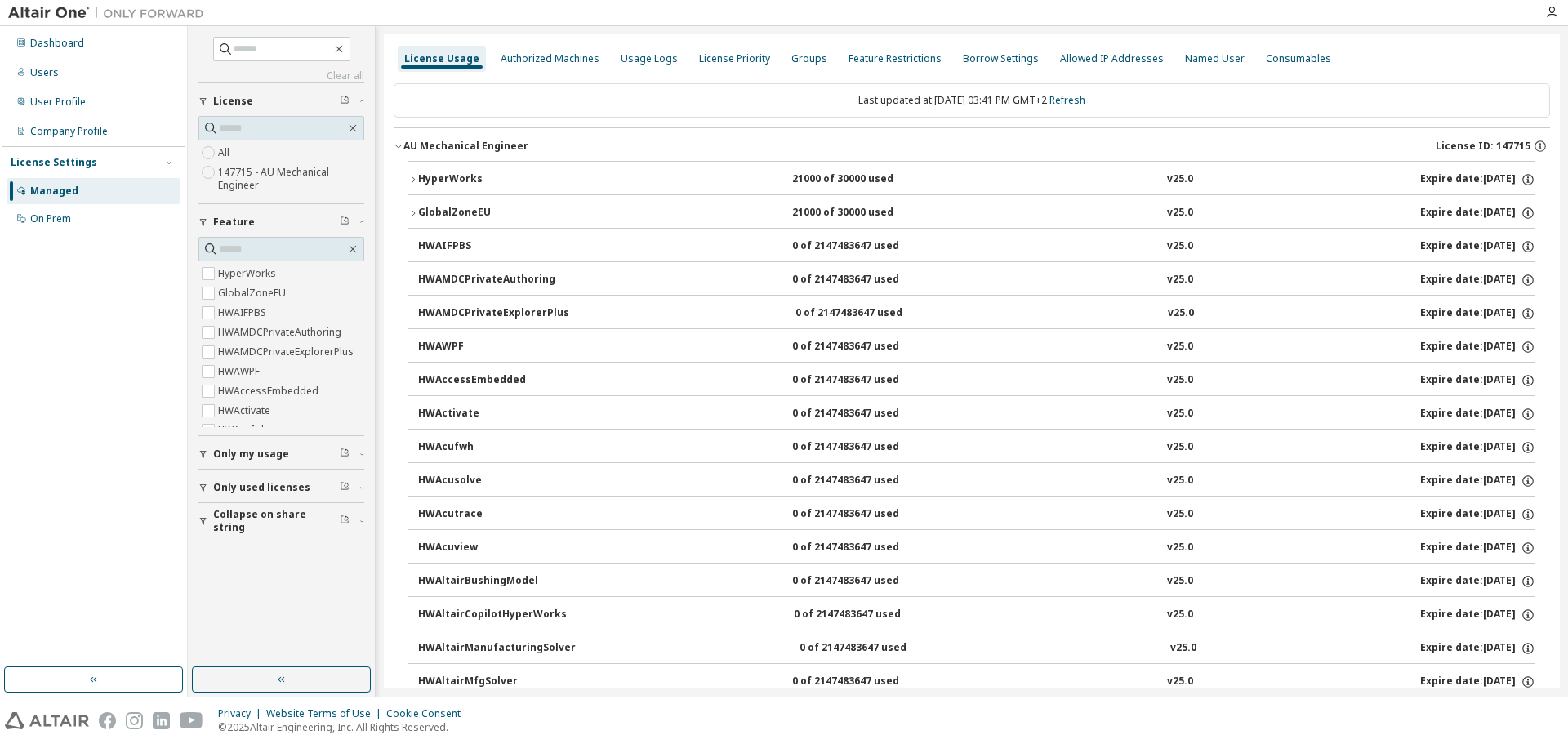
click at [418, 212] on icon "button" at bounding box center [412, 213] width 9 height 9
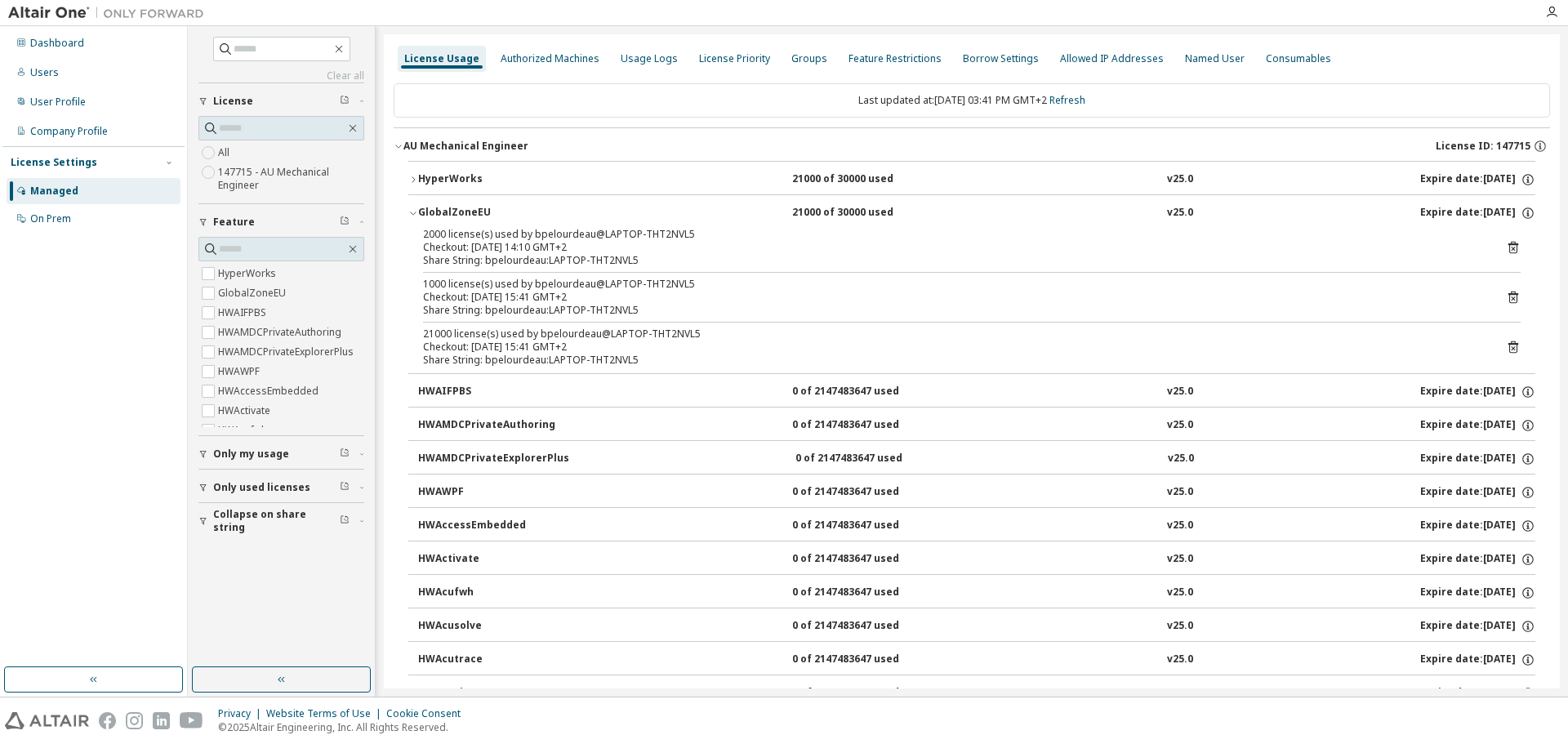
click at [215, 616] on div "Clear all Collapse on share string Only used licenses Only my usage Feature Hyp…" at bounding box center [281, 346] width 182 height 636
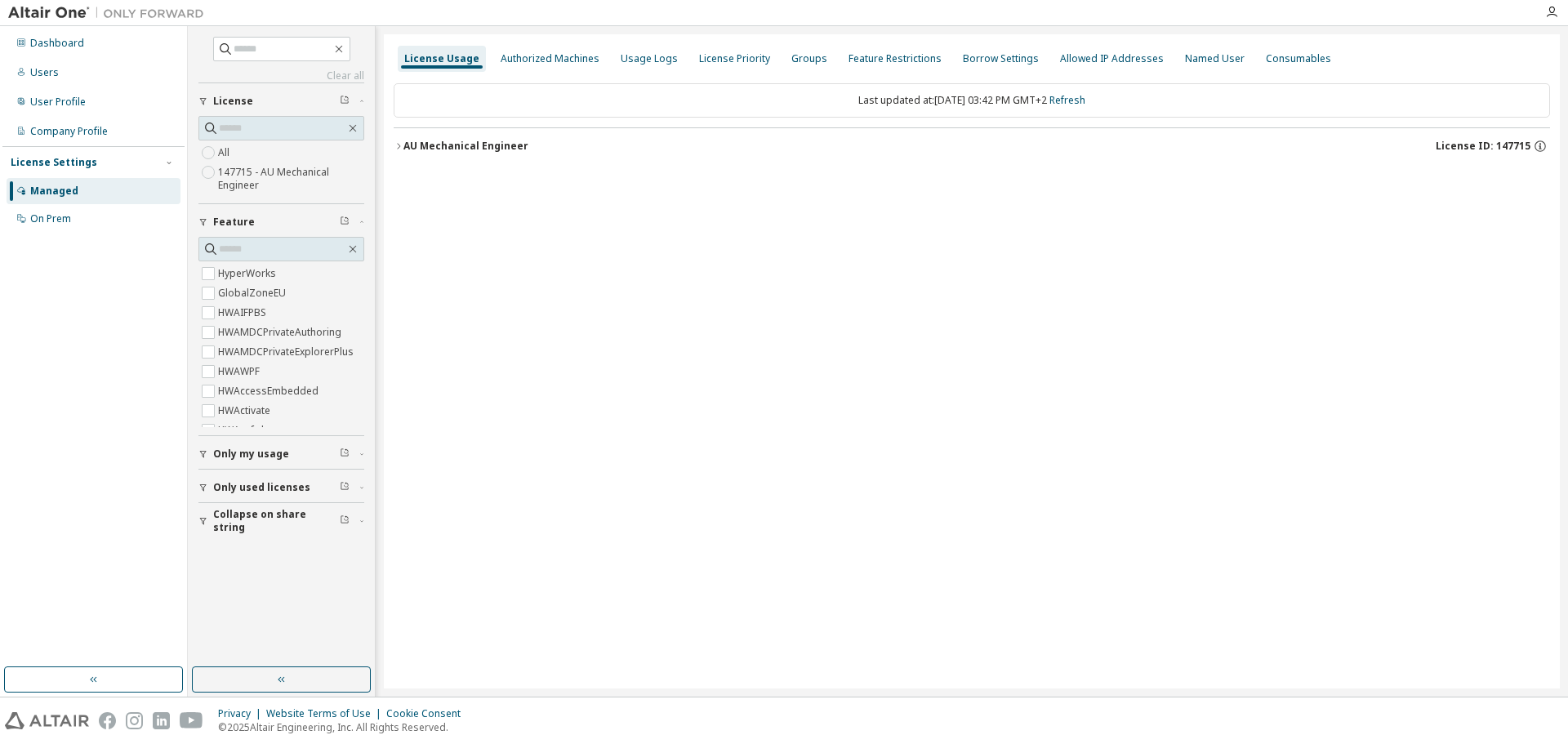
click at [411, 150] on div "AU Mechanical Engineer" at bounding box center [465, 146] width 125 height 13
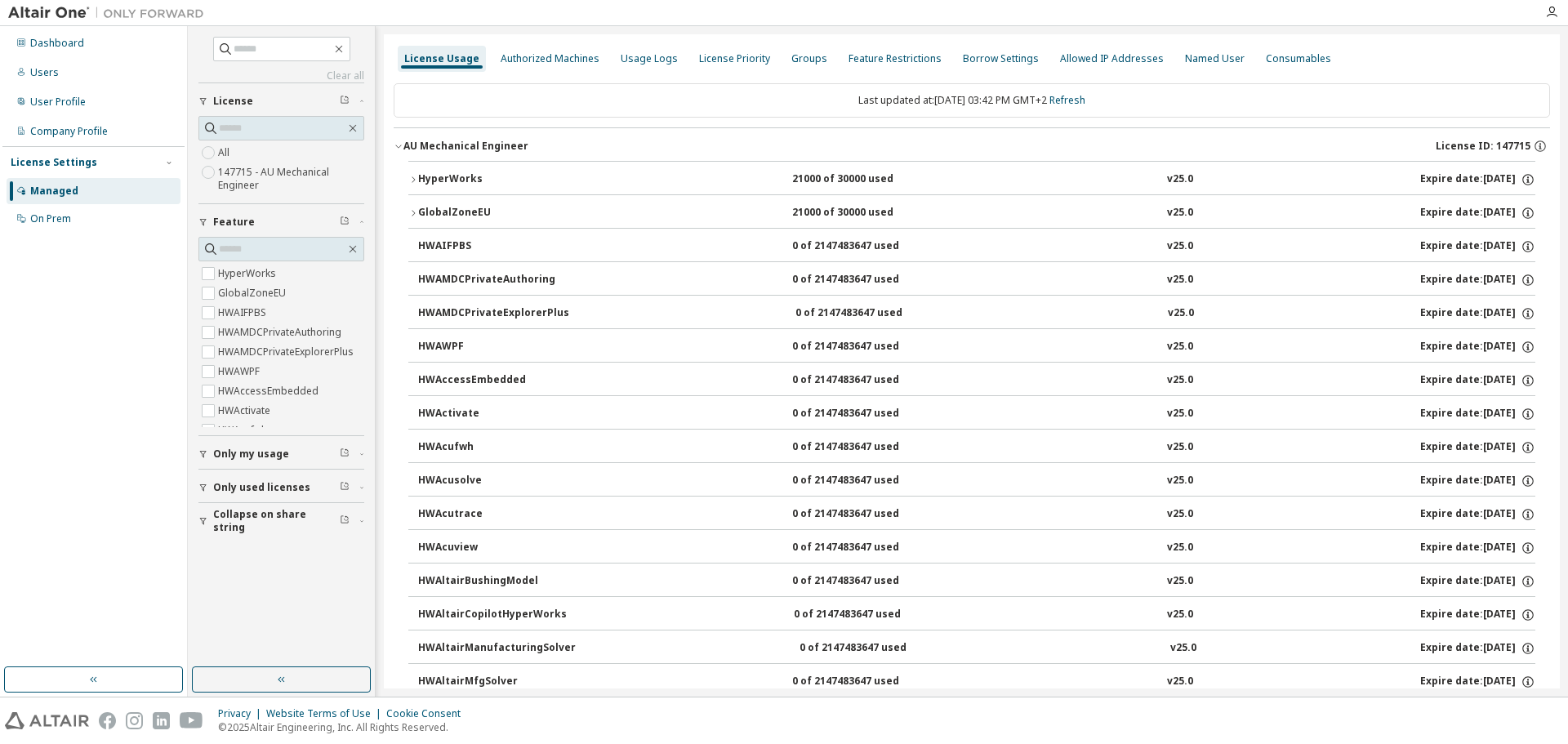
click at [257, 597] on div "Clear all Collapse on share string Only used licenses Only my usage Feature Hyp…" at bounding box center [281, 346] width 182 height 636
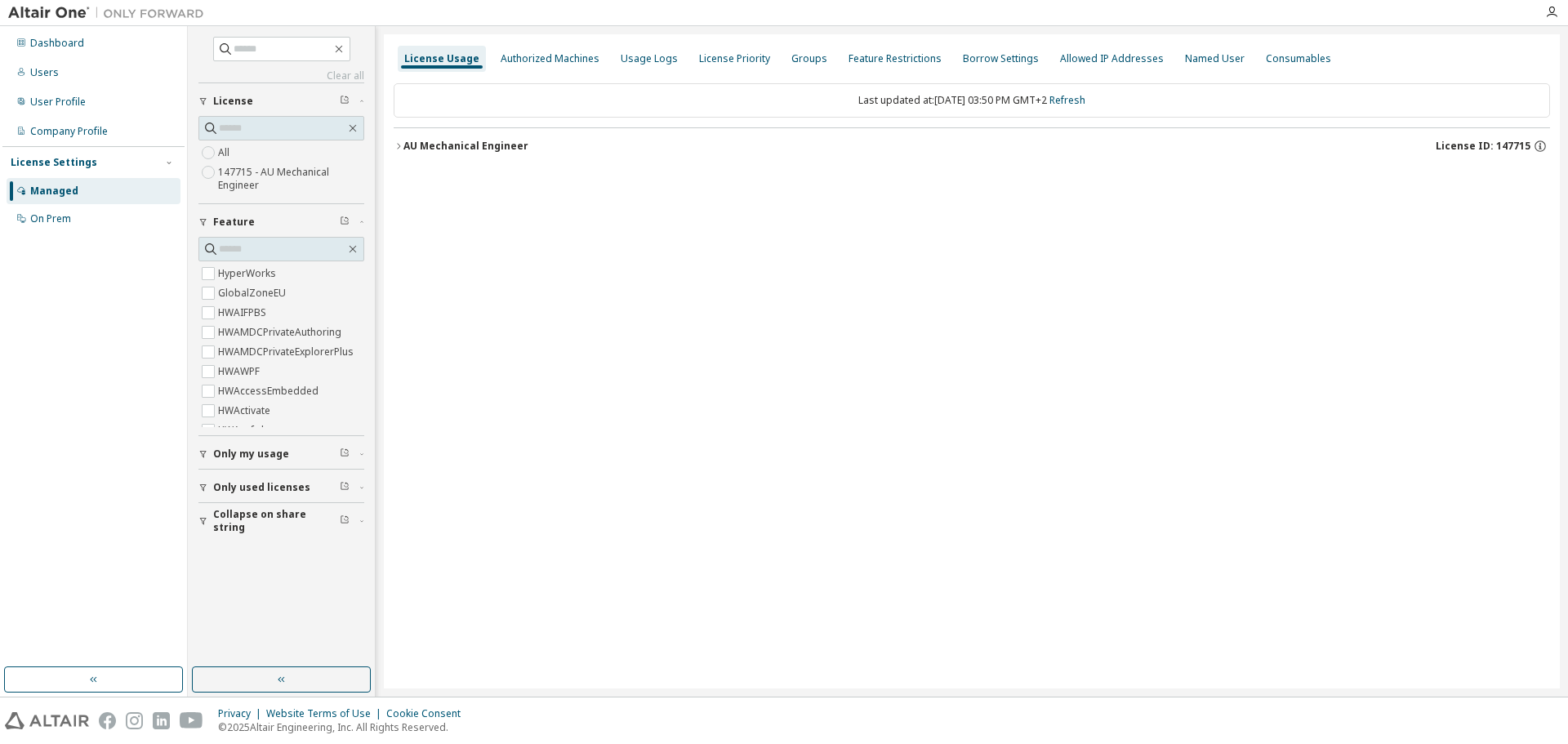
click at [398, 150] on icon "button" at bounding box center [398, 146] width 9 height 9
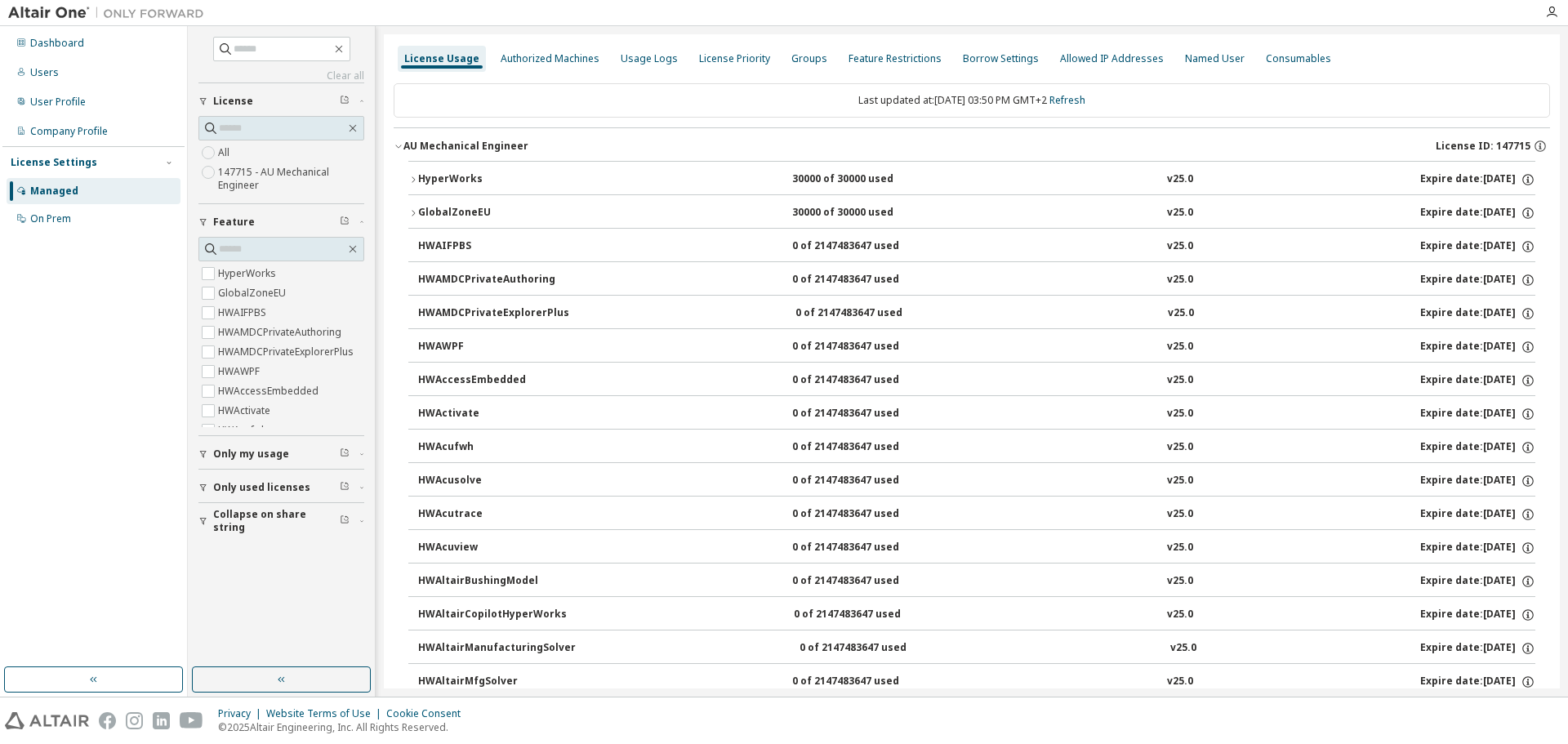
click at [69, 12] on img at bounding box center [109, 13] width 204 height 16
click at [69, 16] on img at bounding box center [109, 13] width 204 height 16
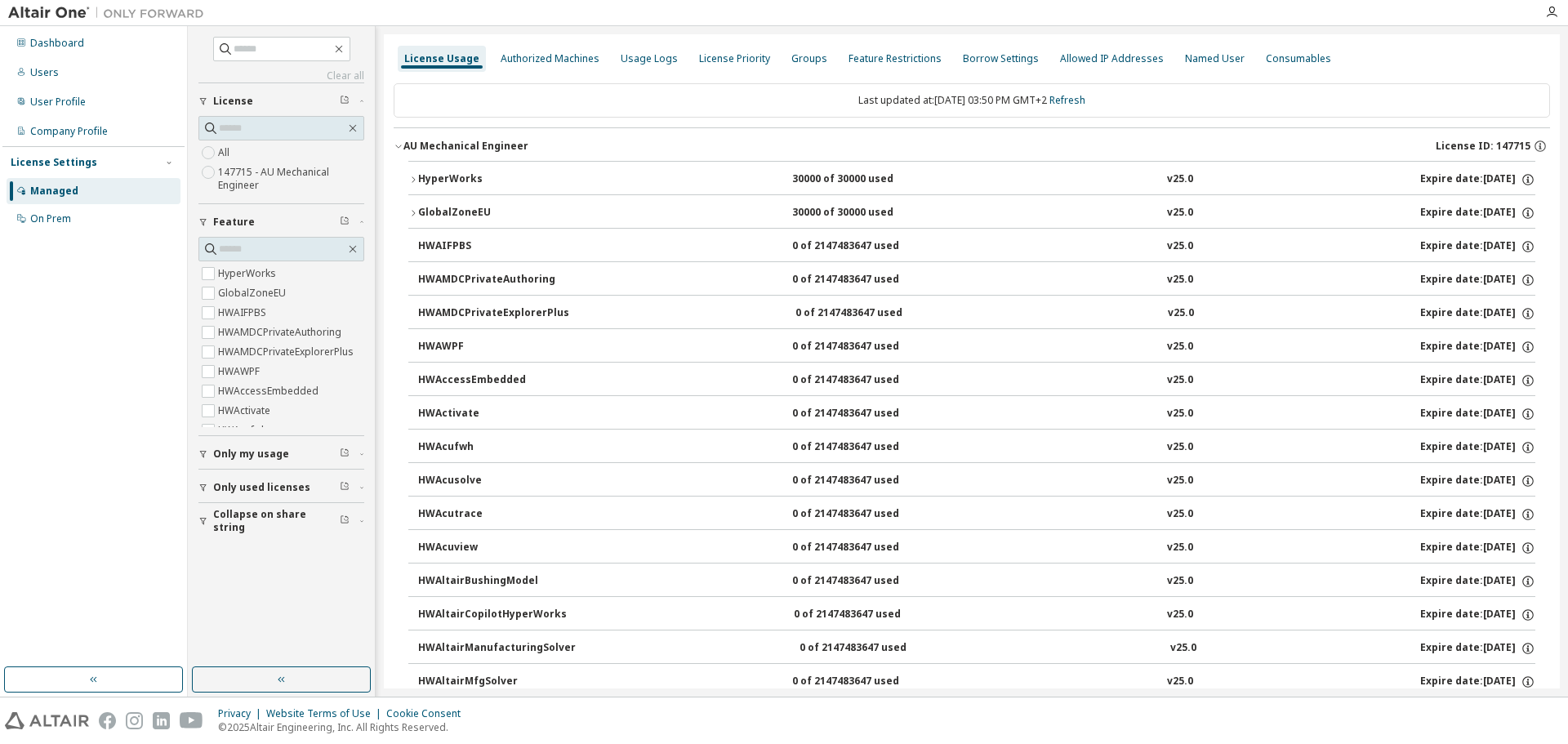
click at [69, 16] on img at bounding box center [109, 13] width 204 height 16
click at [54, 13] on img at bounding box center [109, 13] width 204 height 16
click at [67, 40] on div "Dashboard" at bounding box center [57, 43] width 54 height 13
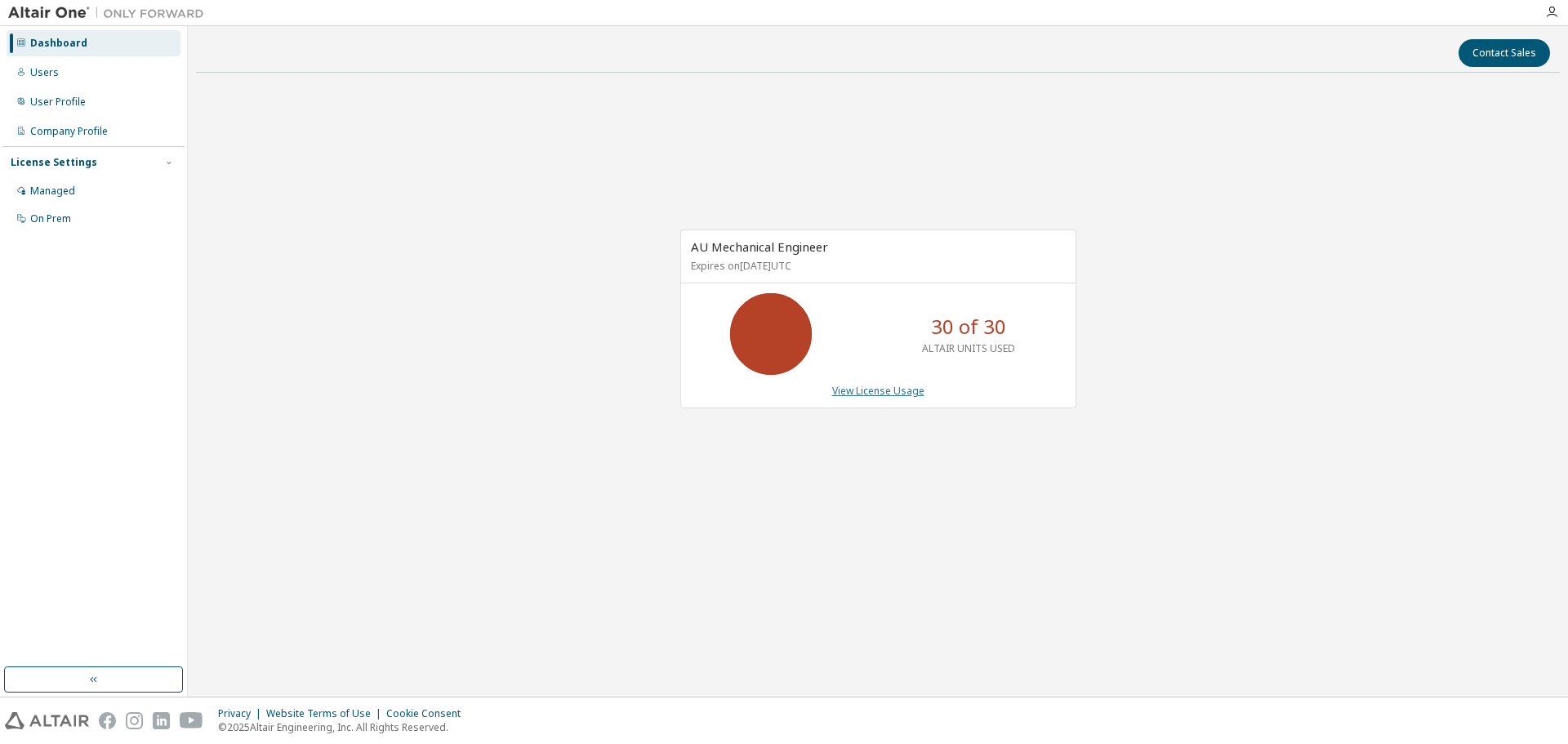
click at [906, 394] on link "View License Usage" at bounding box center [877, 391] width 92 height 14
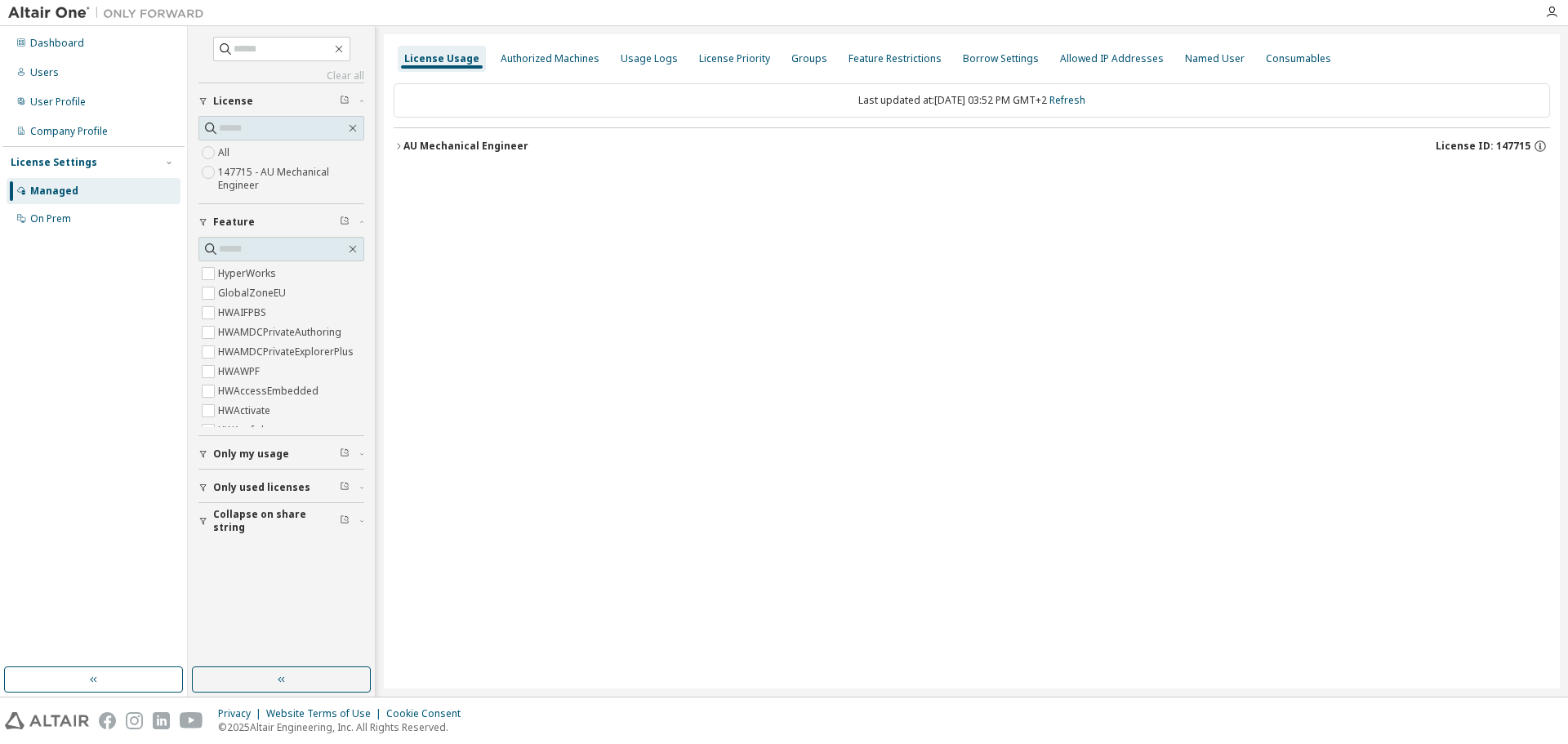
click at [450, 158] on button "AU Mechanical Engineer License ID: 147715" at bounding box center [971, 146] width 1156 height 36
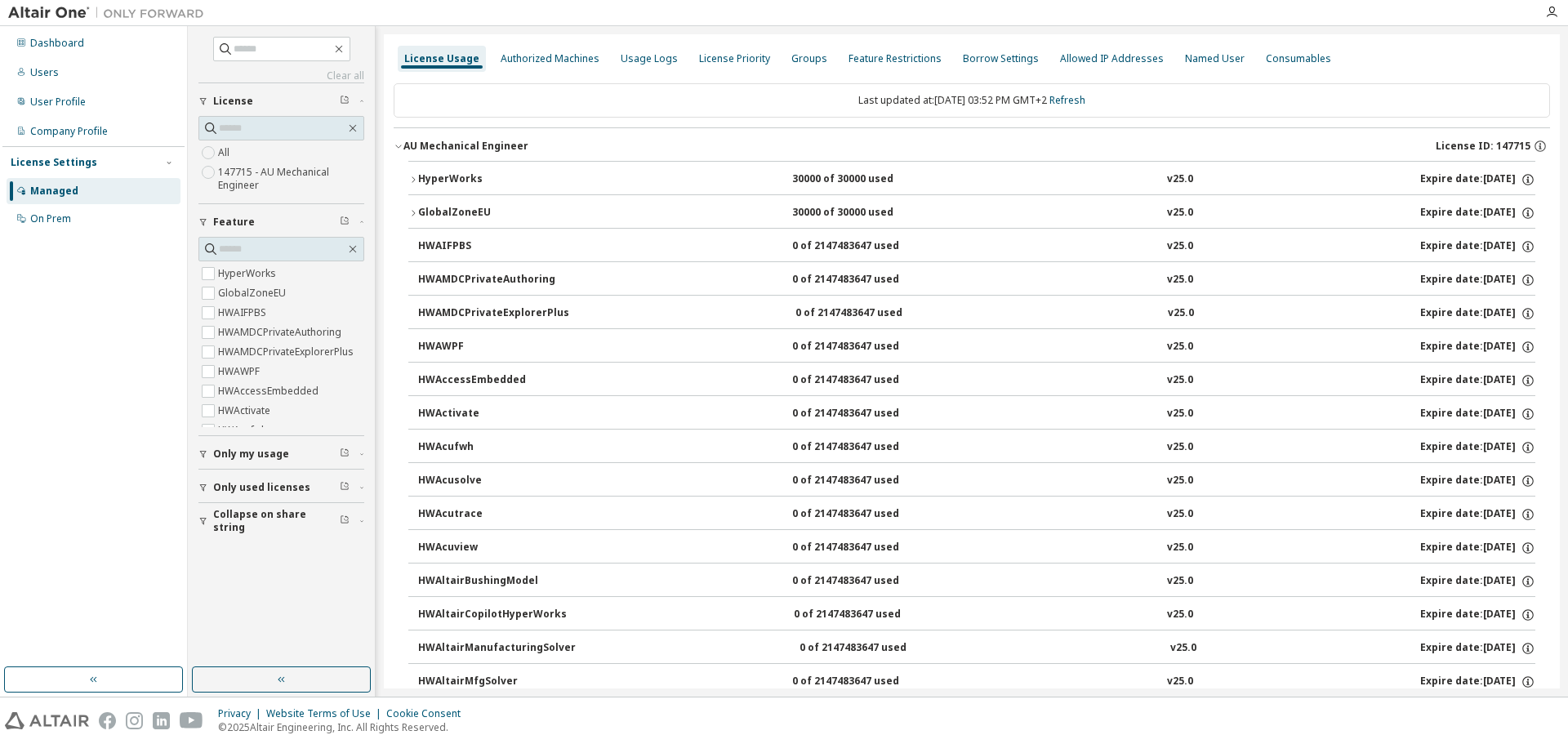
click at [449, 146] on div "AU Mechanical Engineer" at bounding box center [465, 146] width 125 height 13
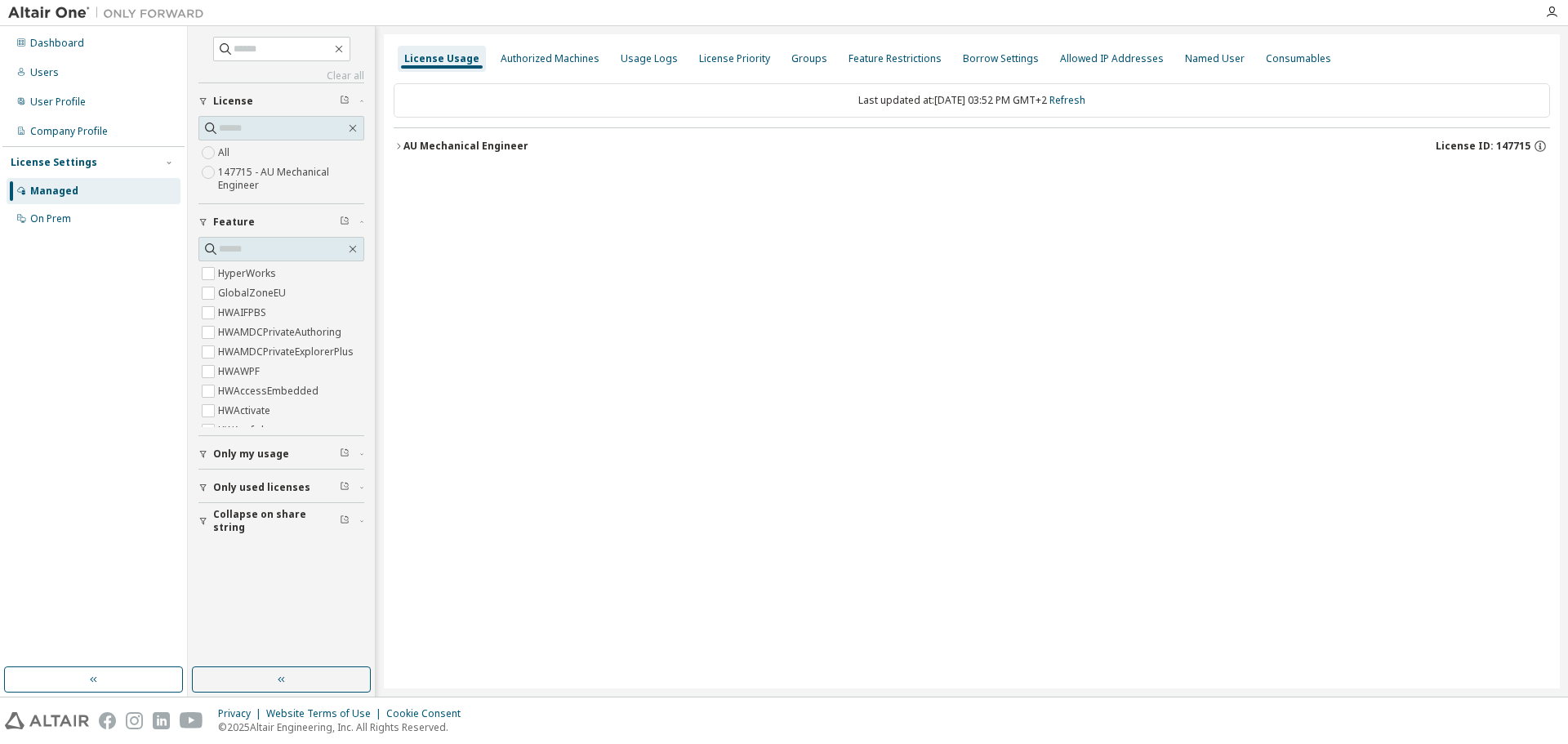
click at [449, 146] on div "AU Mechanical Engineer" at bounding box center [465, 146] width 125 height 13
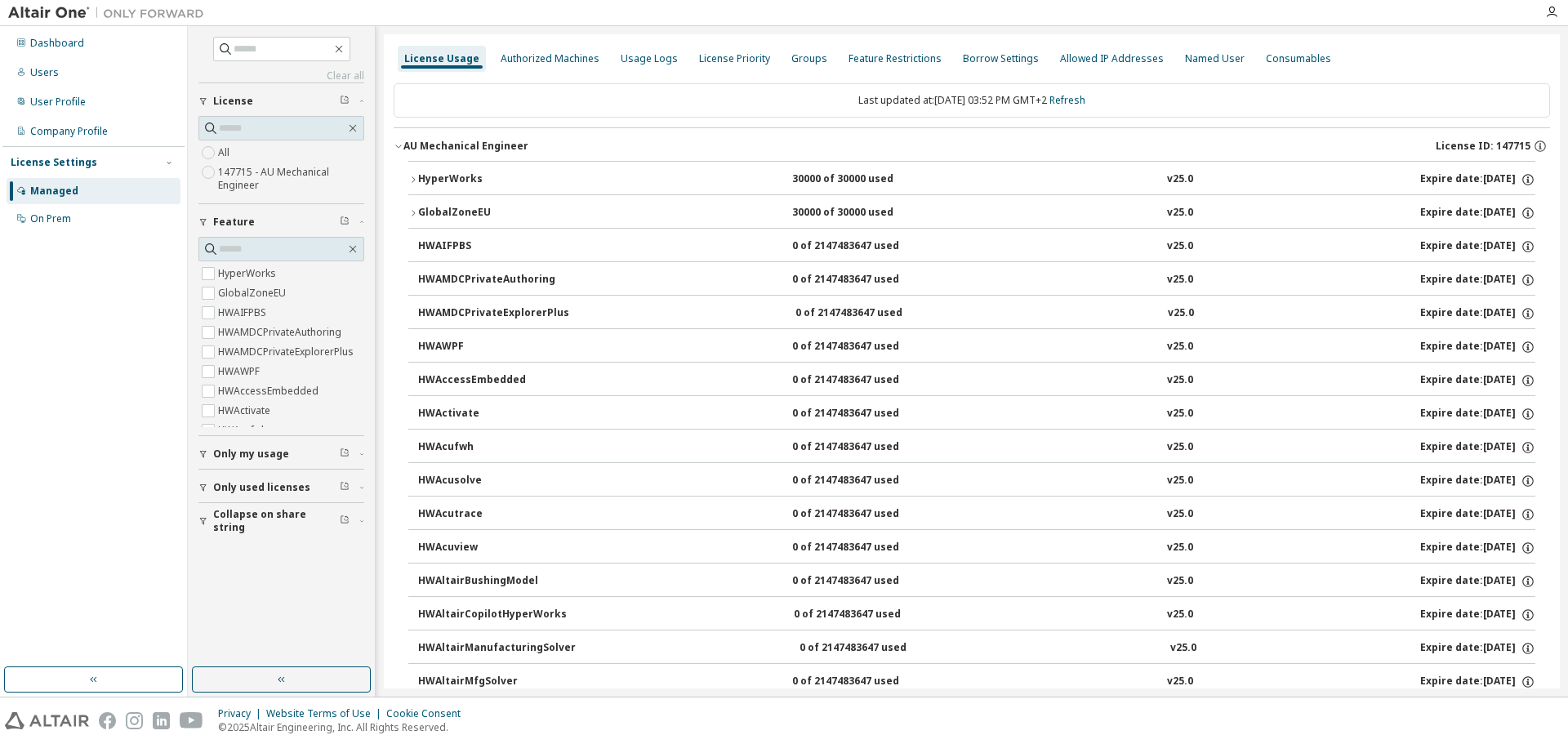
click at [40, 16] on img at bounding box center [109, 13] width 204 height 16
click at [53, 37] on div "Dashboard" at bounding box center [57, 43] width 54 height 13
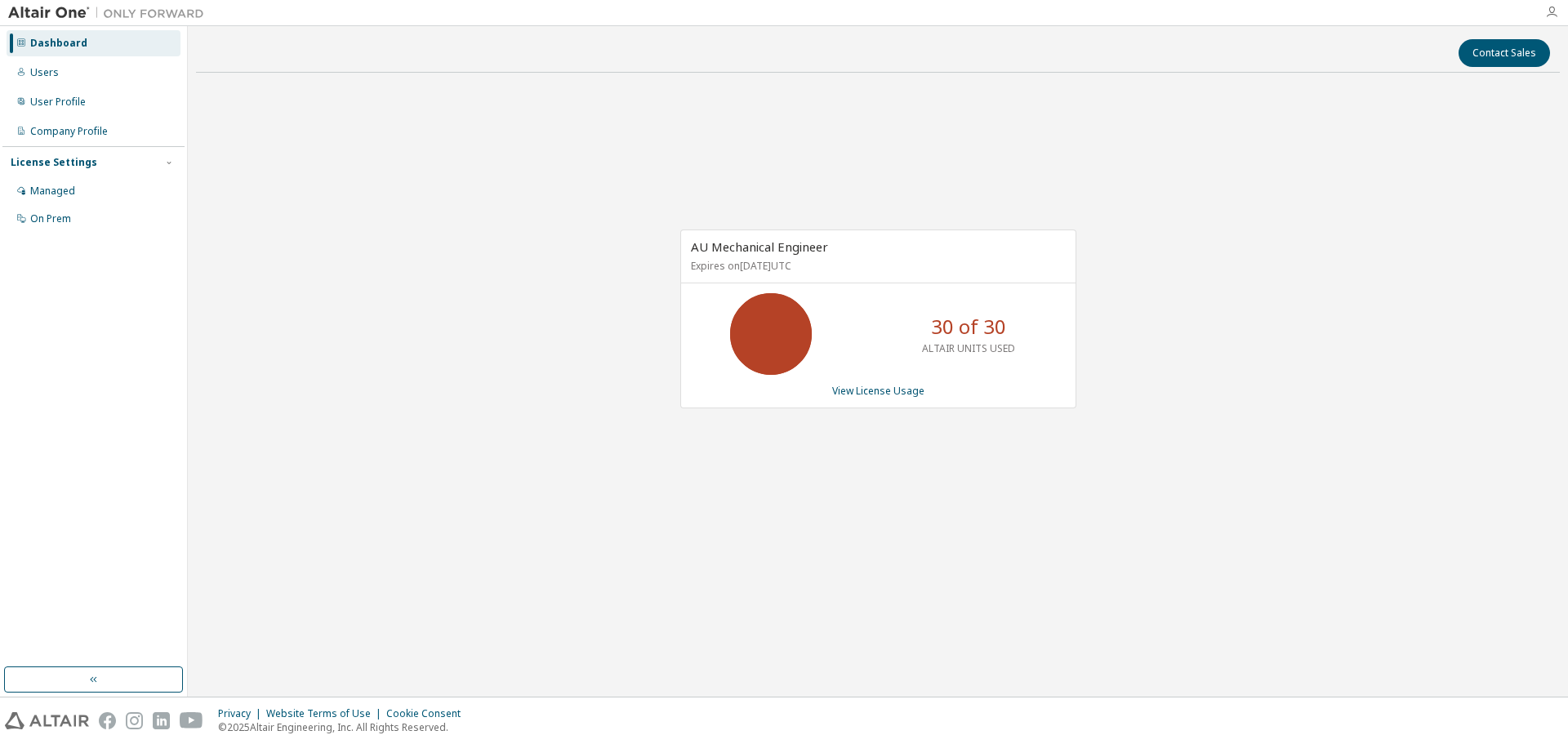
click at [1553, 9] on icon "button" at bounding box center [1551, 12] width 13 height 13
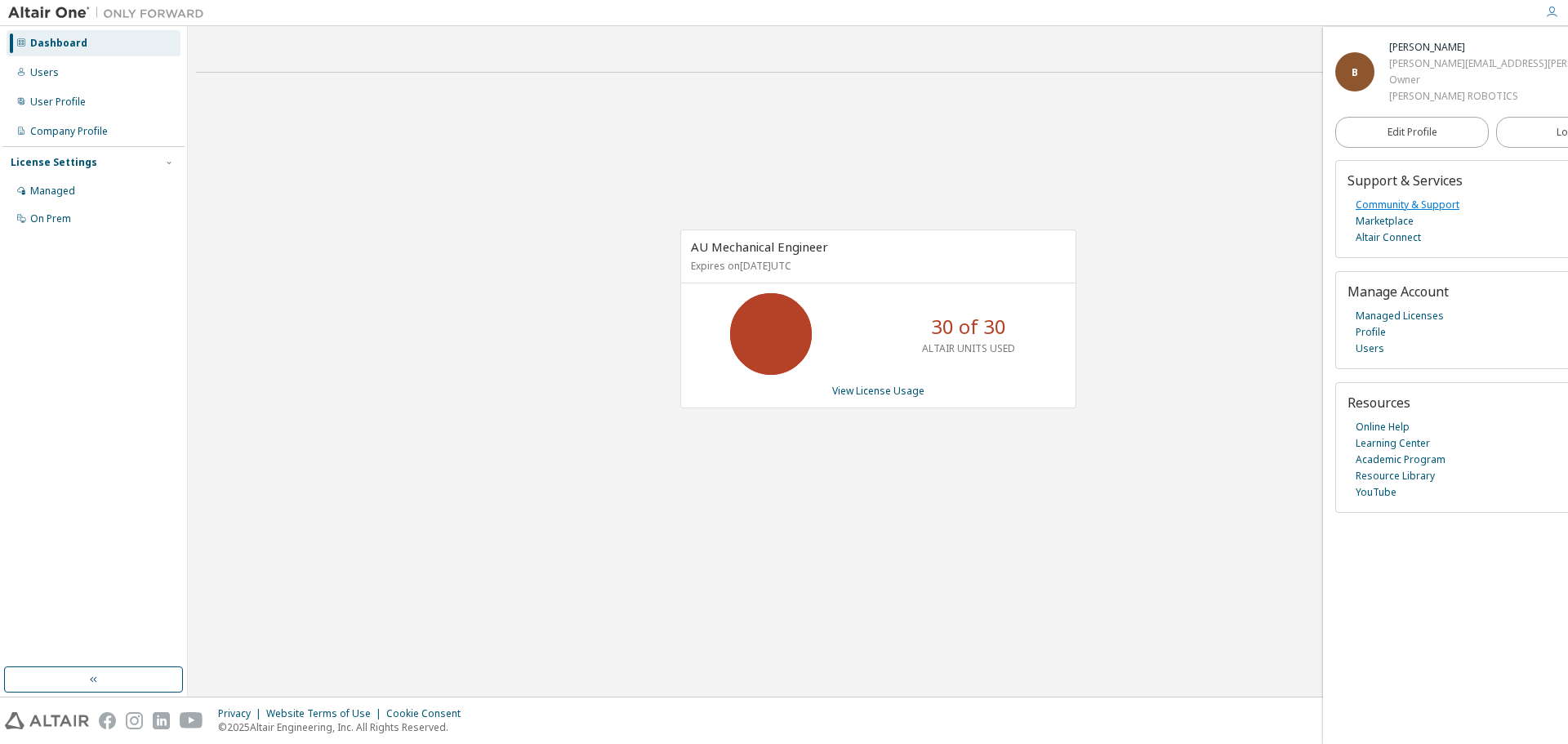
click at [1406, 213] on link "Community & Support" at bounding box center [1407, 205] width 103 height 16
click at [1429, 213] on link "Community & Support" at bounding box center [1407, 205] width 103 height 16
